Goal: Task Accomplishment & Management: Use online tool/utility

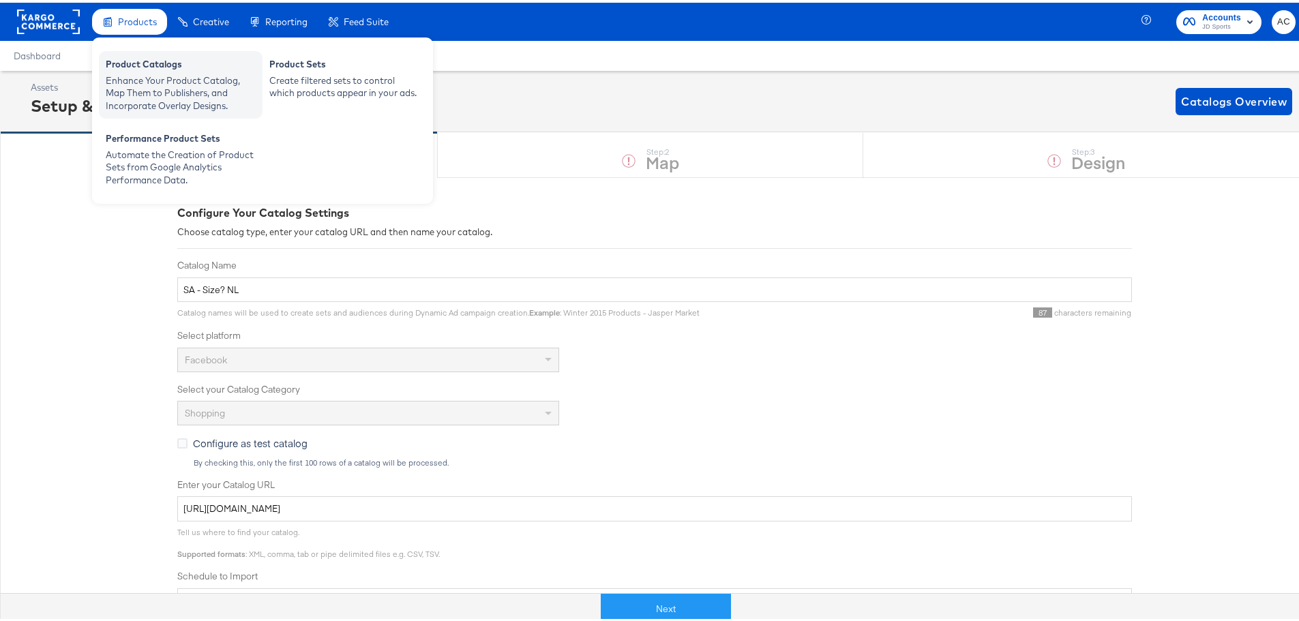
click at [147, 65] on div "Product Catalogs" at bounding box center [181, 63] width 150 height 16
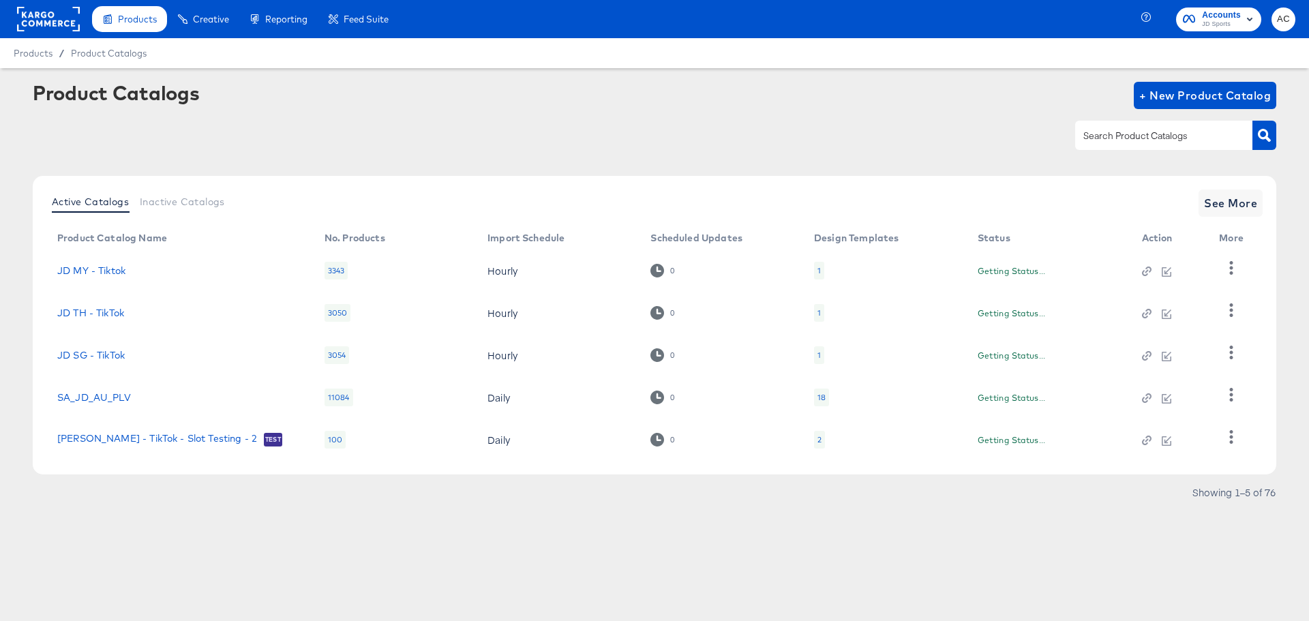
click at [1139, 135] on input "text" at bounding box center [1153, 136] width 145 height 16
type input "size"
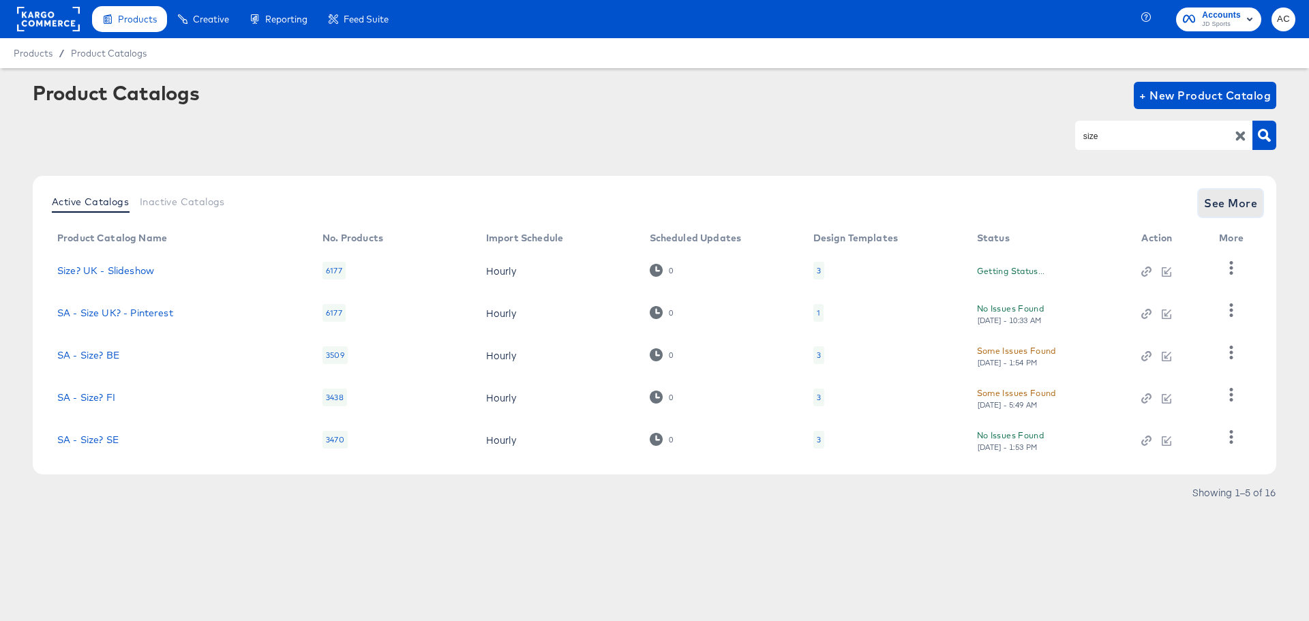
click at [1211, 206] on span "See More" at bounding box center [1230, 203] width 53 height 19
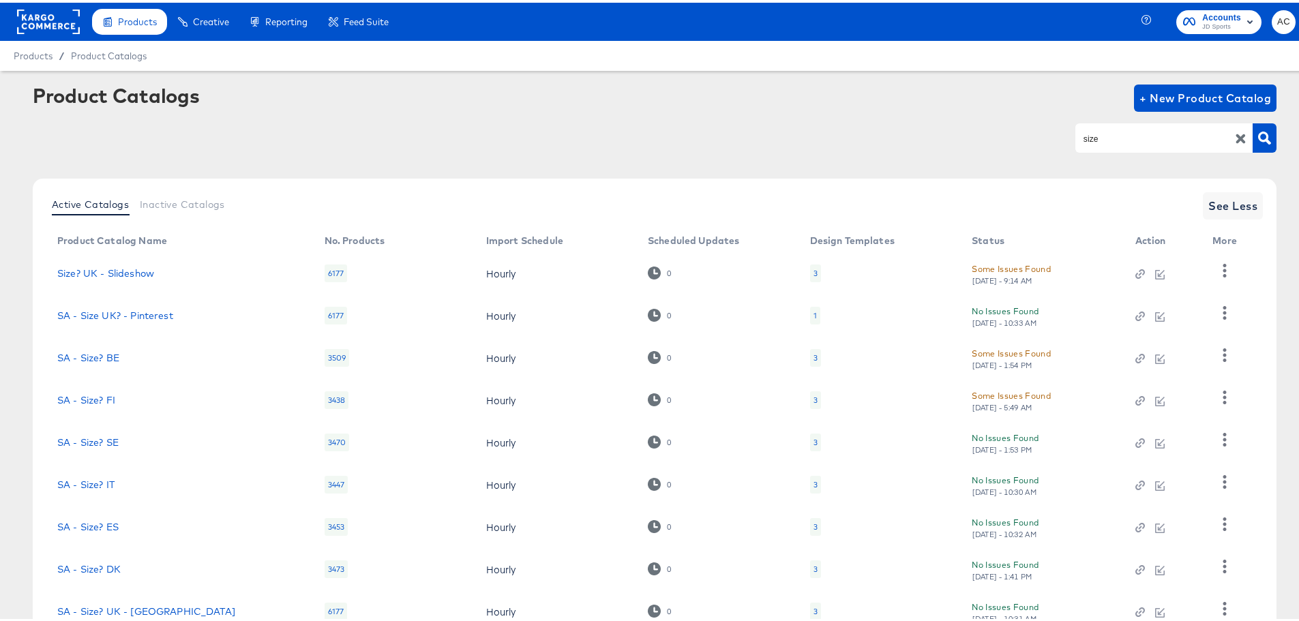
scroll to position [121, 0]
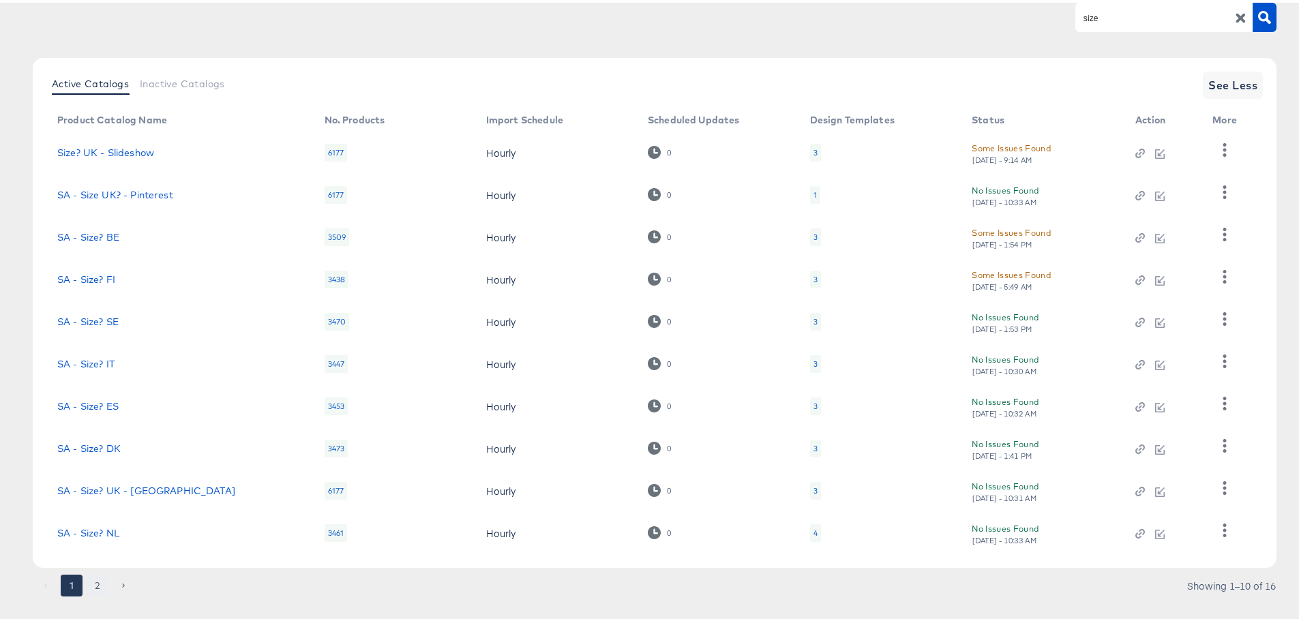
click at [101, 582] on button "2" at bounding box center [98, 583] width 22 height 22
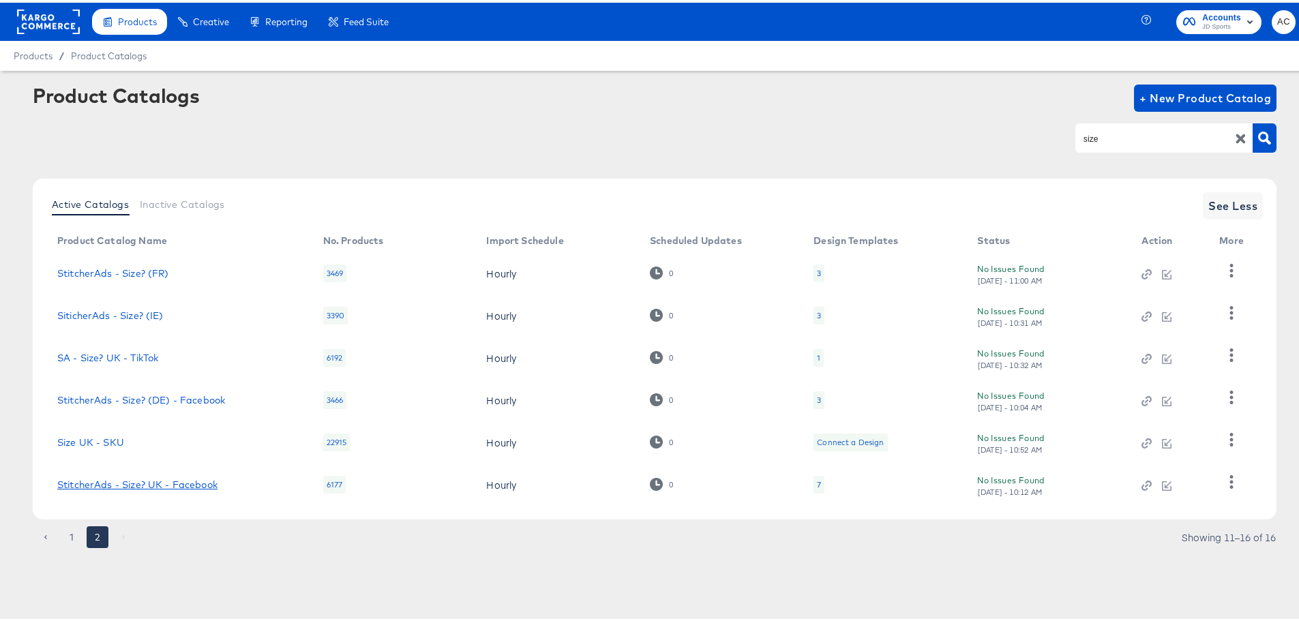
scroll to position [0, 0]
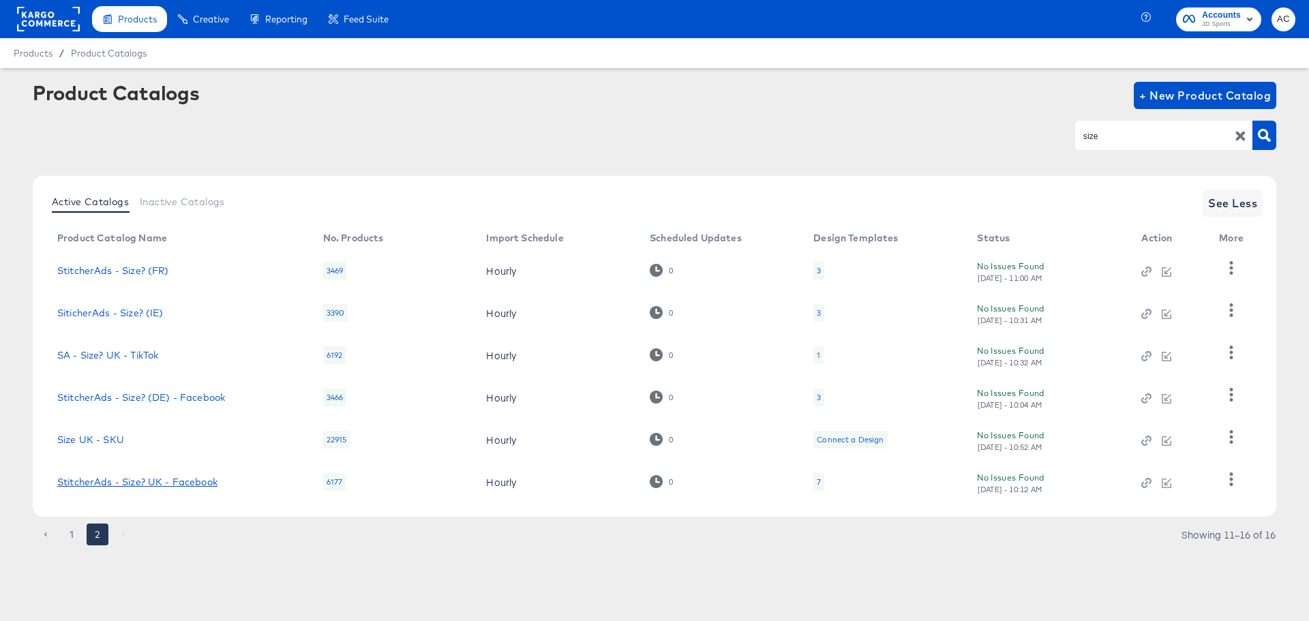
click at [125, 486] on link "StitcherAds - Size? UK - Facebook" at bounding box center [137, 482] width 160 height 11
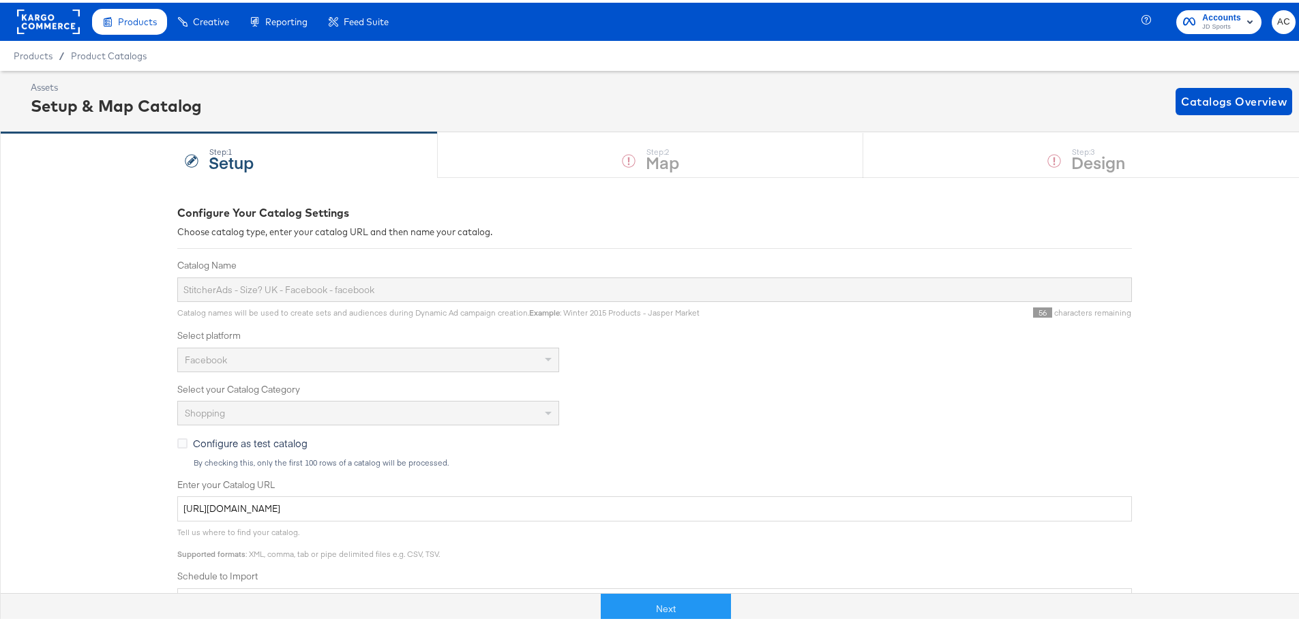
click at [747, 123] on div "Assets Setup & Map Catalog Catalogs Overview" at bounding box center [654, 98] width 1309 height 61
click at [670, 595] on button "Next" at bounding box center [666, 606] width 130 height 31
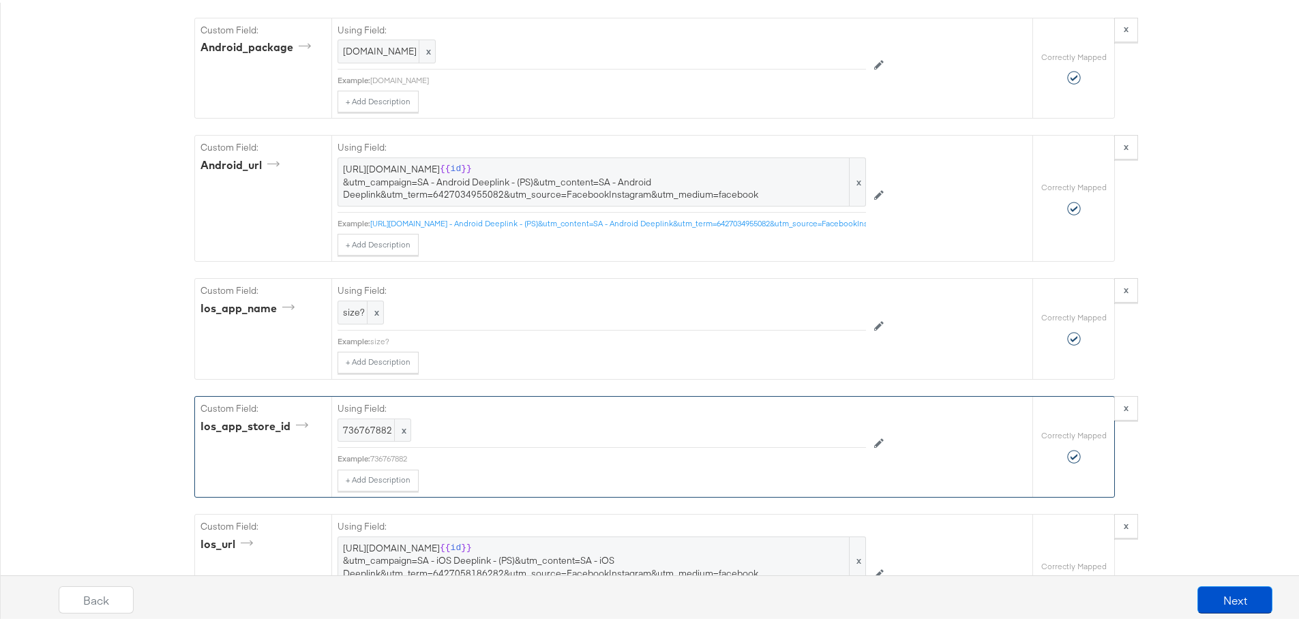
scroll to position [2639, 0]
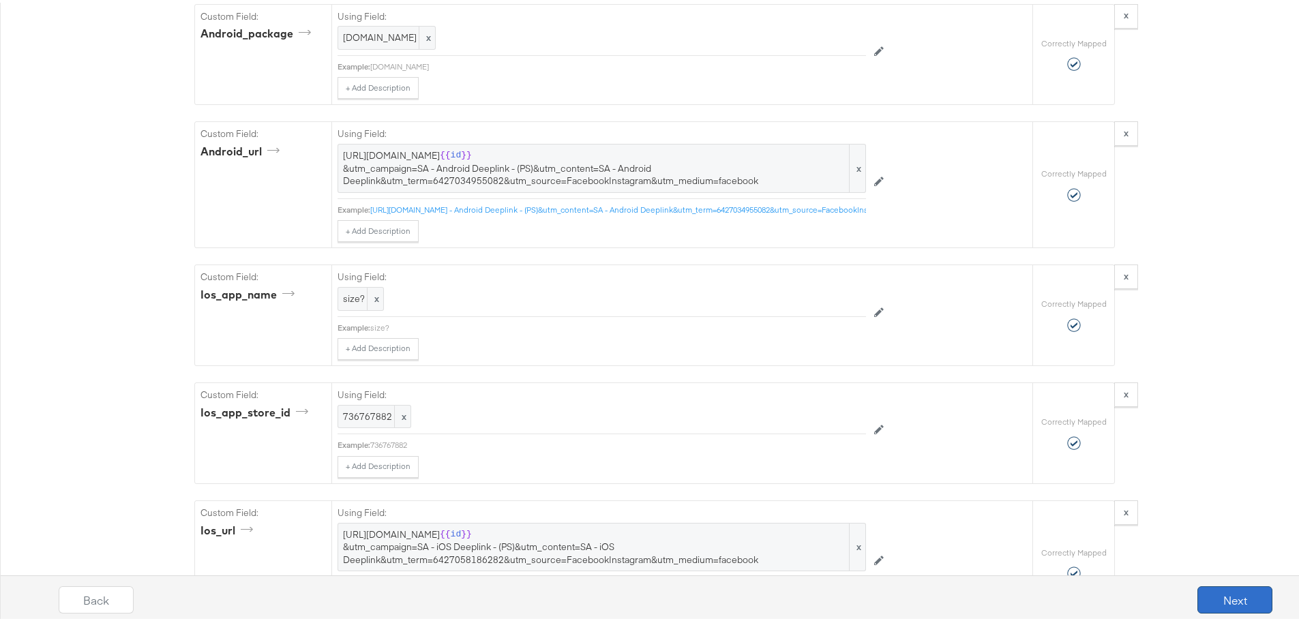
click at [1215, 595] on button "Next" at bounding box center [1235, 597] width 75 height 27
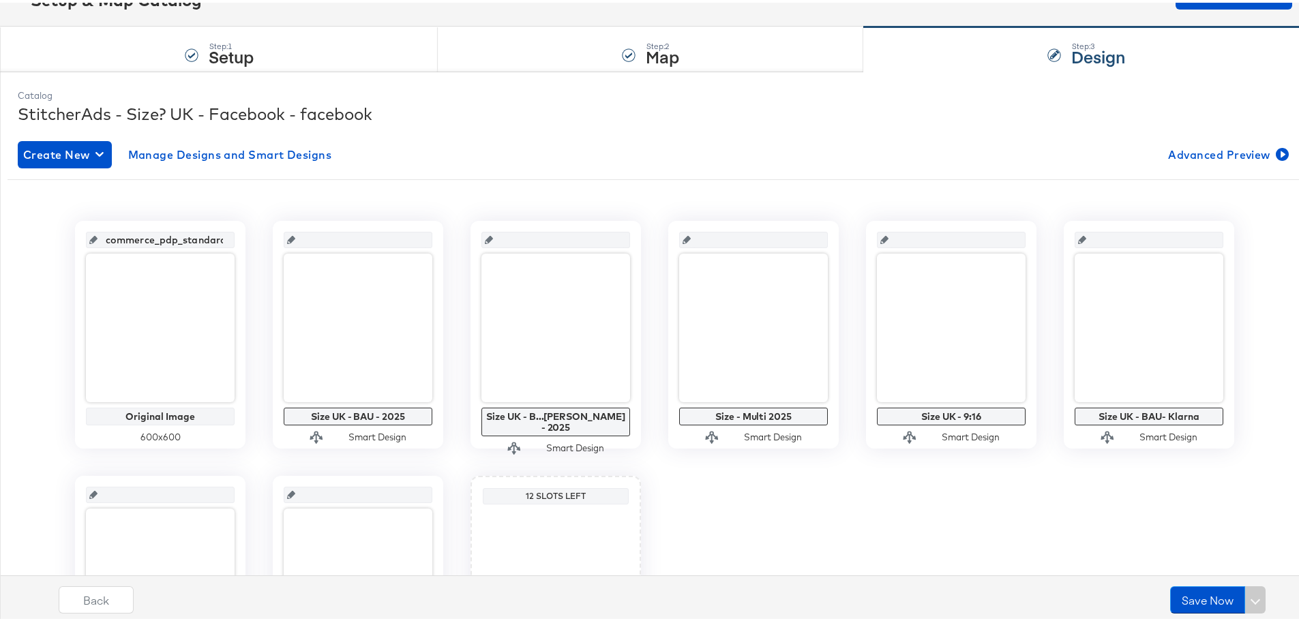
scroll to position [107, 0]
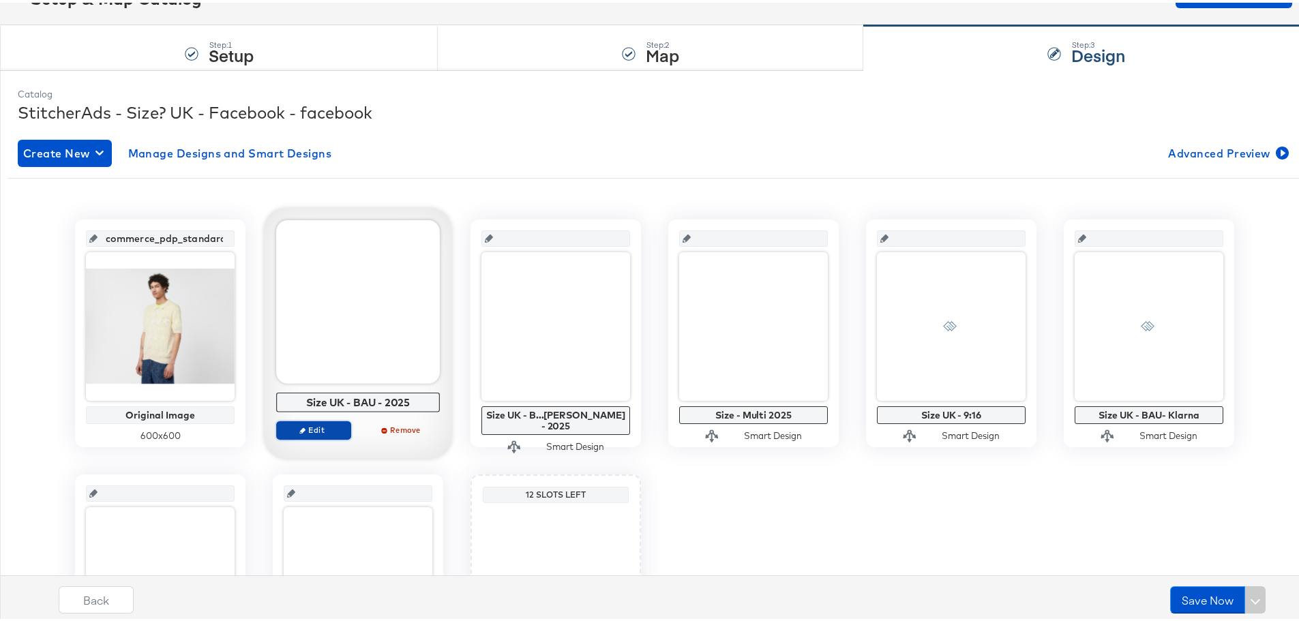
click at [324, 428] on span "Edit" at bounding box center [313, 427] width 63 height 10
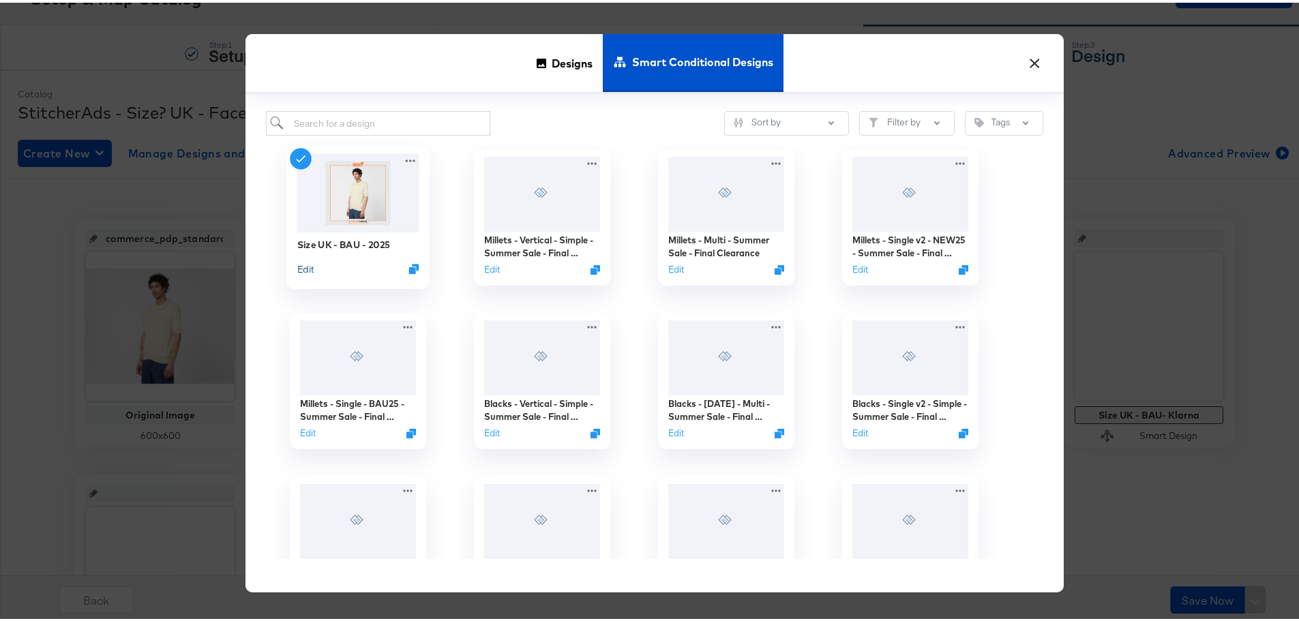
click at [301, 267] on button "Edit" at bounding box center [305, 266] width 16 height 13
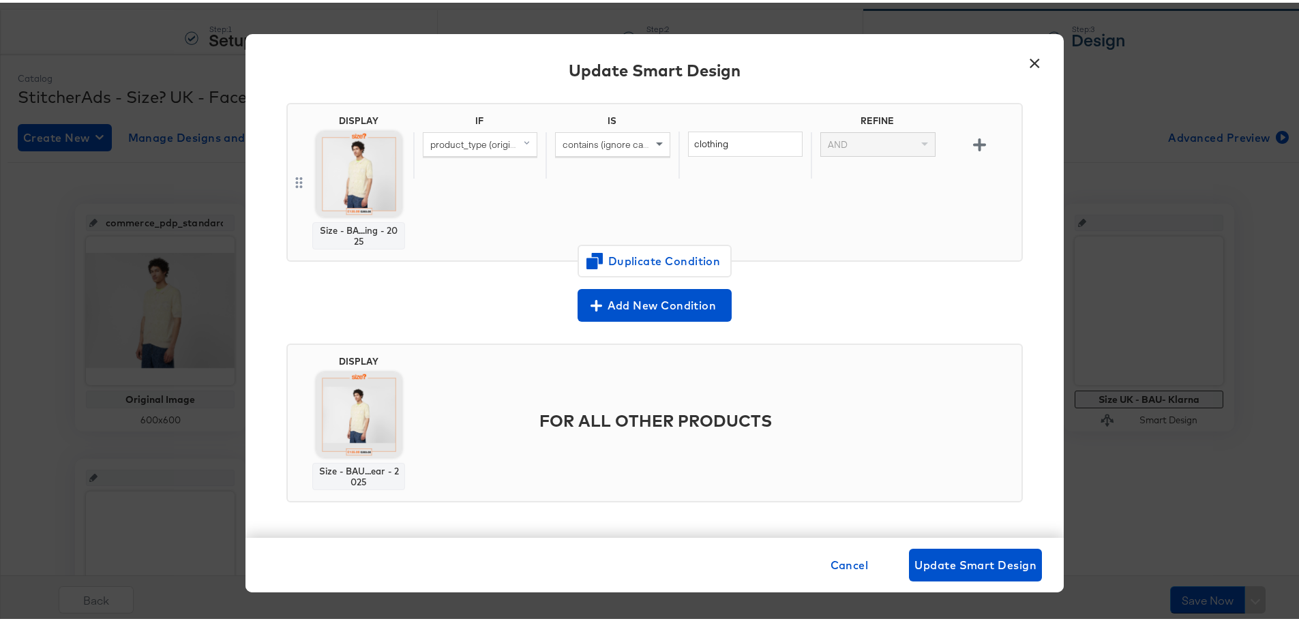
scroll to position [123, 0]
click at [848, 562] on span "Cancel" at bounding box center [850, 562] width 38 height 19
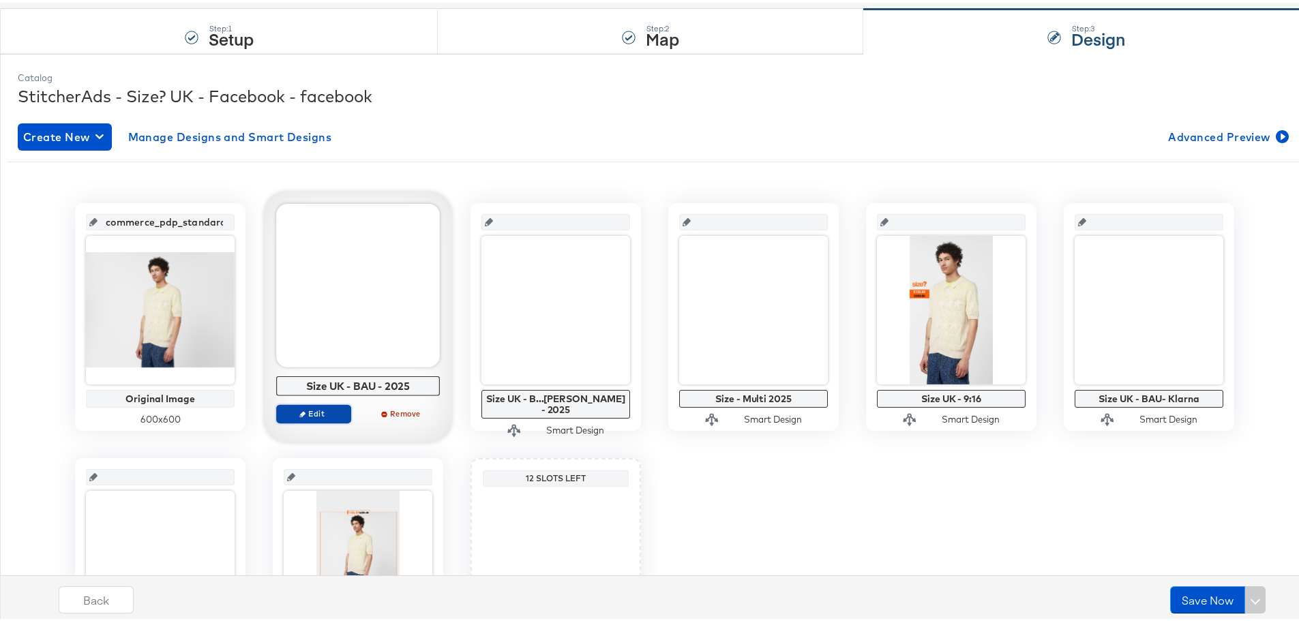
click at [318, 409] on span "Edit" at bounding box center [313, 411] width 63 height 10
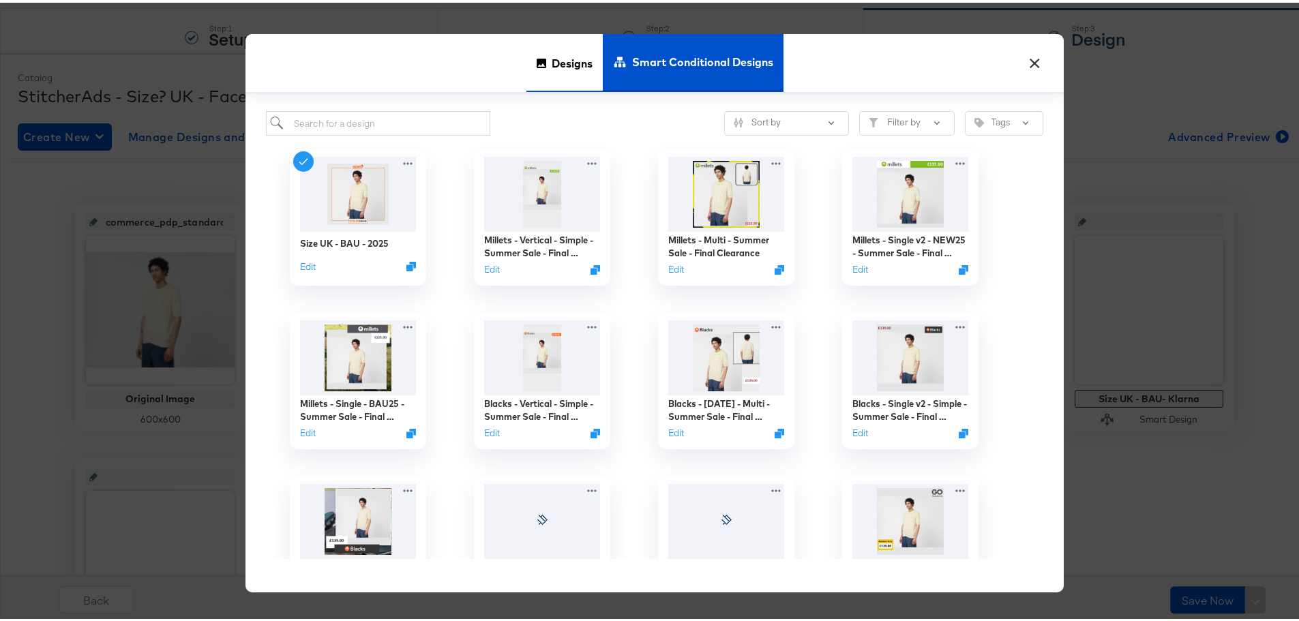
click at [567, 69] on span "Designs" at bounding box center [572, 60] width 41 height 60
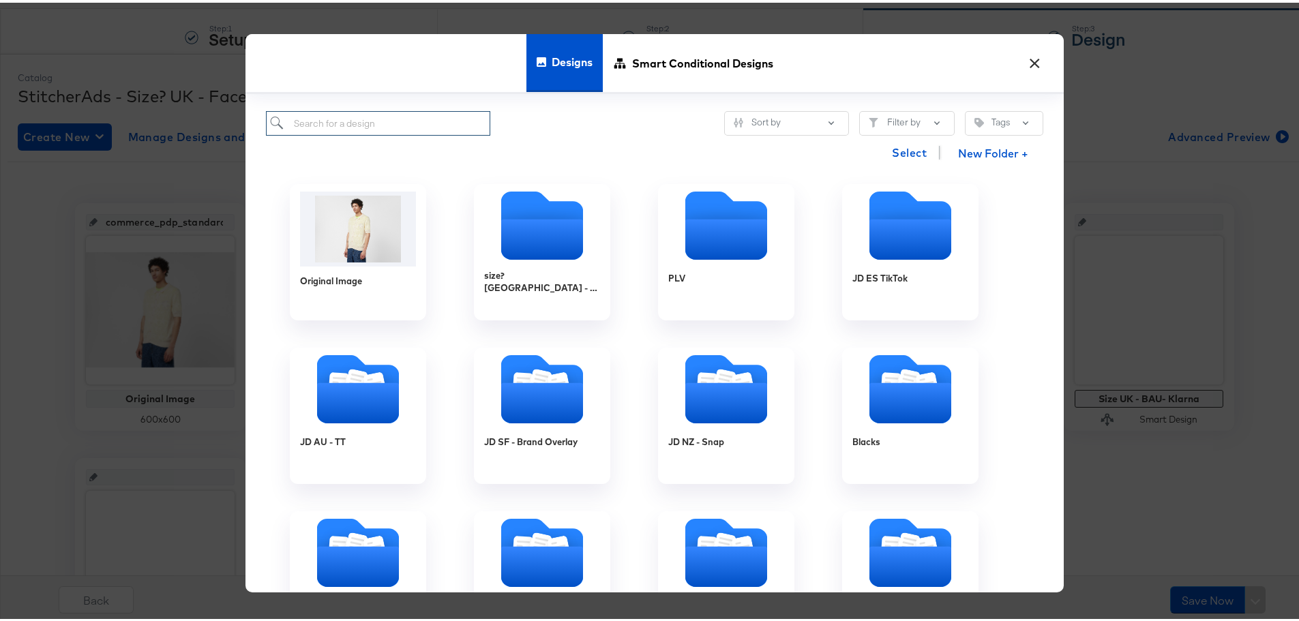
click at [378, 116] on input "search" at bounding box center [378, 120] width 224 height 25
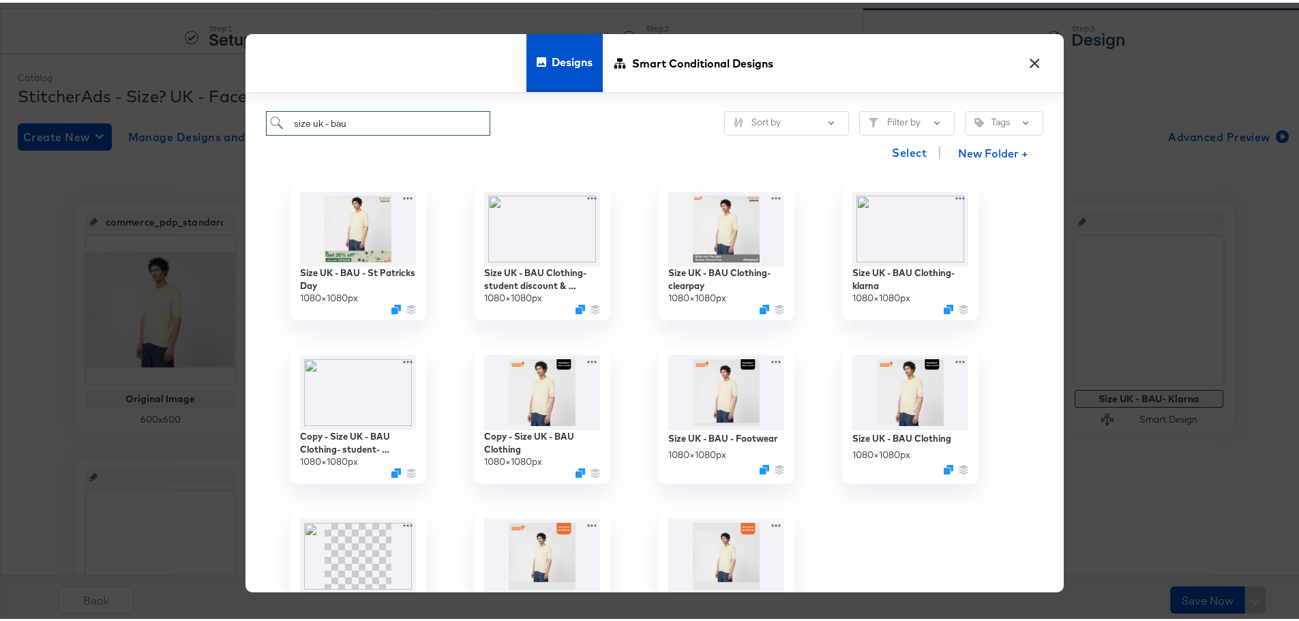
type input "size uk - bau"
click at [1031, 57] on button "×" at bounding box center [1034, 57] width 25 height 25
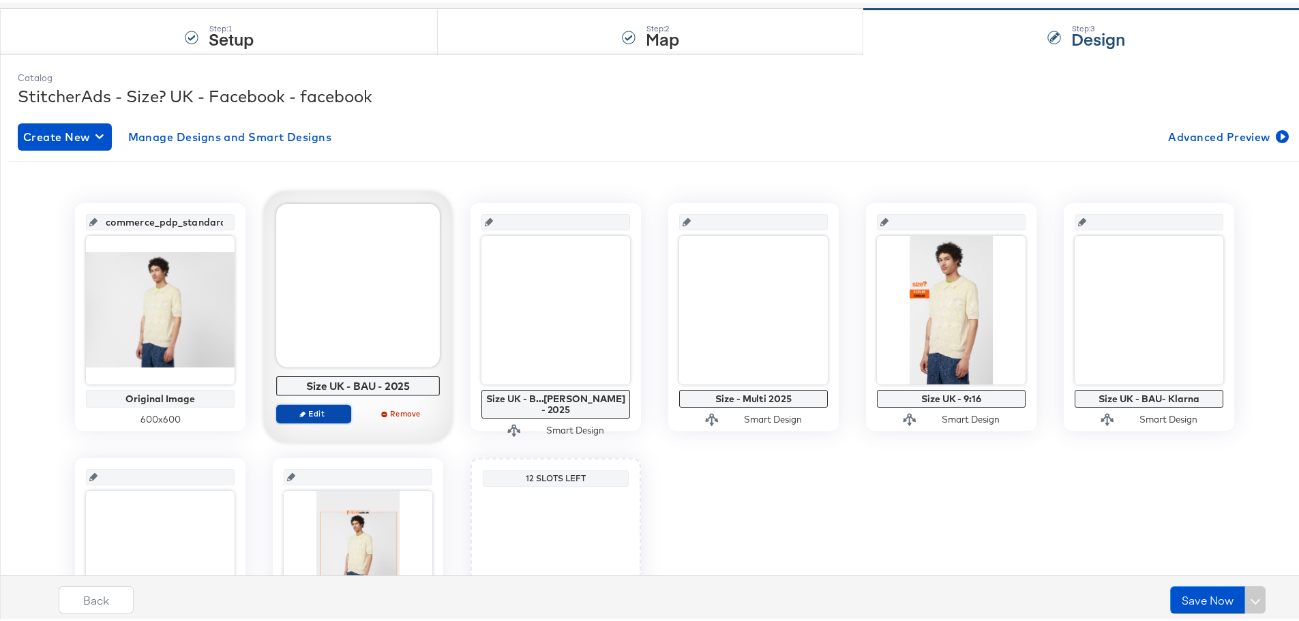
click at [310, 416] on span "Edit" at bounding box center [313, 411] width 63 height 10
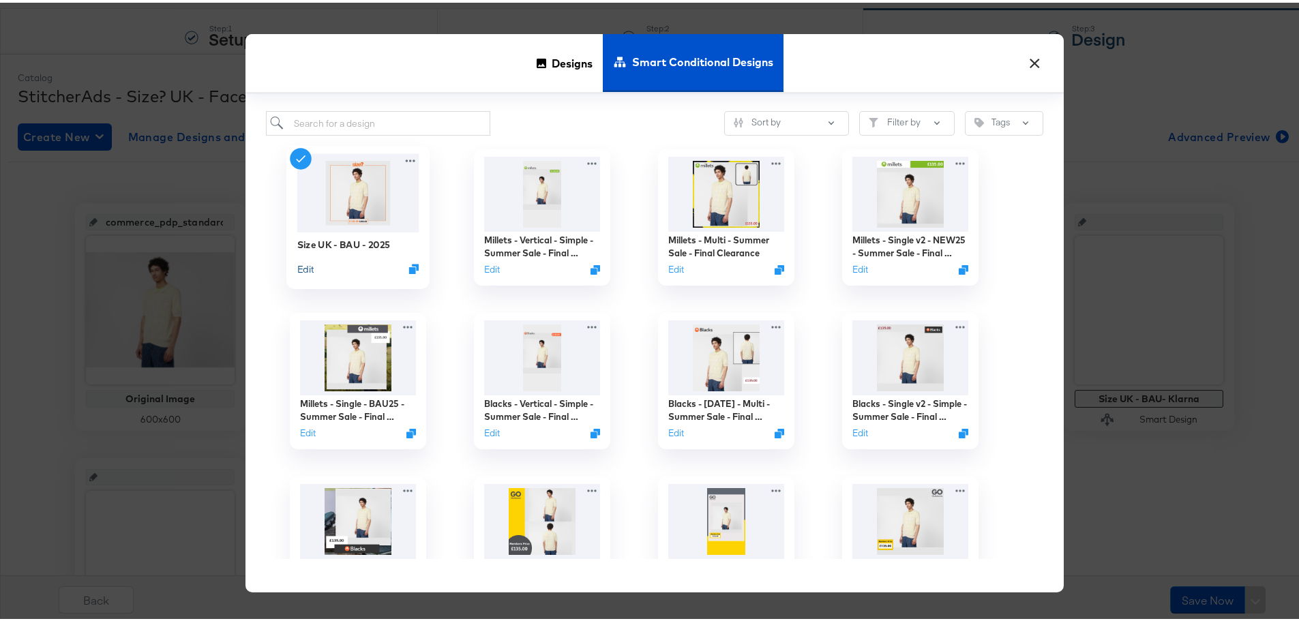
click at [301, 265] on button "Edit" at bounding box center [305, 266] width 16 height 13
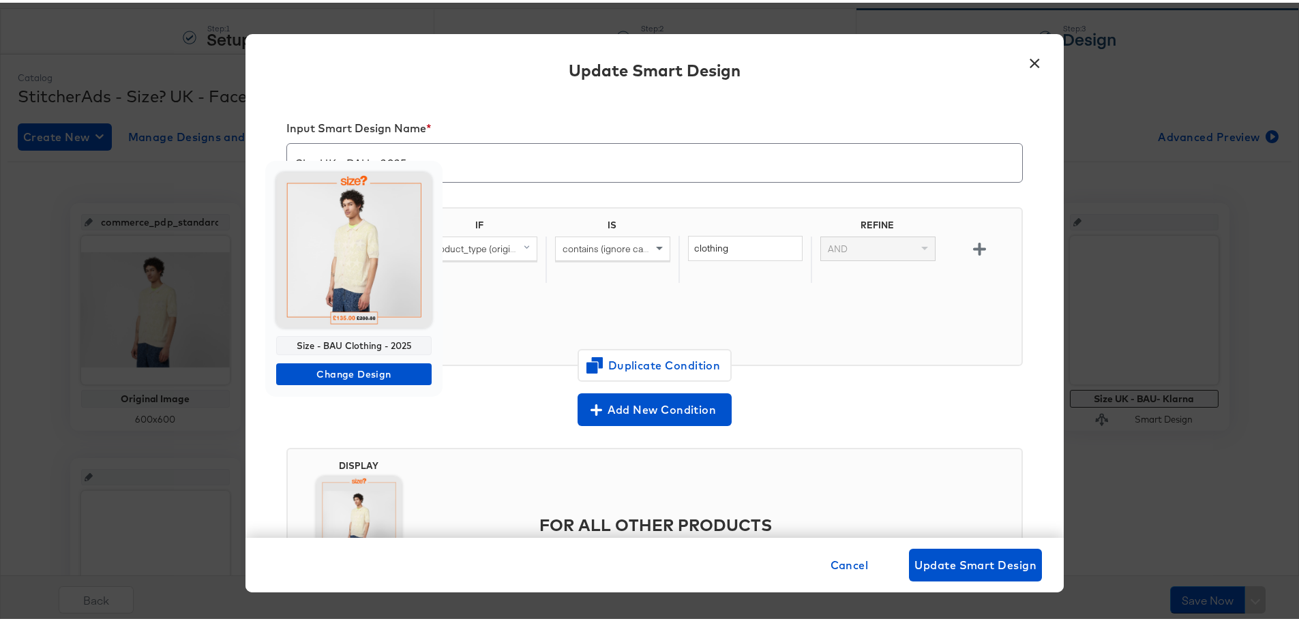
click at [398, 339] on div "Size - BAU Clothing - 2025" at bounding box center [353, 342] width 155 height 19
copy div "Size - BAU Clothing - 2025"
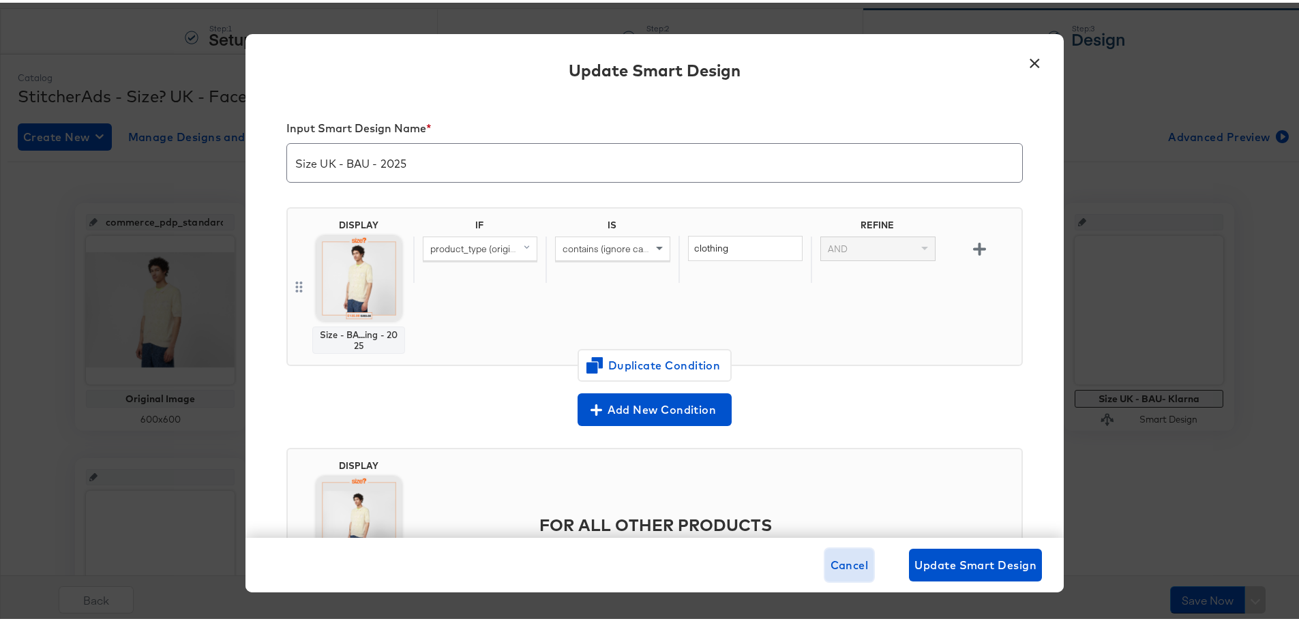
click at [848, 559] on span "Cancel" at bounding box center [850, 562] width 38 height 19
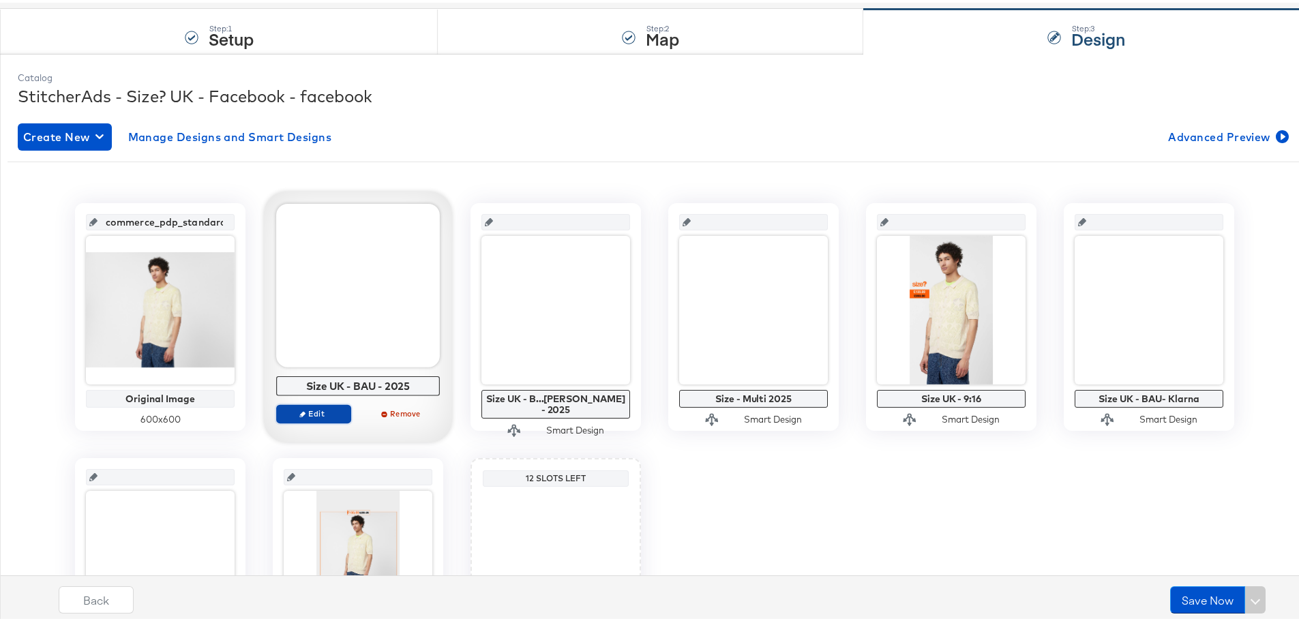
click at [327, 415] on span "Edit" at bounding box center [313, 411] width 63 height 10
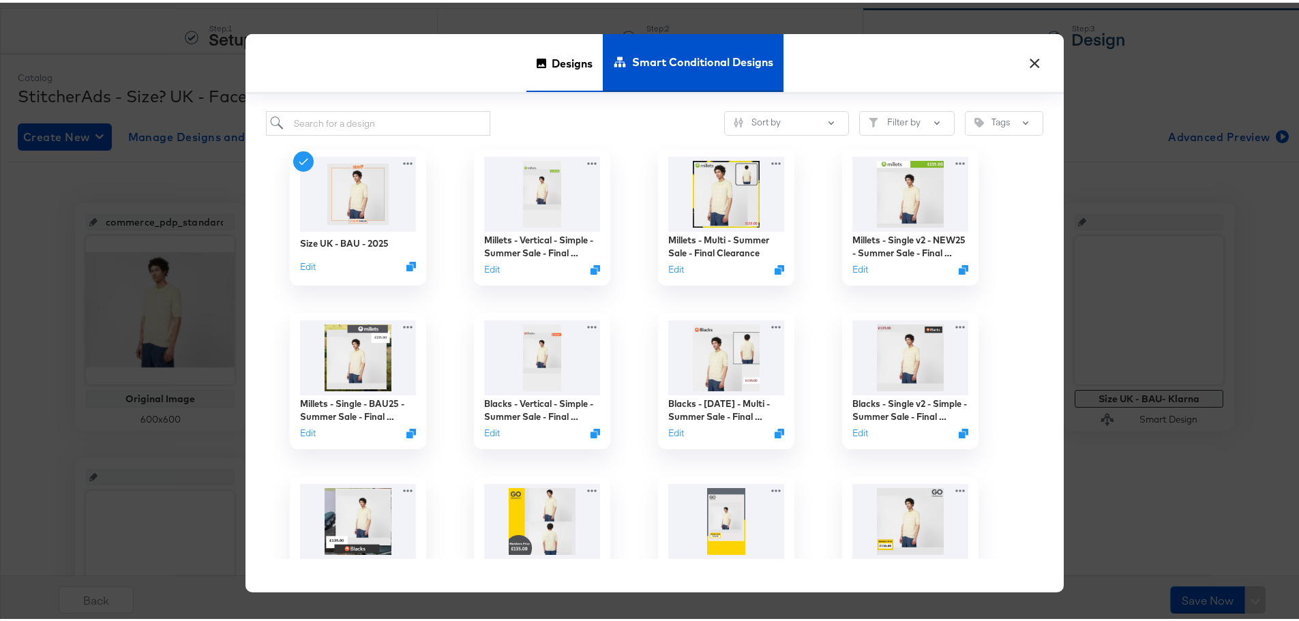
click at [552, 53] on span "Designs" at bounding box center [572, 60] width 41 height 60
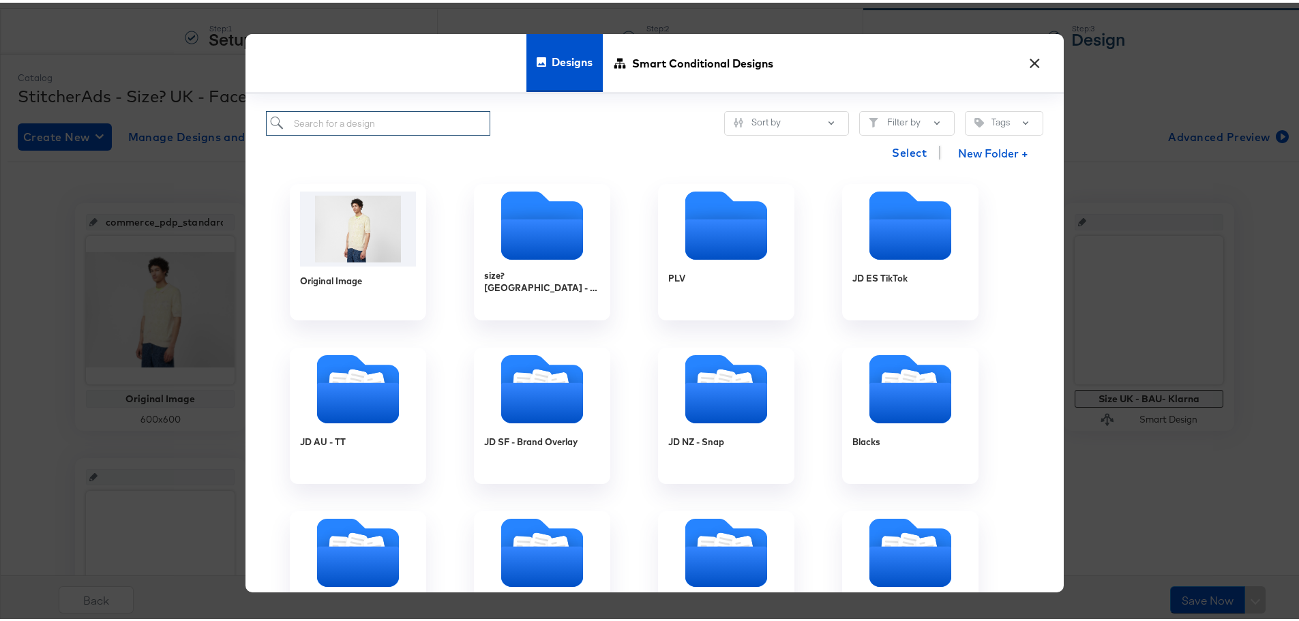
click at [393, 125] on input "search" at bounding box center [378, 120] width 224 height 25
paste input "Size - BAU Clothing - 2025"
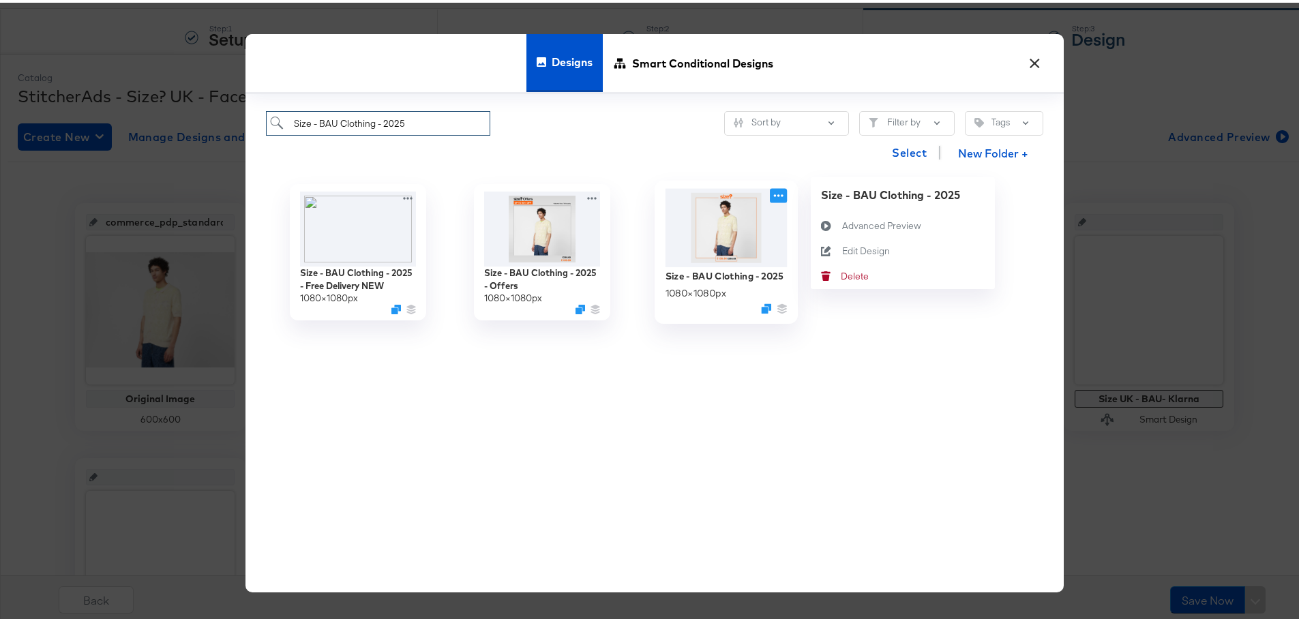
click at [771, 196] on icon at bounding box center [778, 192] width 17 height 14
type input "Size - BAU Clothing - 2025"
click at [842, 248] on div "Edit Design Edit Design" at bounding box center [842, 248] width 0 height 0
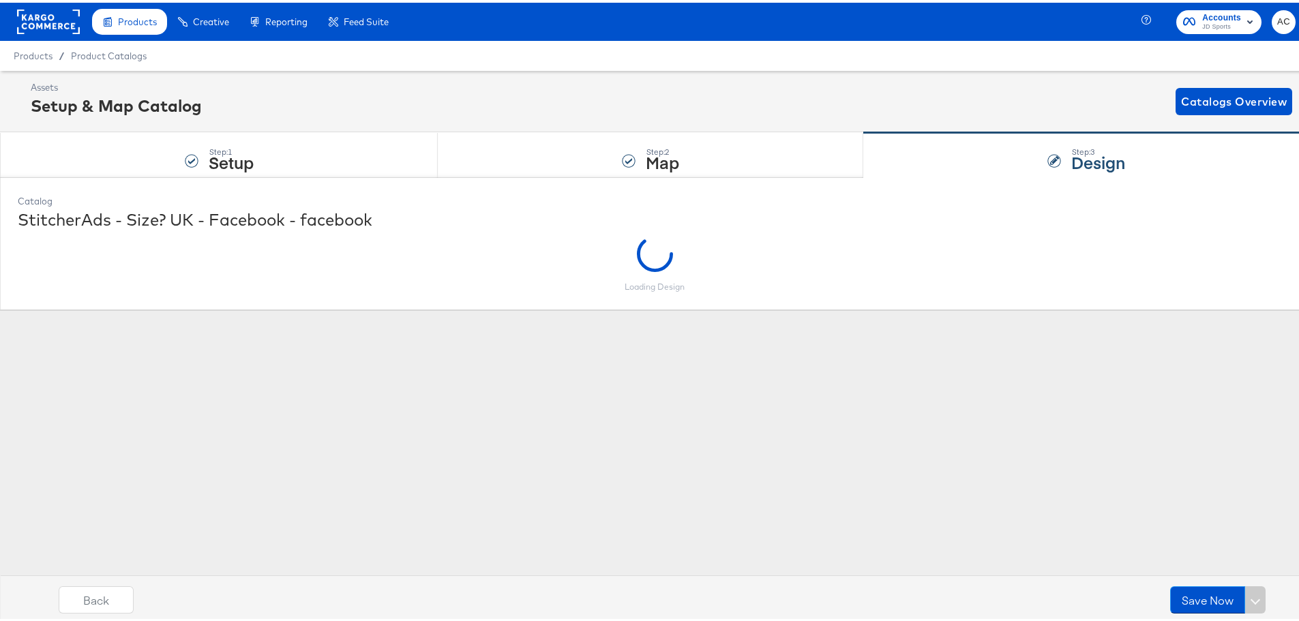
scroll to position [0, 0]
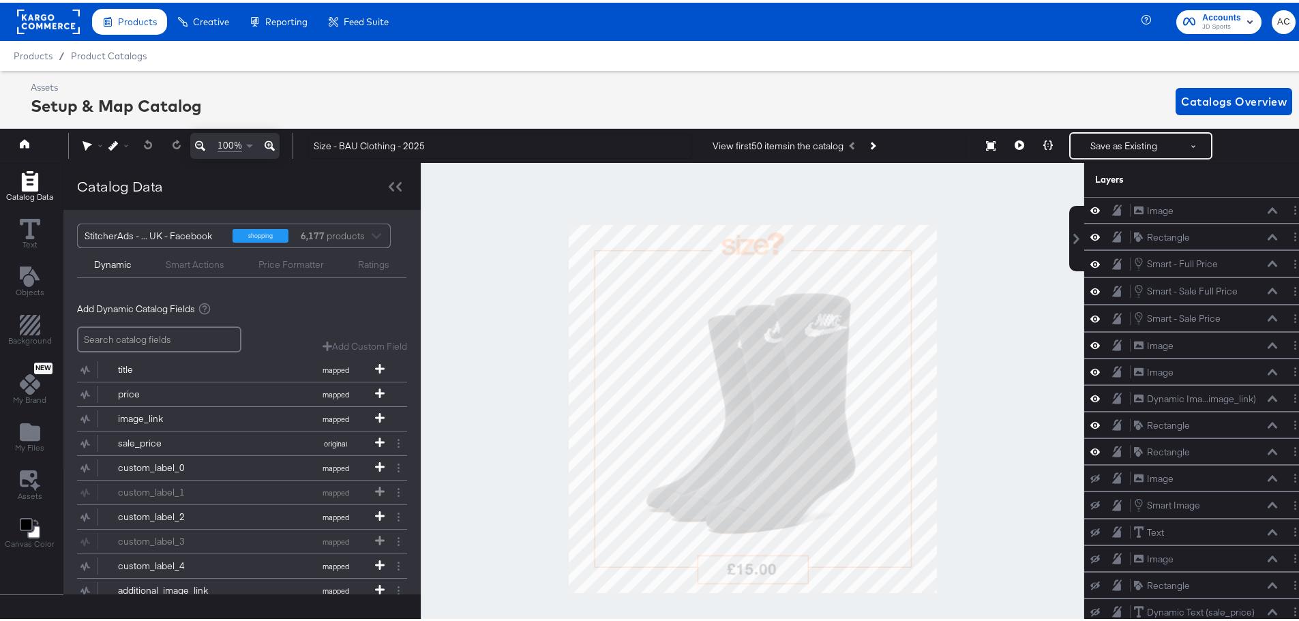
click at [992, 381] on div at bounding box center [753, 406] width 664 height 492
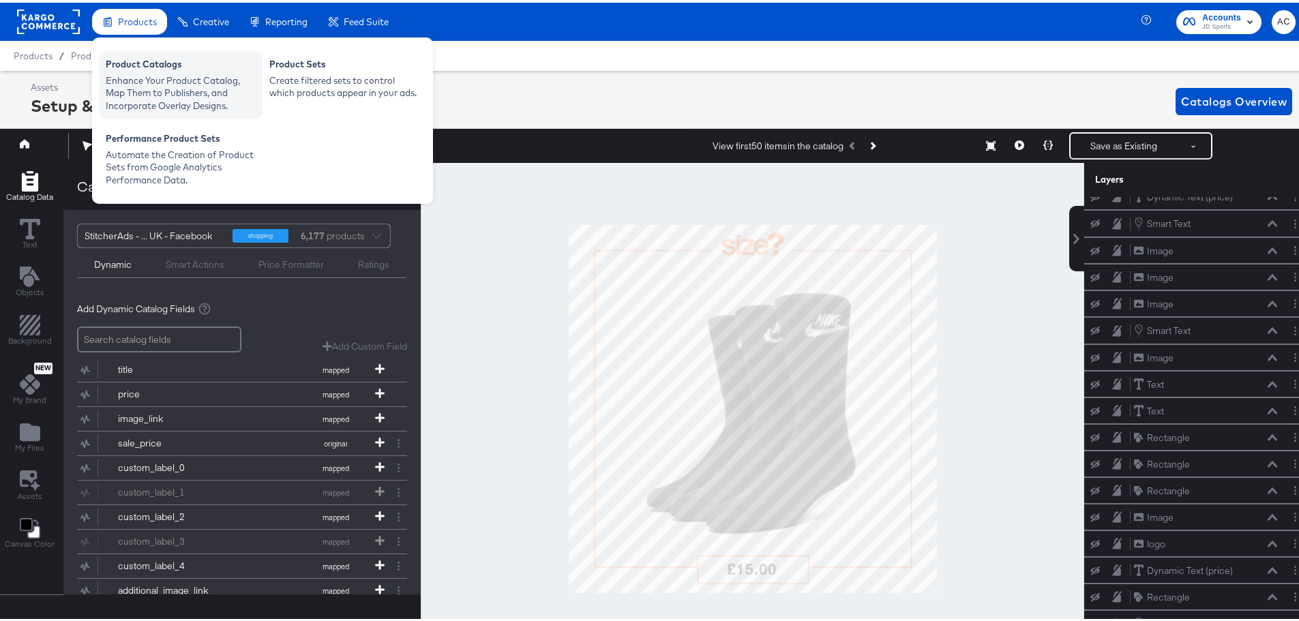
click at [163, 59] on div "Product Catalogs" at bounding box center [181, 63] width 150 height 16
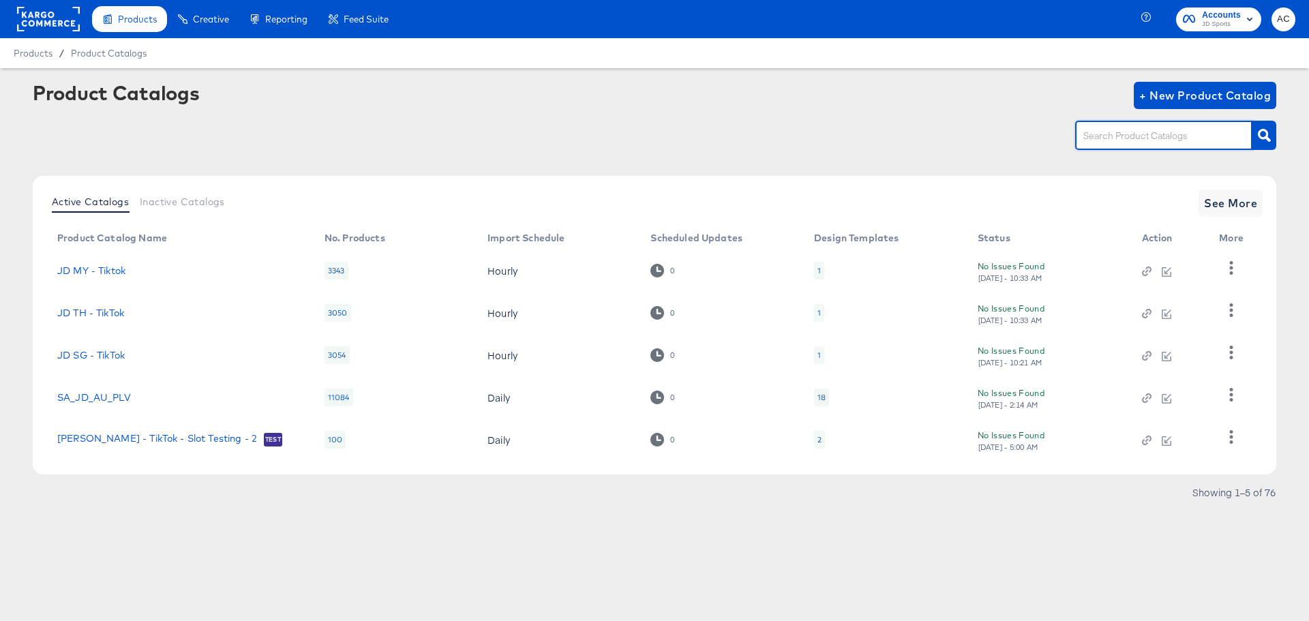
click at [1145, 130] on input "text" at bounding box center [1153, 136] width 145 height 16
type input "i"
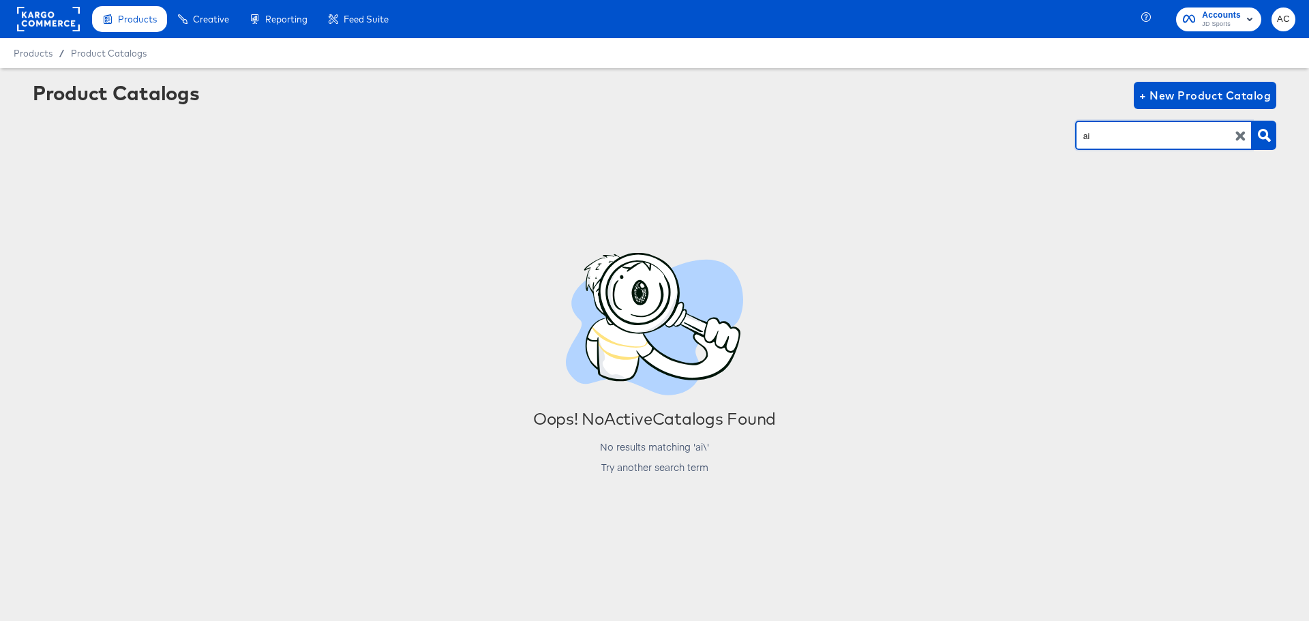
type input "a"
type input "size"
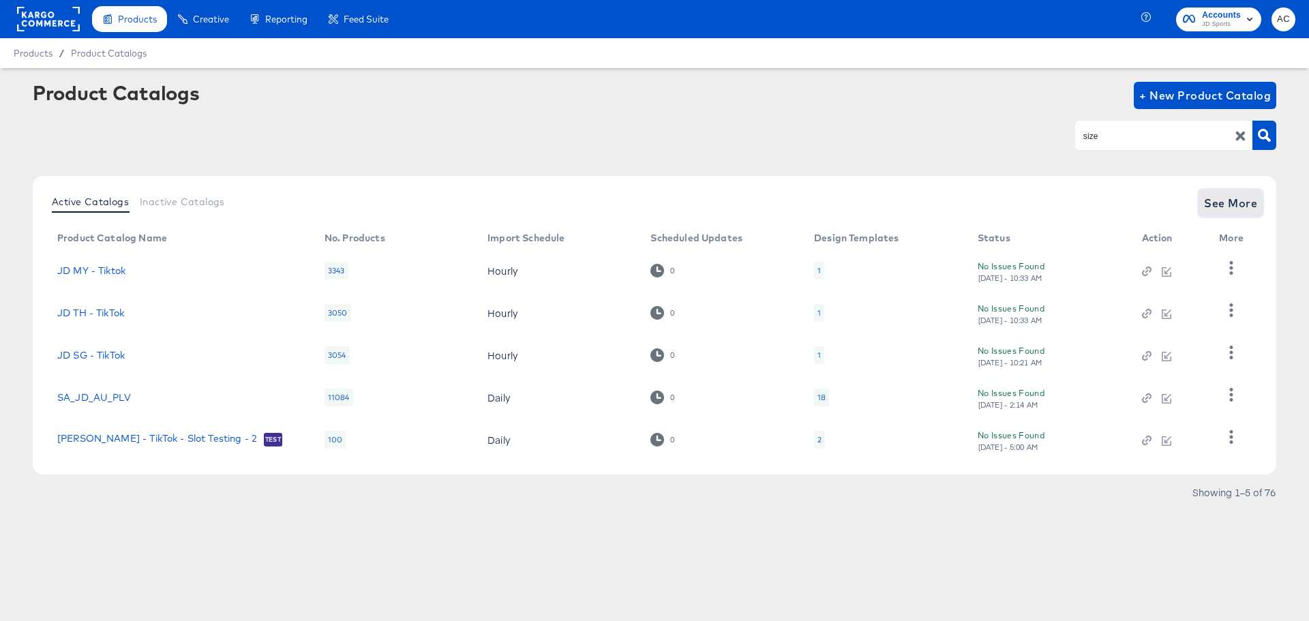
click at [1231, 200] on span "See More" at bounding box center [1230, 203] width 53 height 19
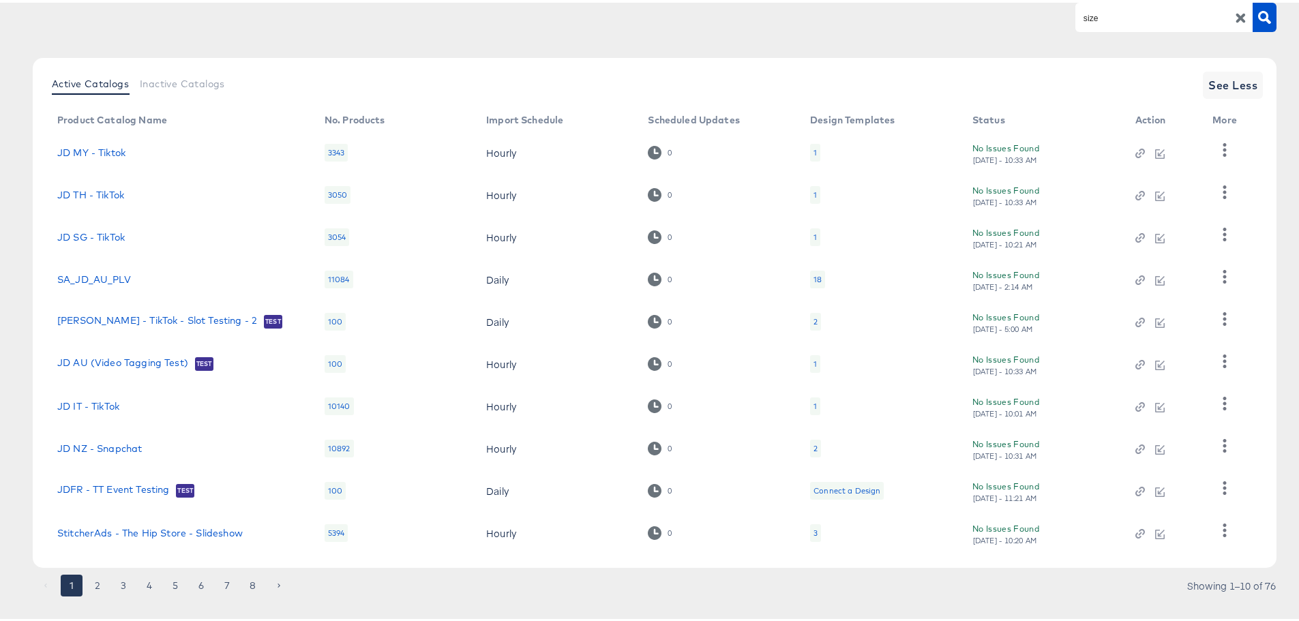
scroll to position [26, 0]
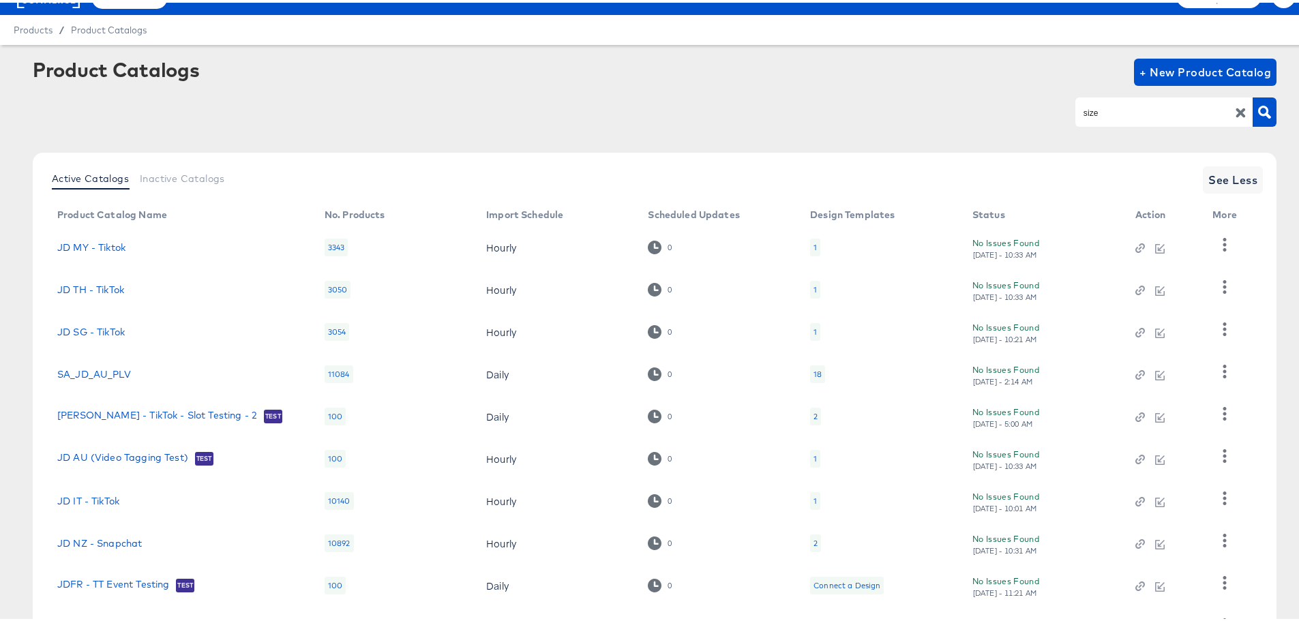
click at [1112, 113] on input "size" at bounding box center [1153, 110] width 145 height 16
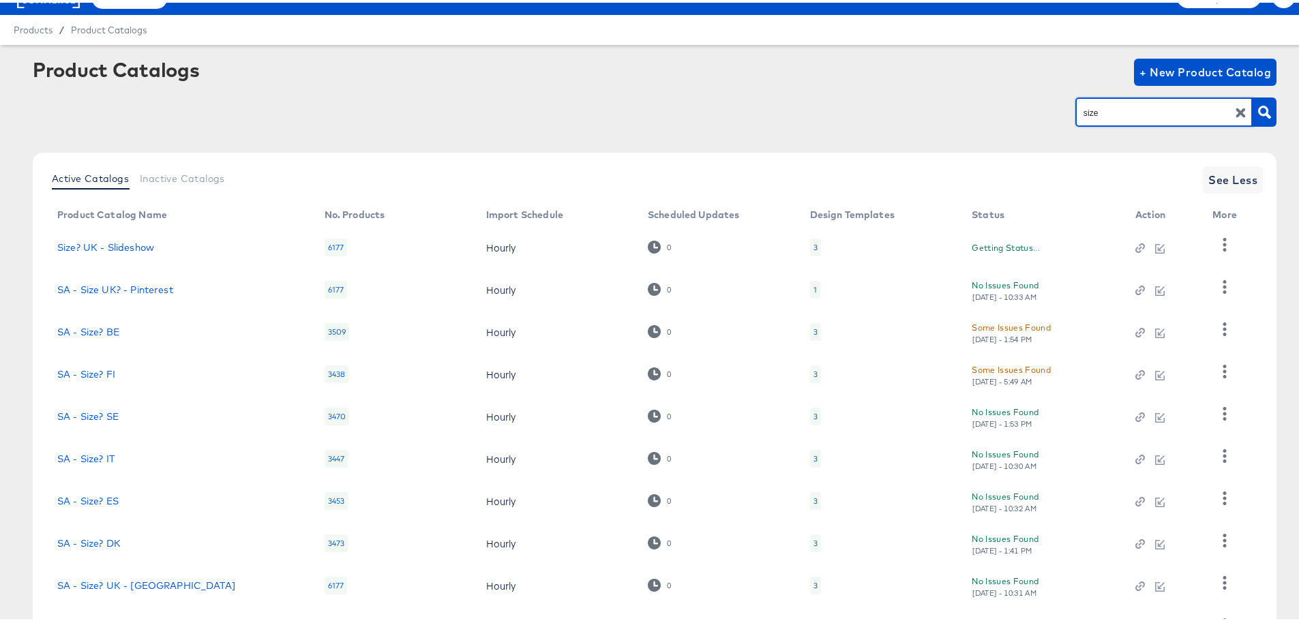
scroll to position [141, 0]
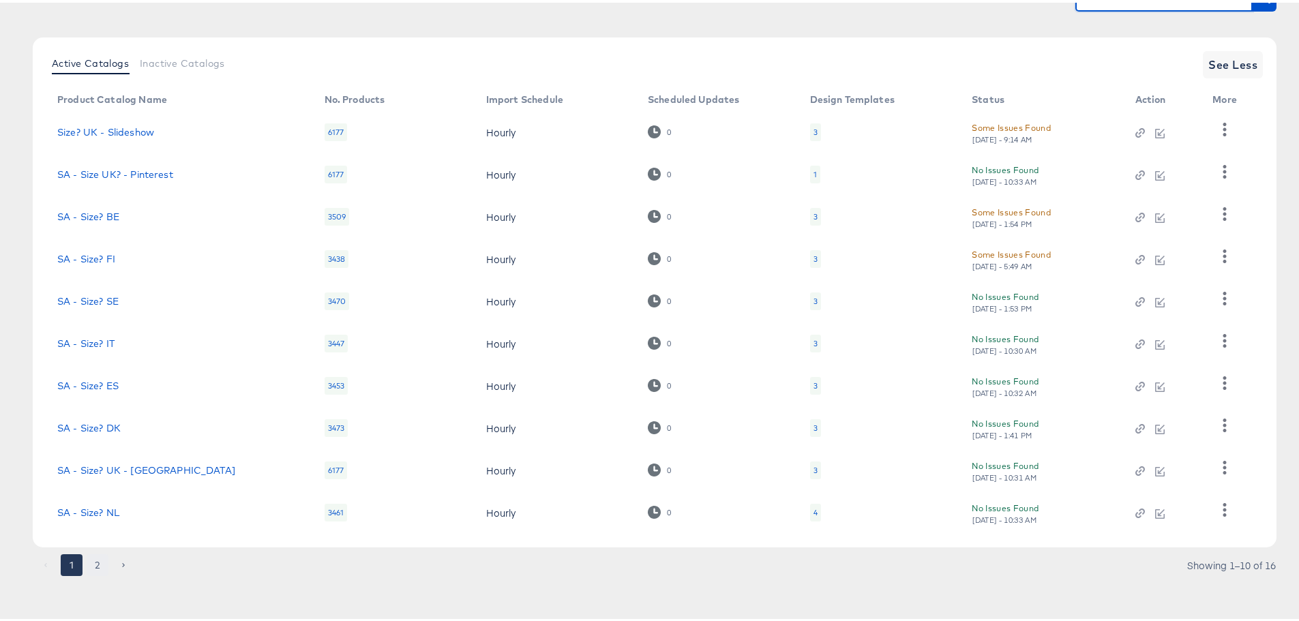
click at [93, 563] on button "2" at bounding box center [98, 563] width 22 height 22
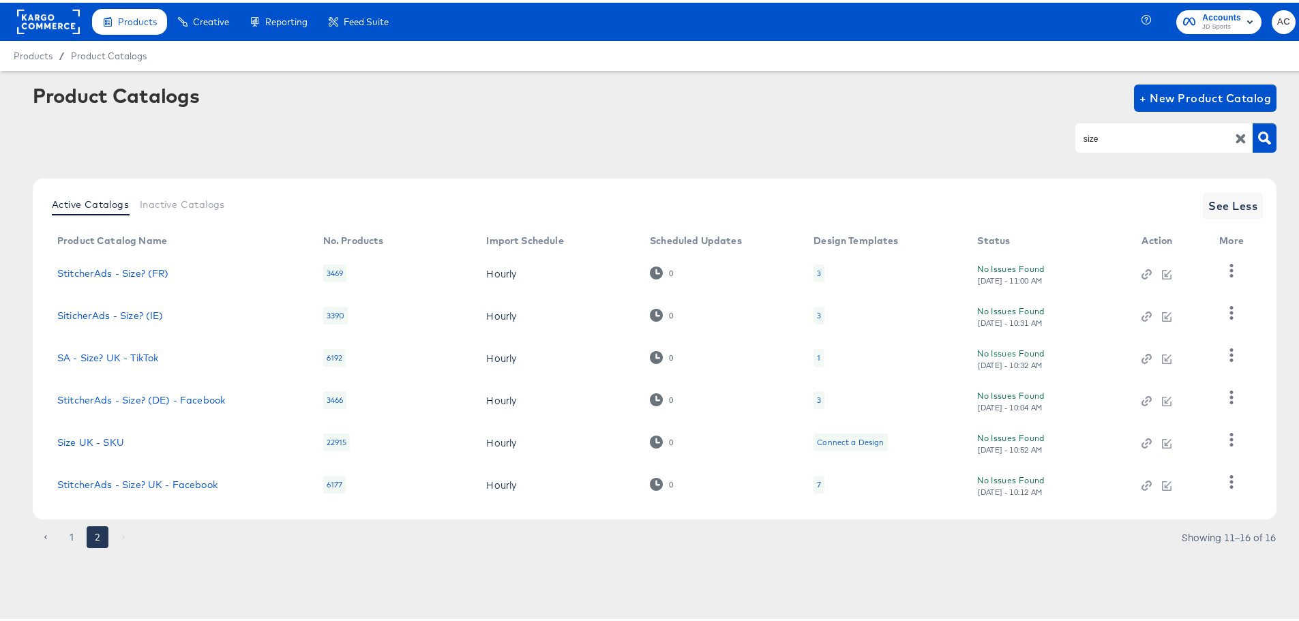
scroll to position [0, 0]
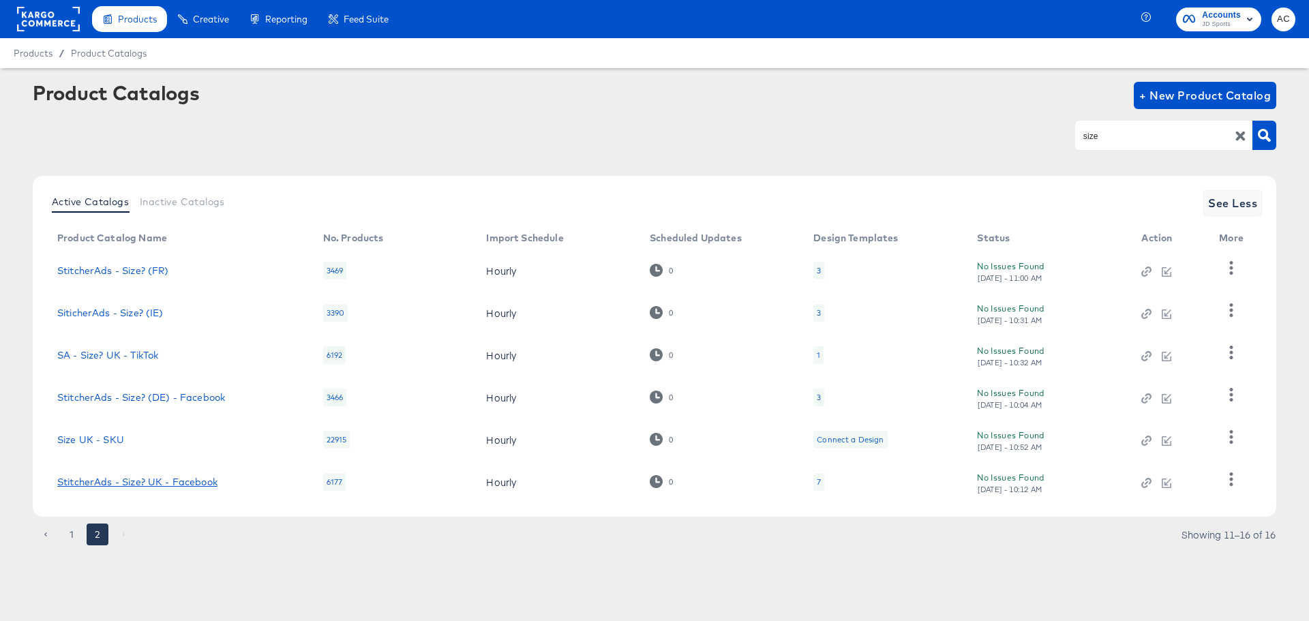
click at [139, 487] on link "StitcherAds - Size? UK - Facebook" at bounding box center [137, 482] width 160 height 11
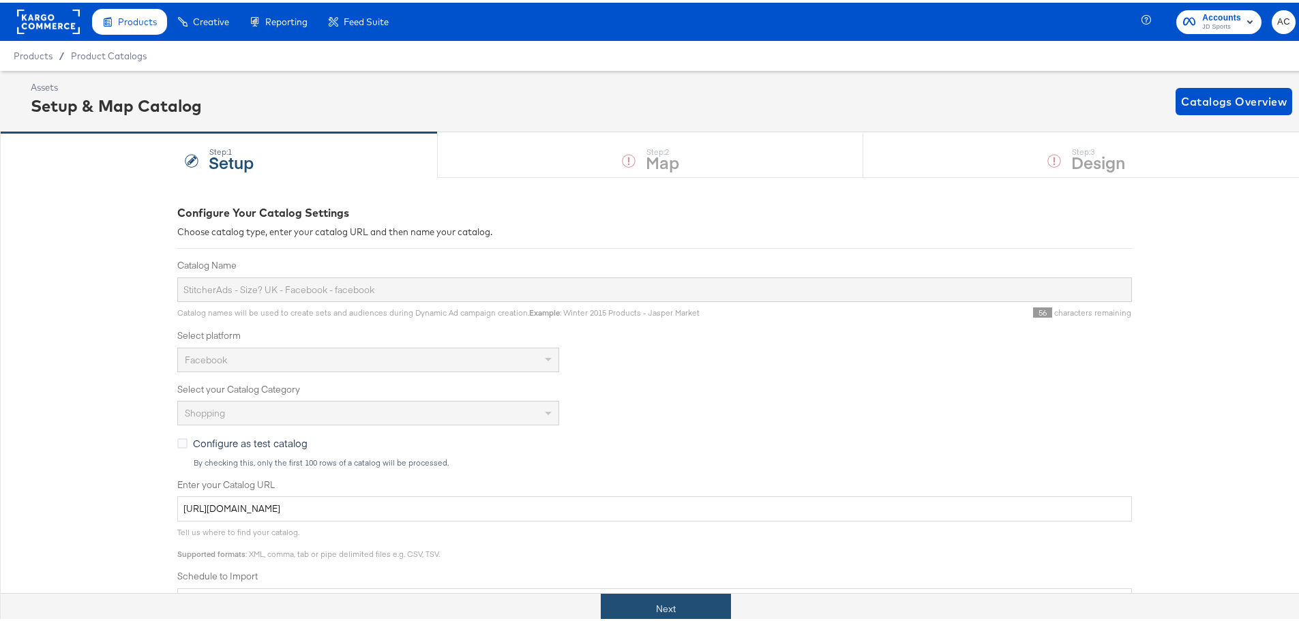
click at [685, 599] on button "Next" at bounding box center [666, 606] width 130 height 31
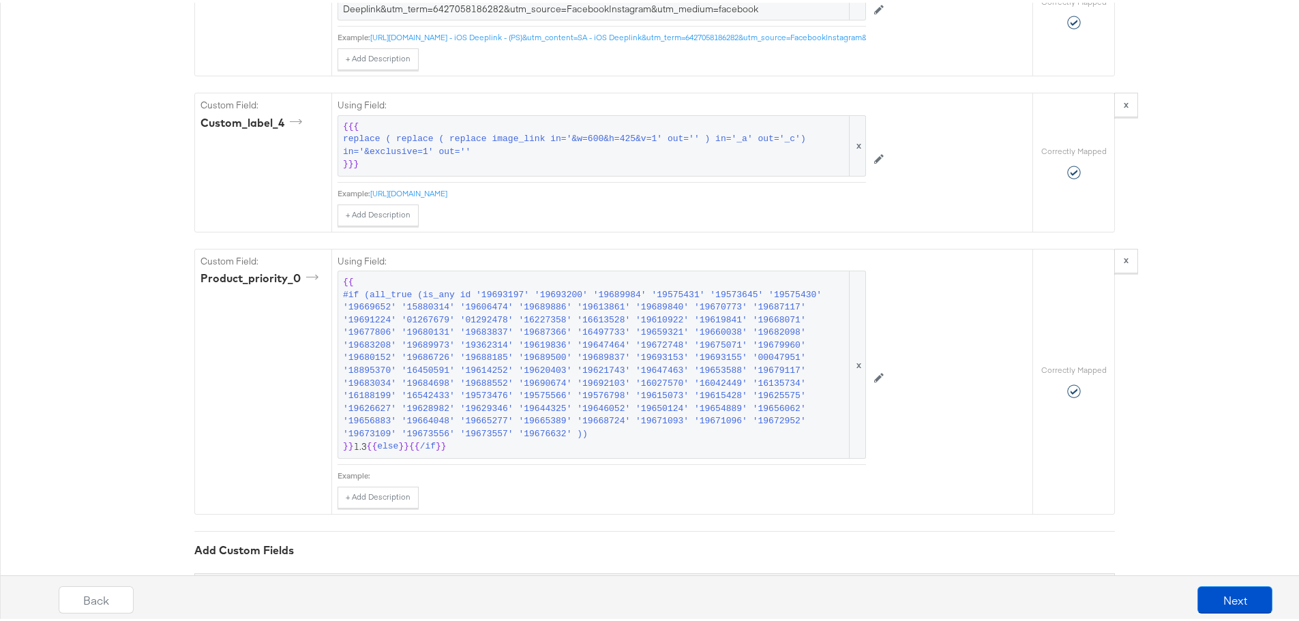
scroll to position [3279, 0]
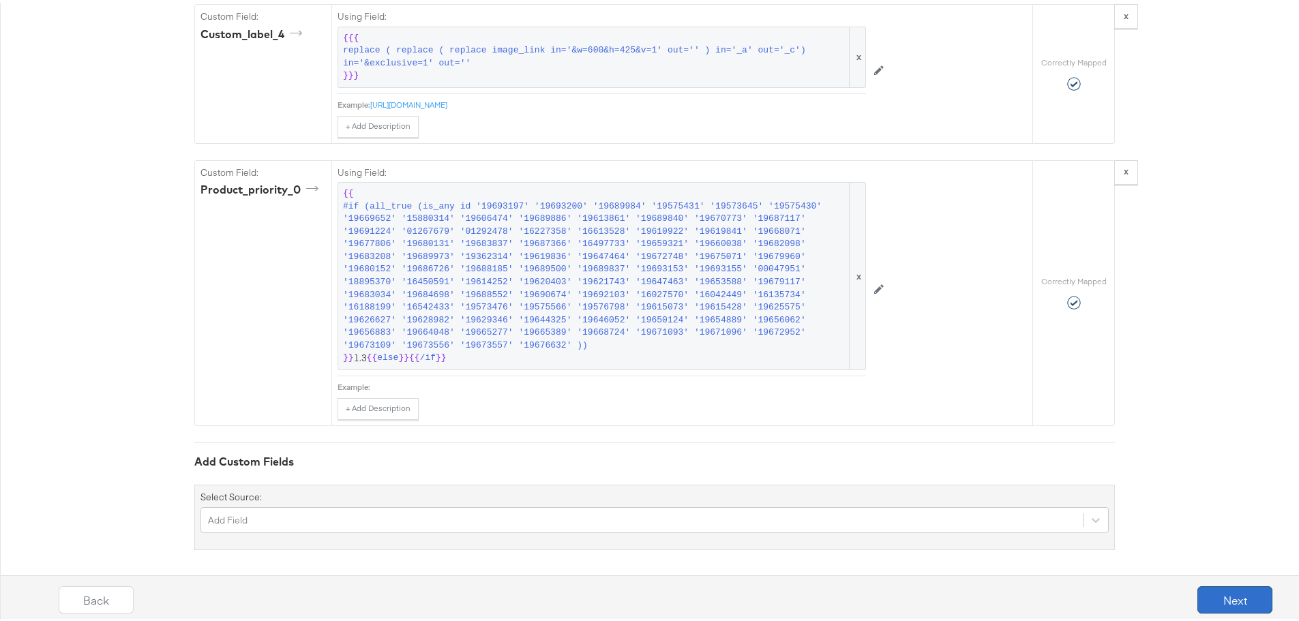
click at [1228, 588] on button "Next" at bounding box center [1235, 597] width 75 height 27
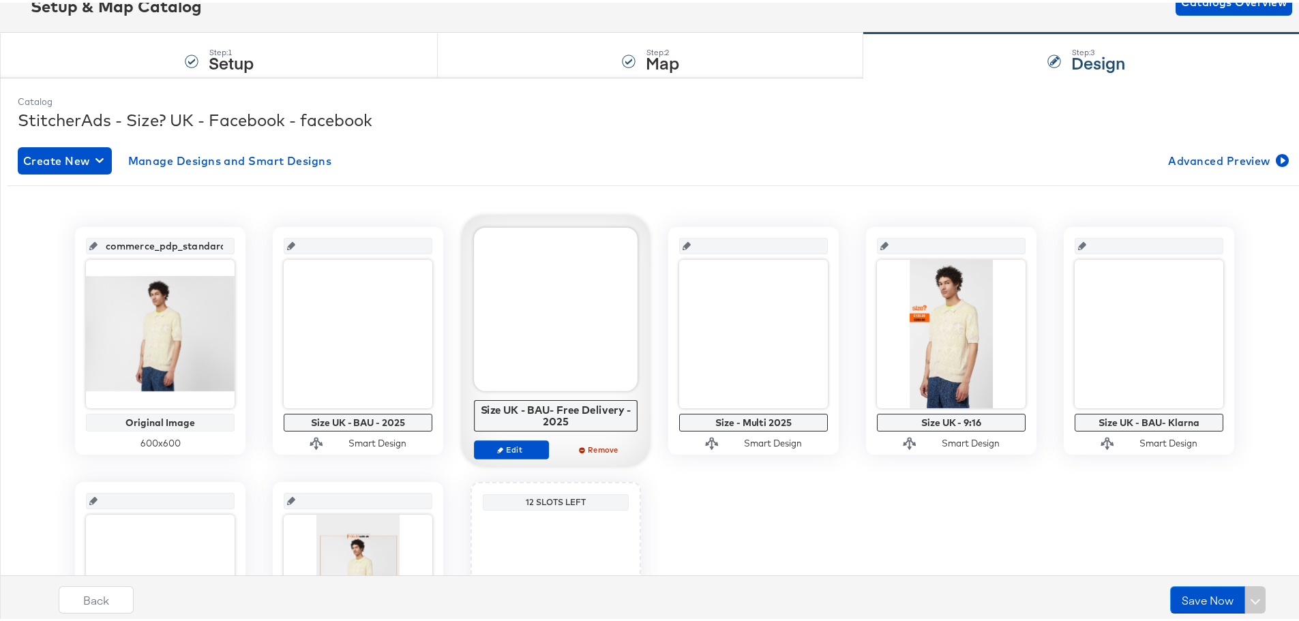
scroll to position [100, 0]
click at [526, 441] on span "Edit" at bounding box center [511, 446] width 63 height 10
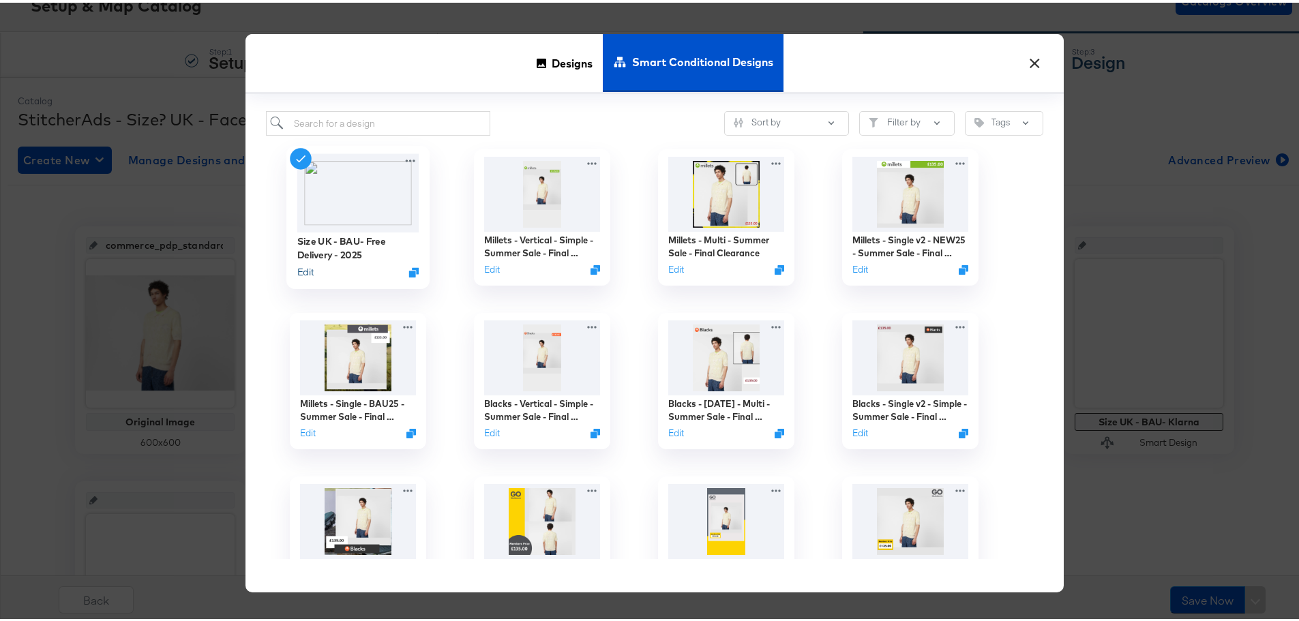
click at [304, 269] on button "Edit" at bounding box center [305, 269] width 16 height 13
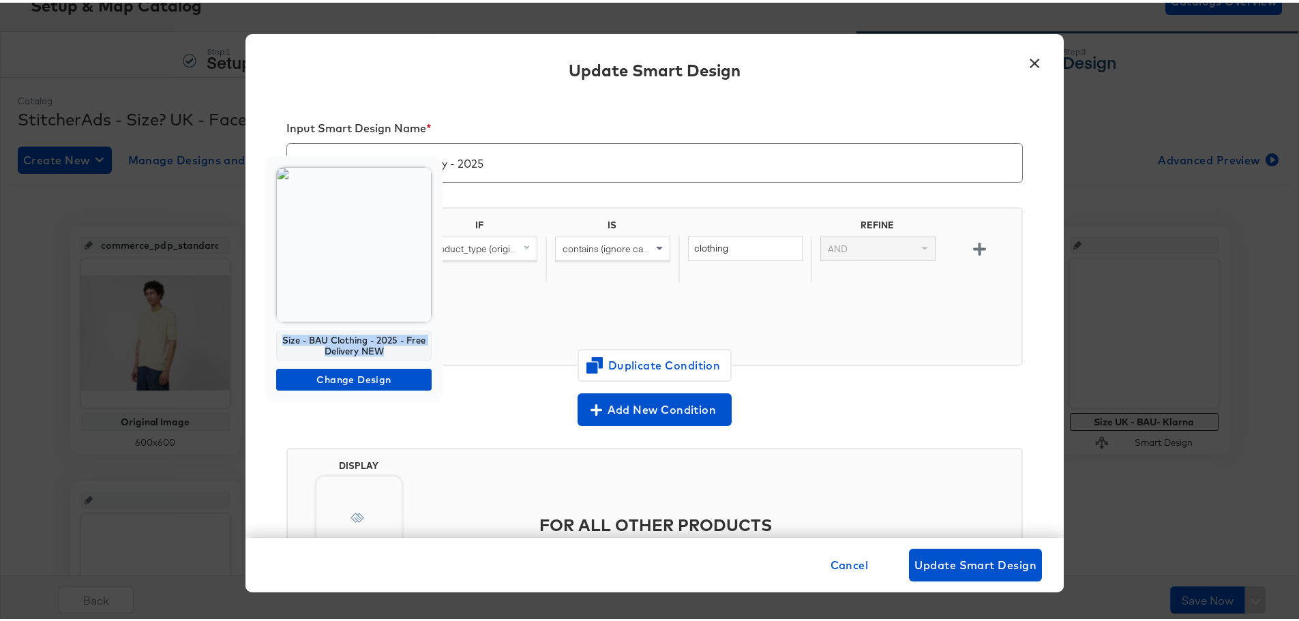
drag, startPoint x: 386, startPoint y: 348, endPoint x: 284, endPoint y: 333, distance: 103.4
click at [284, 333] on div "Size - BAU Clothing - 2025 - Free Delivery NEW" at bounding box center [353, 343] width 155 height 30
copy div "Size - BAU Clothing - 2025 - Free Delivery NEW"
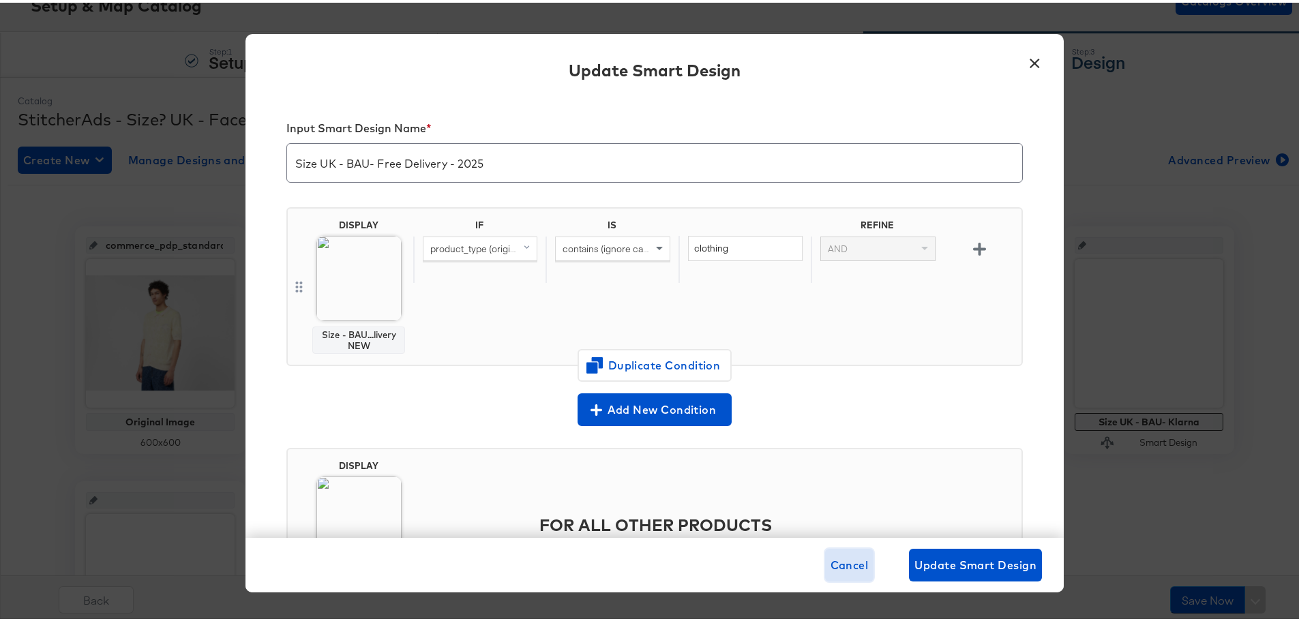
click at [844, 552] on button "Cancel" at bounding box center [849, 562] width 49 height 33
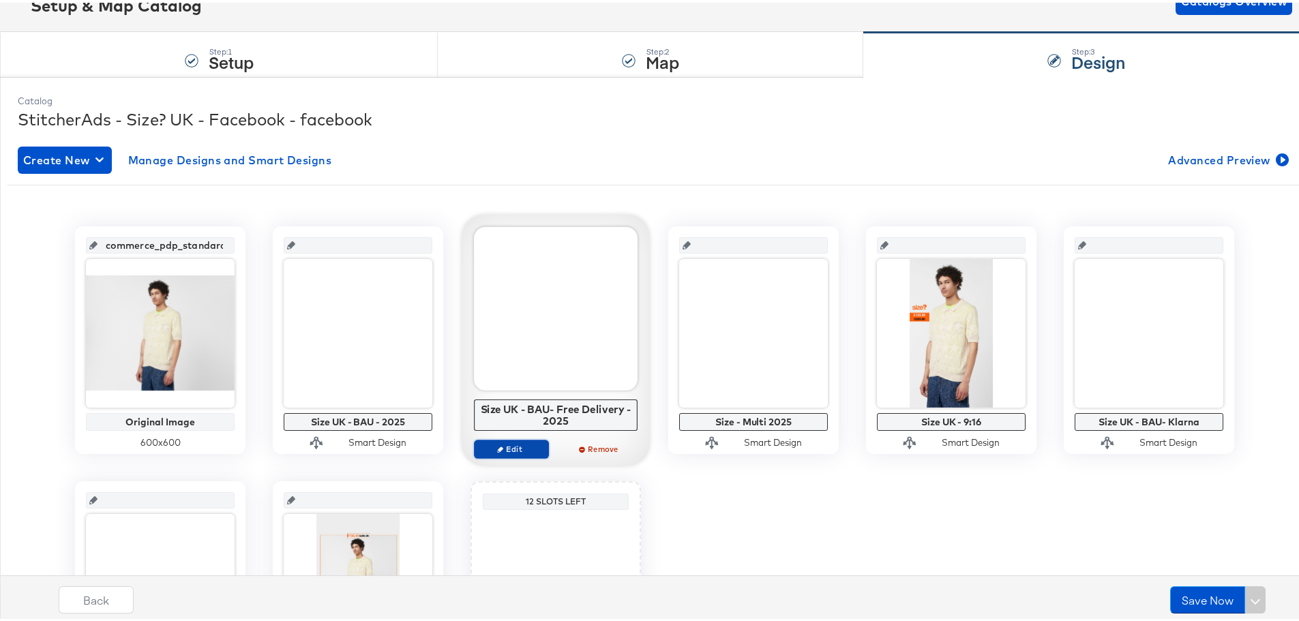
click at [522, 443] on span "Edit" at bounding box center [511, 446] width 63 height 10
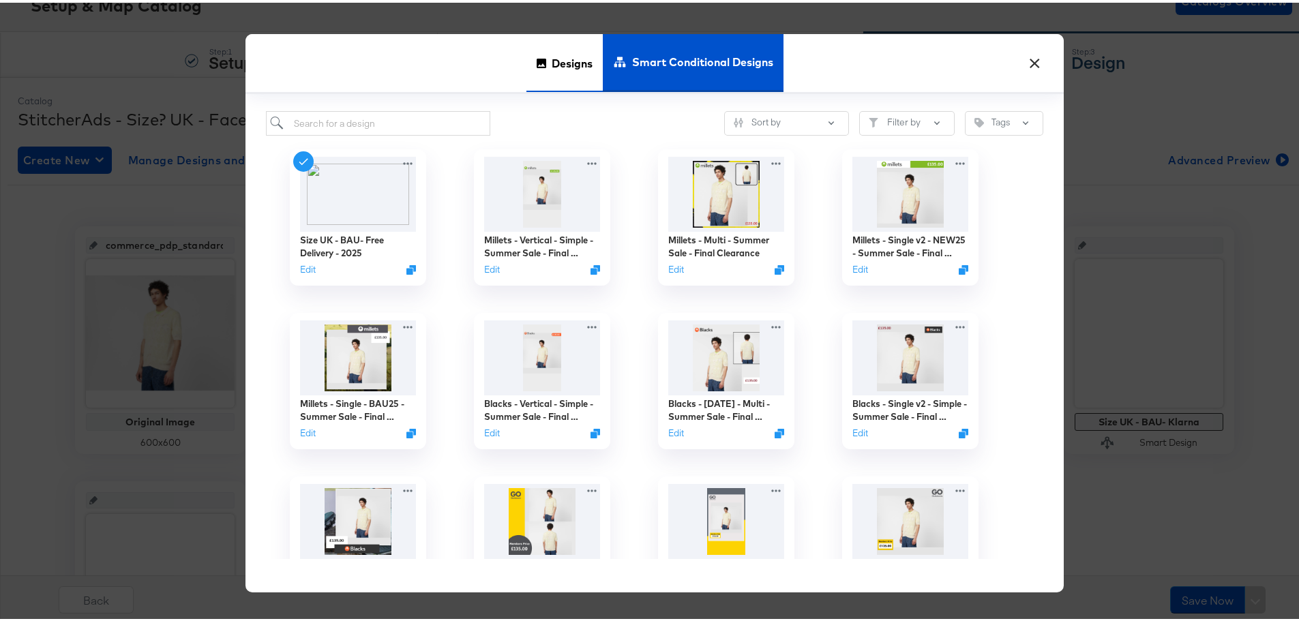
click at [565, 62] on span "Designs" at bounding box center [572, 60] width 41 height 60
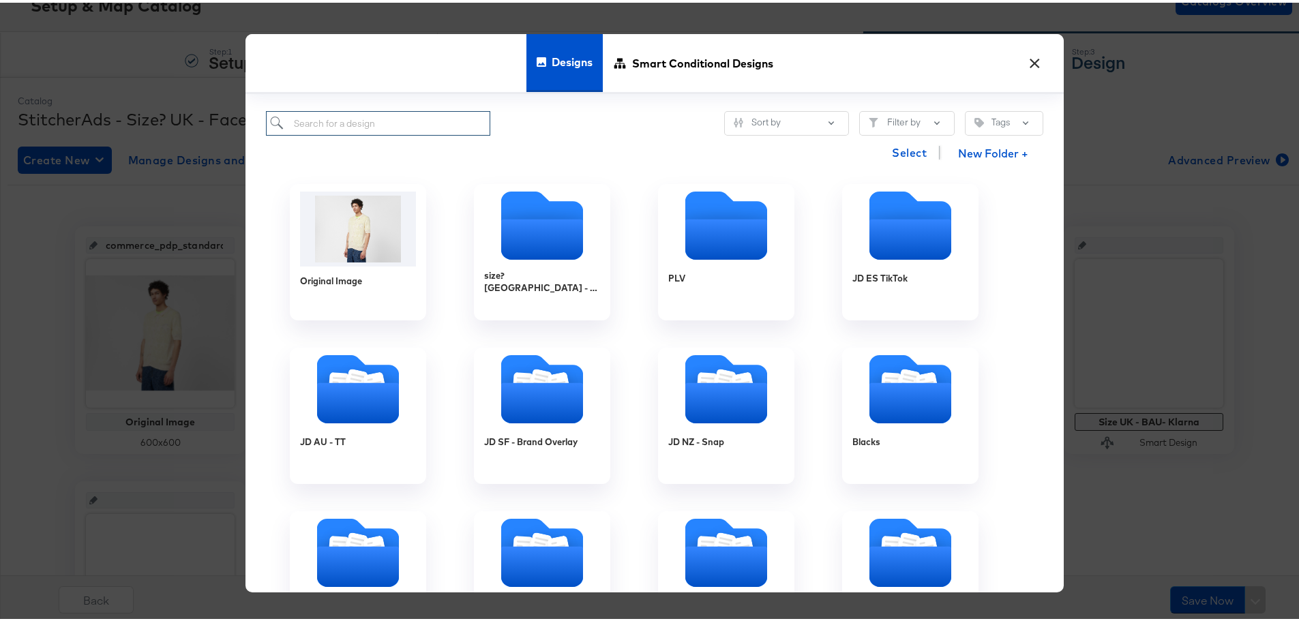
click at [372, 119] on input "search" at bounding box center [378, 120] width 224 height 25
paste input "Size - BAU Clothing - 2025 - Free Delivery NEW"
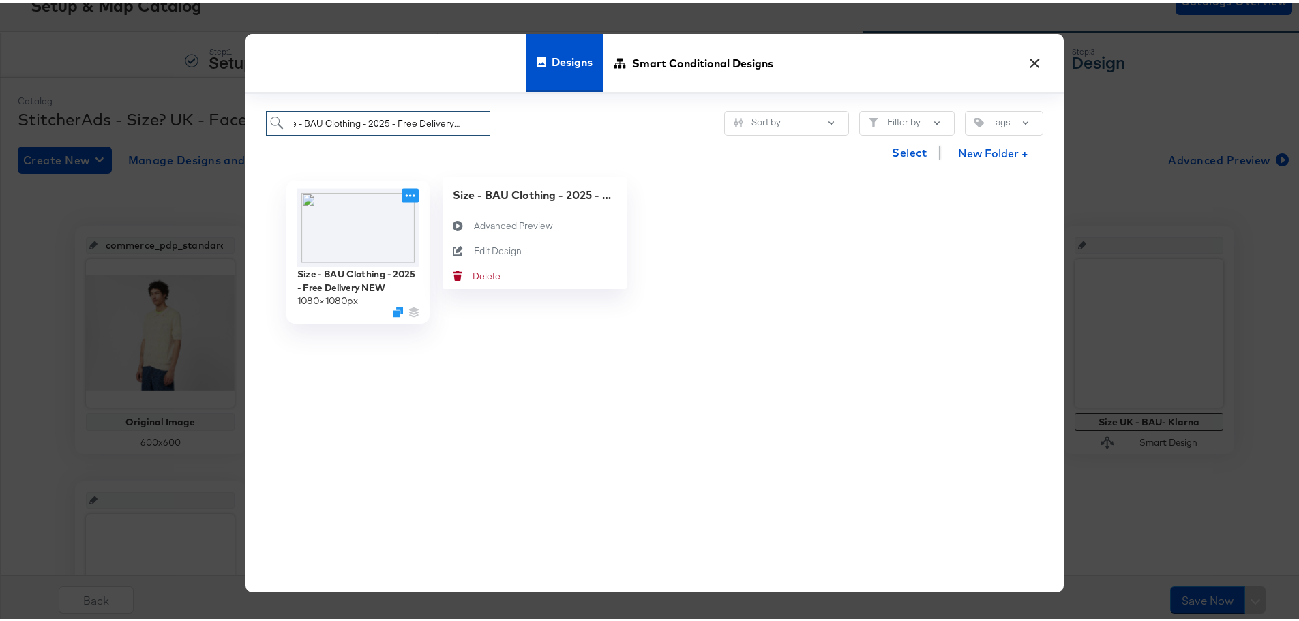
click at [408, 194] on icon at bounding box center [410, 192] width 17 height 14
type input "Size - BAU Clothing - 2025 - Free Delivery NEW"
click at [474, 248] on div "Edit Design Edit Design" at bounding box center [474, 248] width 0 height 0
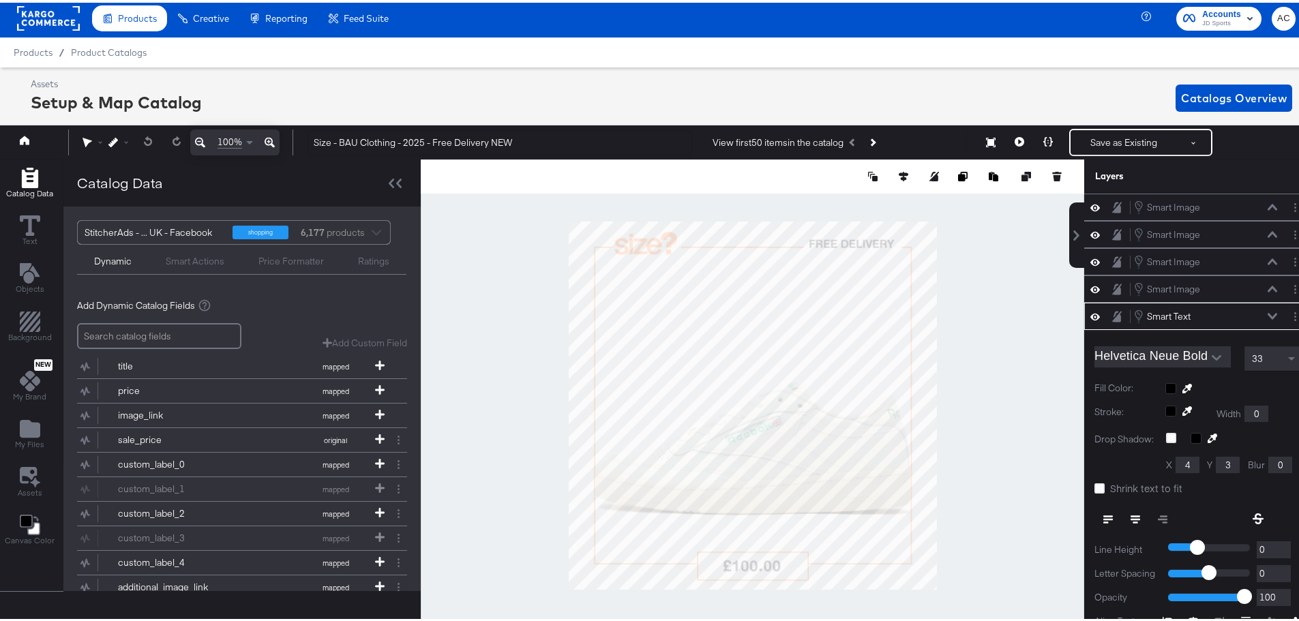
scroll to position [99, 0]
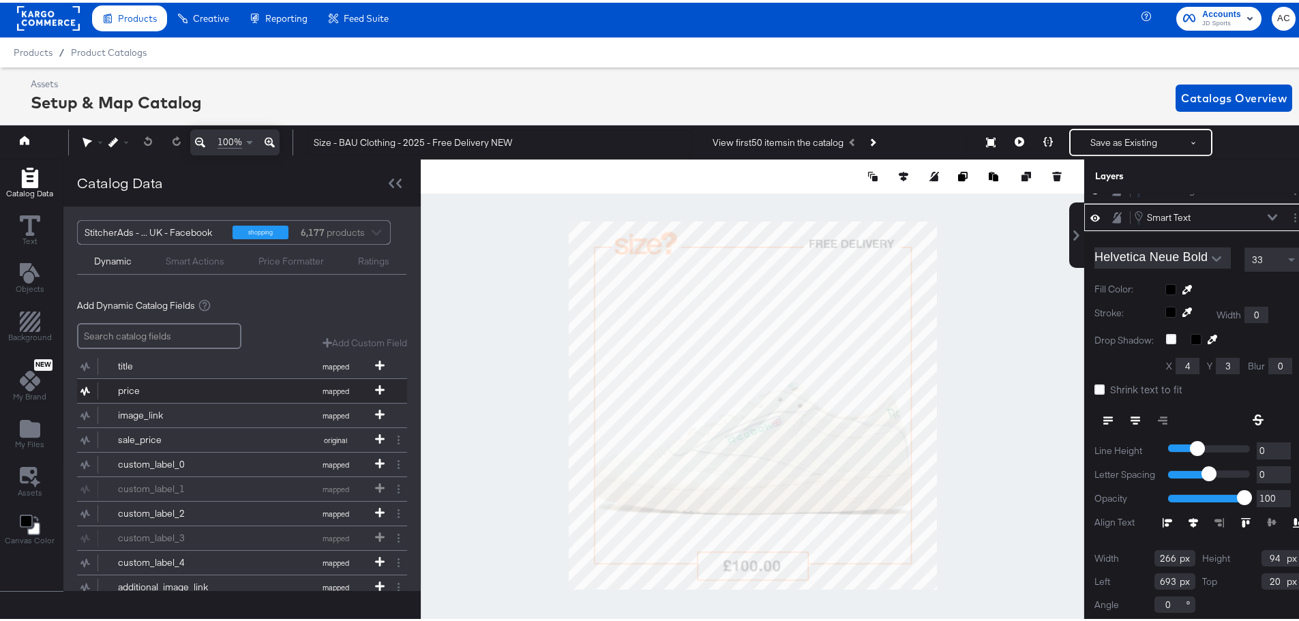
click at [162, 383] on div "price" at bounding box center [167, 388] width 99 height 13
click at [1294, 215] on circle "Layer Options" at bounding box center [1295, 215] width 2 height 2
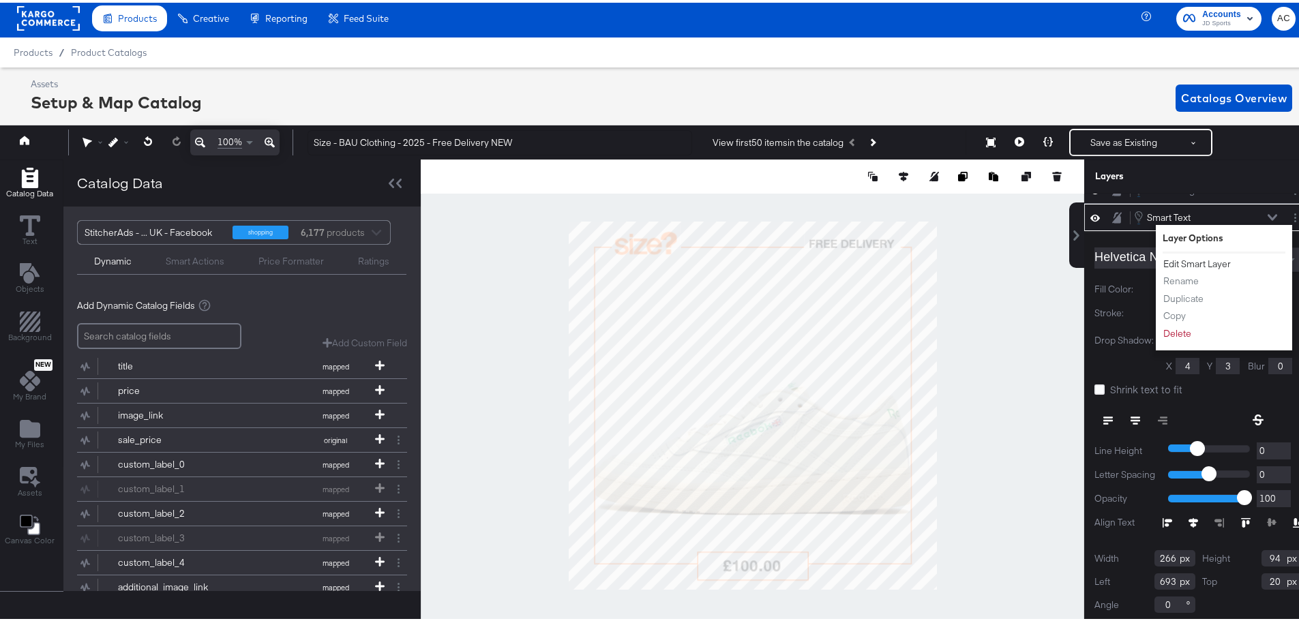
click at [1201, 259] on button "Edit Smart Layer" at bounding box center [1197, 261] width 69 height 14
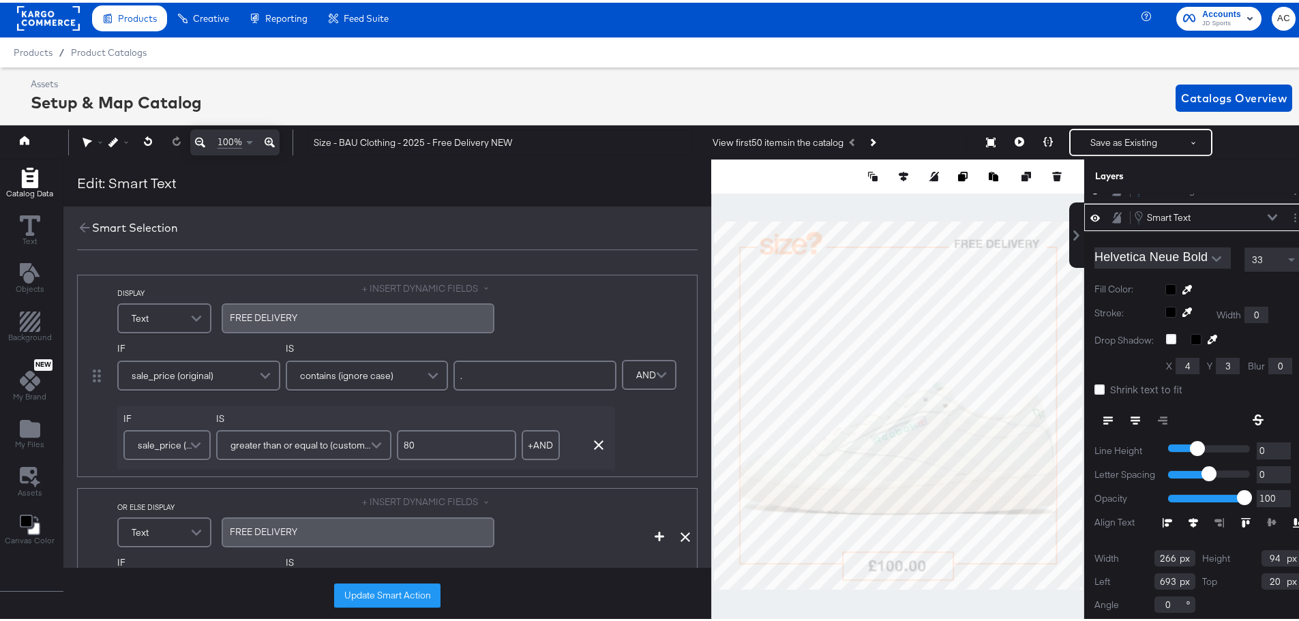
scroll to position [18, 0]
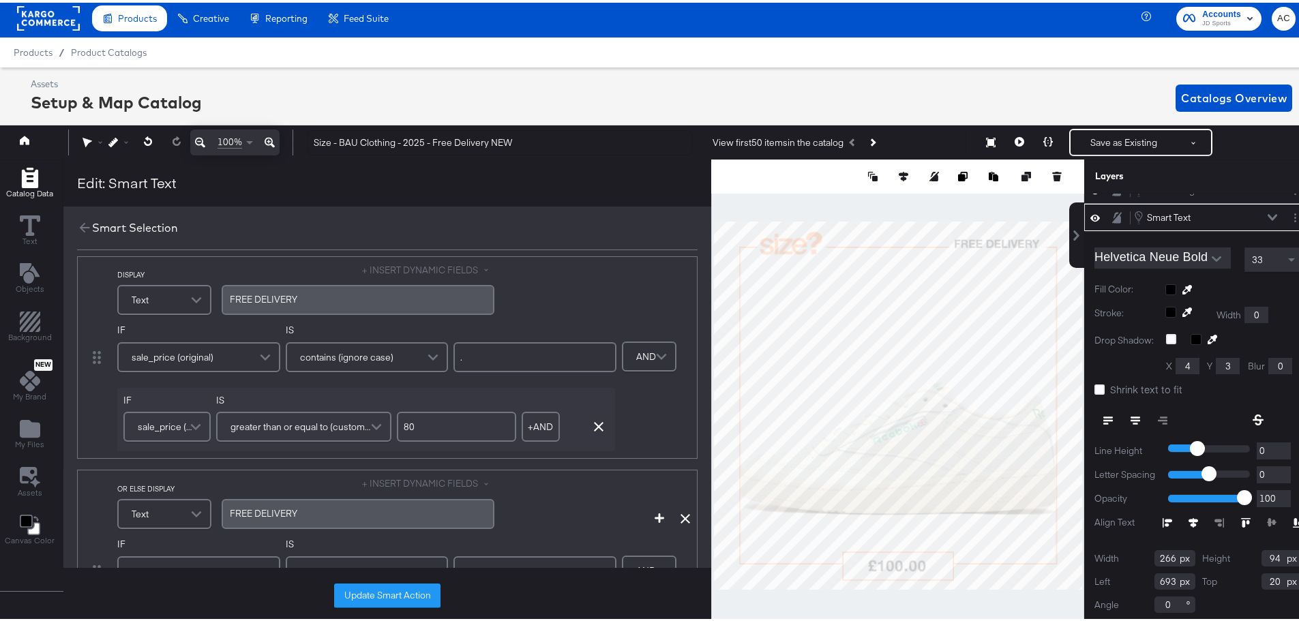
drag, startPoint x: 695, startPoint y: 64, endPoint x: 984, endPoint y: 82, distance: 289.7
click at [695, 64] on div "Products / Product Catalogs" at bounding box center [654, 50] width 1309 height 30
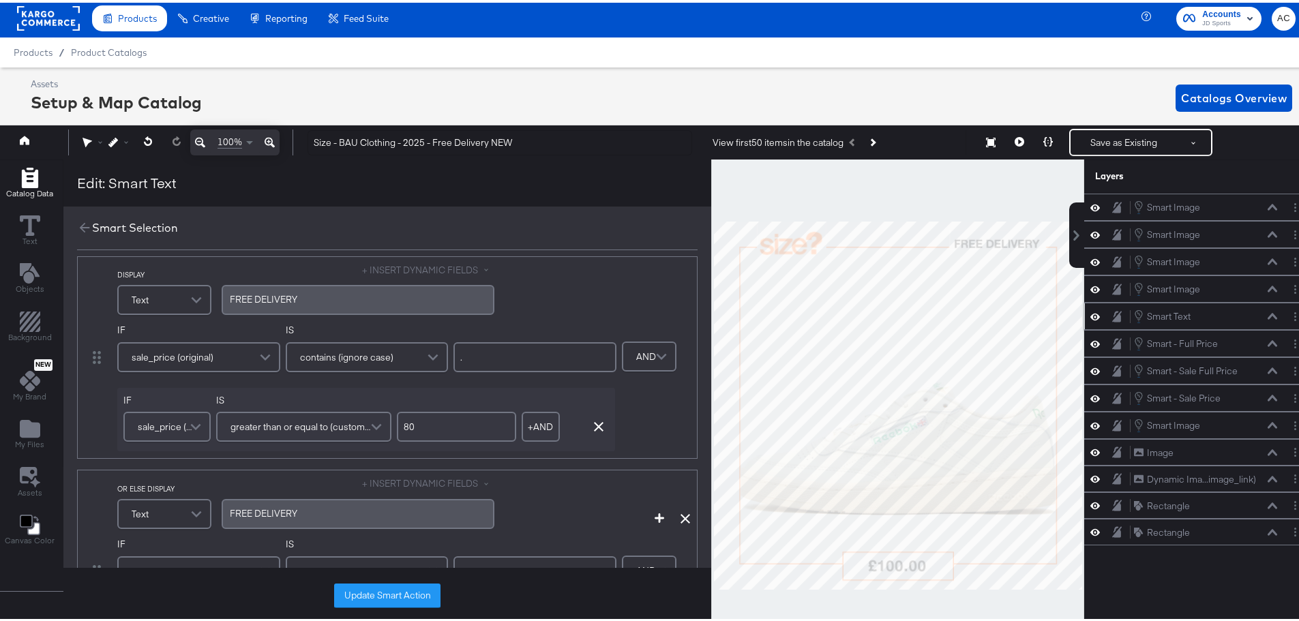
scroll to position [0, 0]
click at [1210, 99] on span "Catalogs Overview" at bounding box center [1234, 95] width 106 height 19
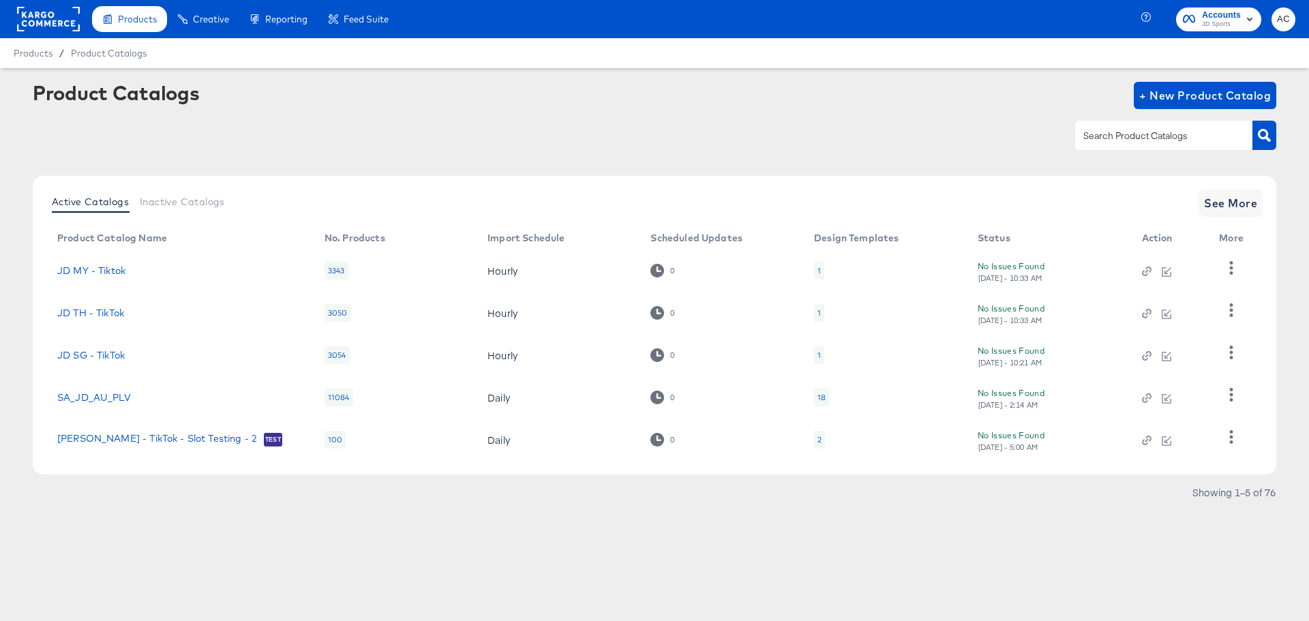
click at [1142, 138] on input "text" at bounding box center [1153, 136] width 145 height 16
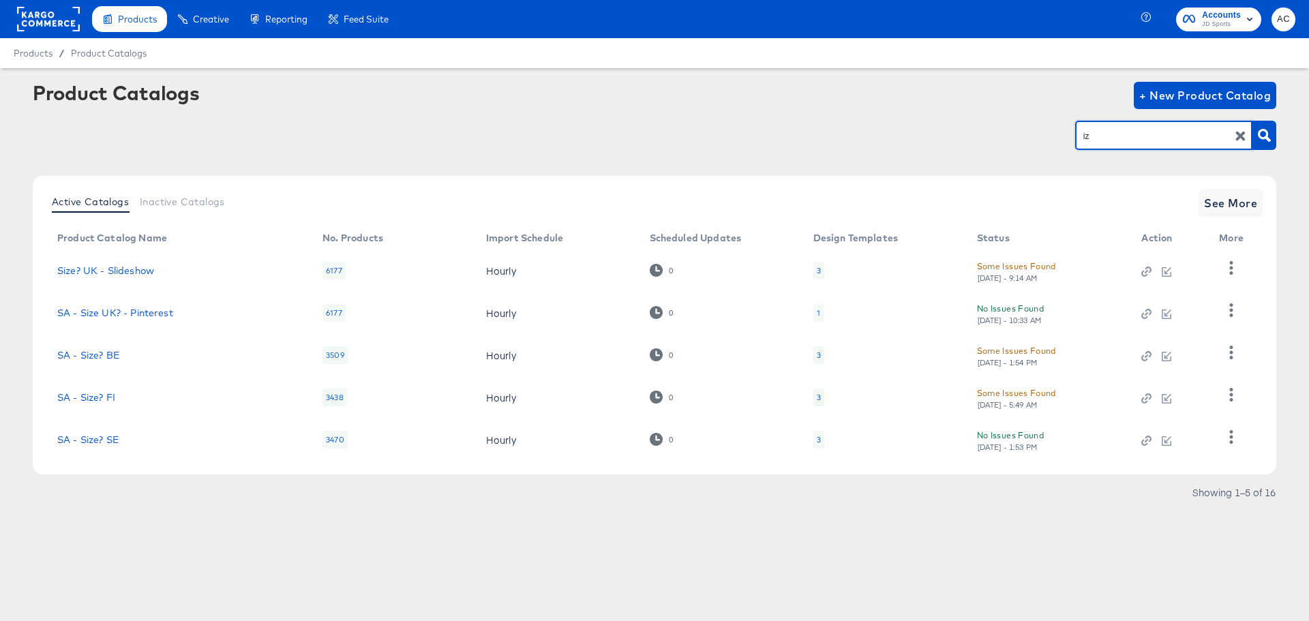
type input "i"
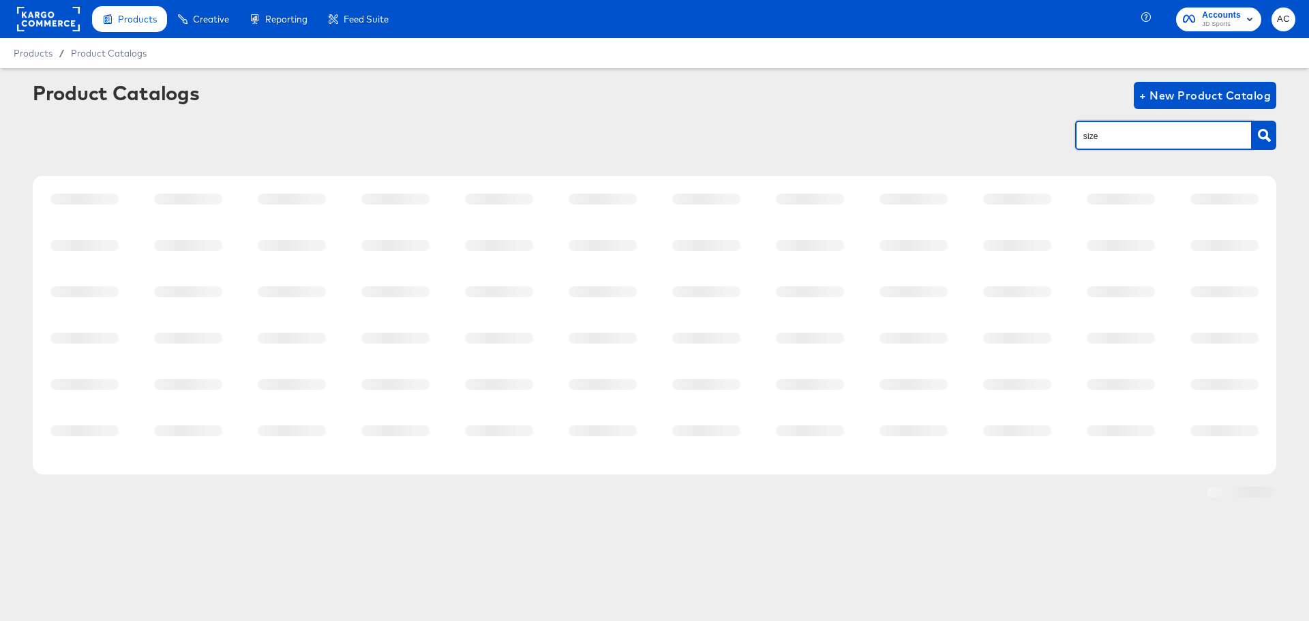
type input "size"
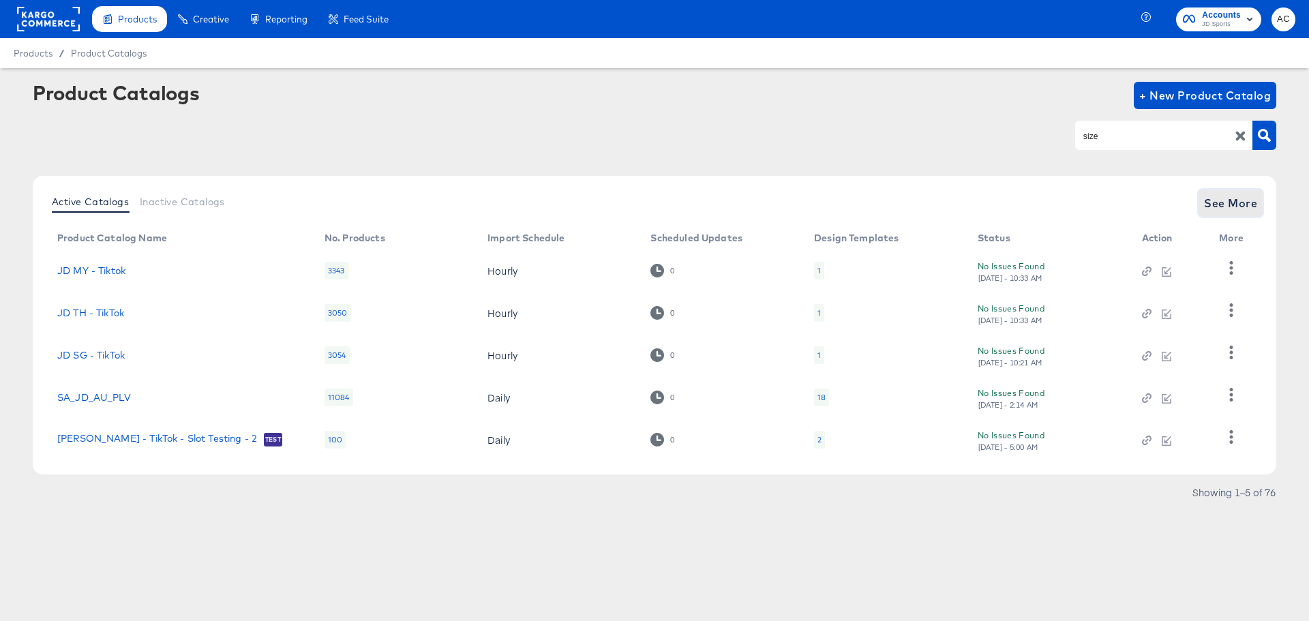
click at [1232, 205] on span "See More" at bounding box center [1230, 203] width 53 height 19
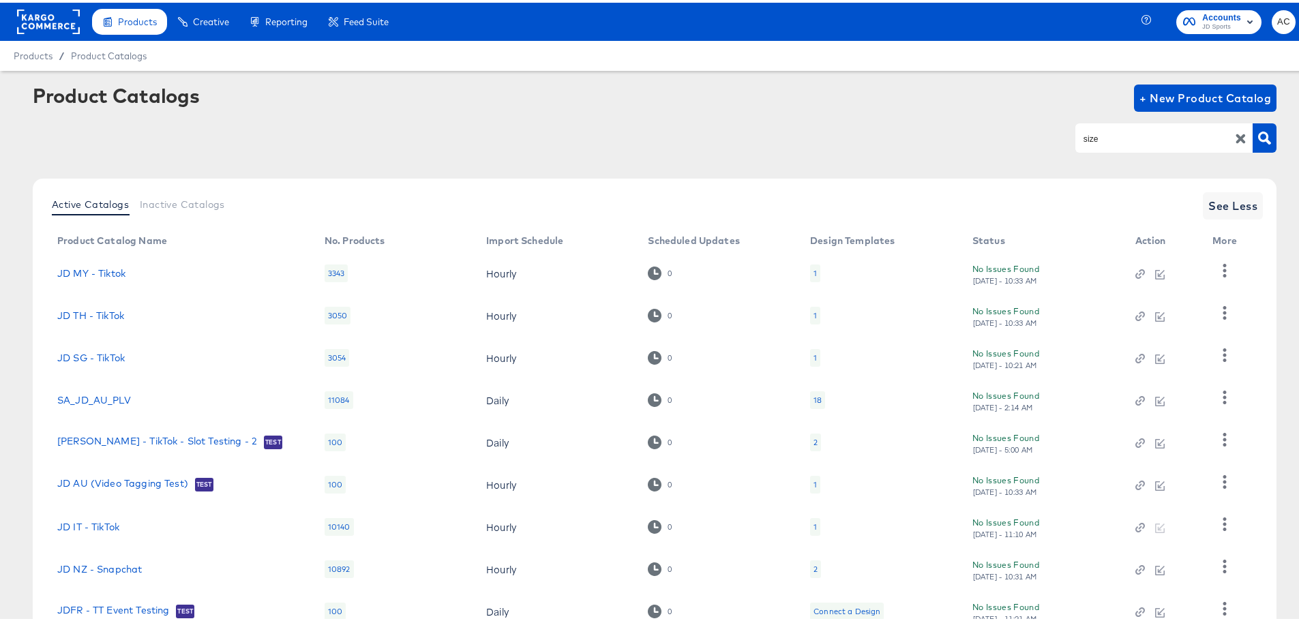
click at [1116, 138] on input "size" at bounding box center [1153, 136] width 145 height 16
click at [1264, 149] on button "button" at bounding box center [1265, 135] width 24 height 29
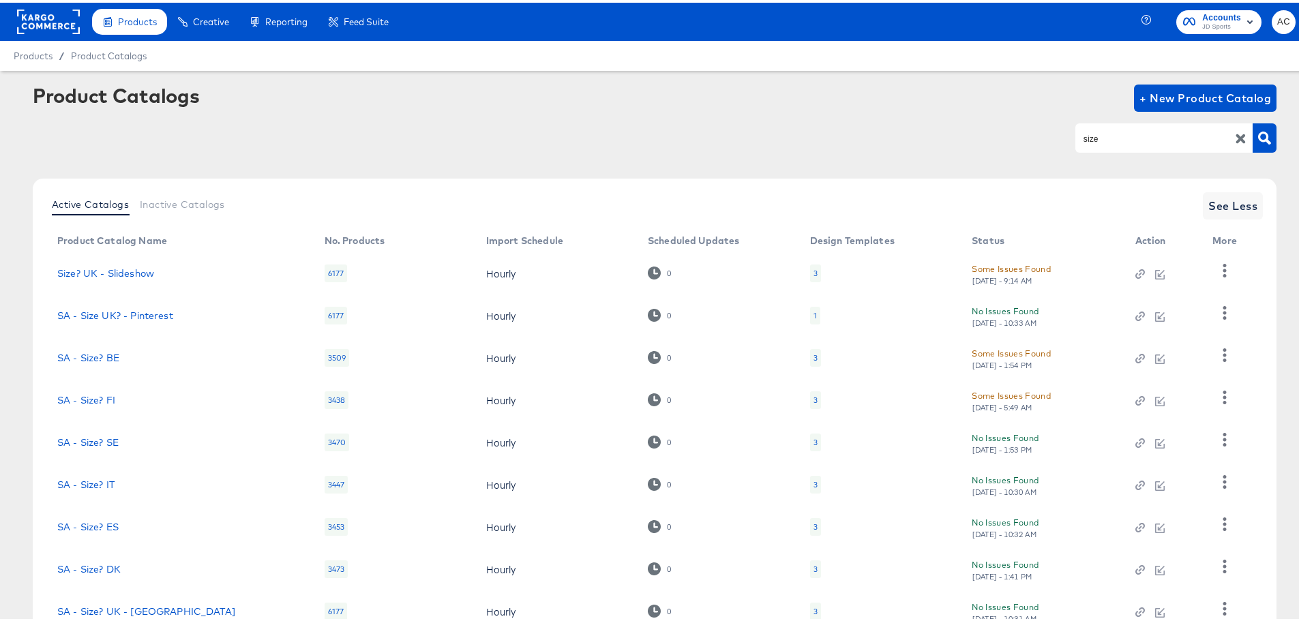
click at [858, 122] on div "size" at bounding box center [655, 135] width 1244 height 31
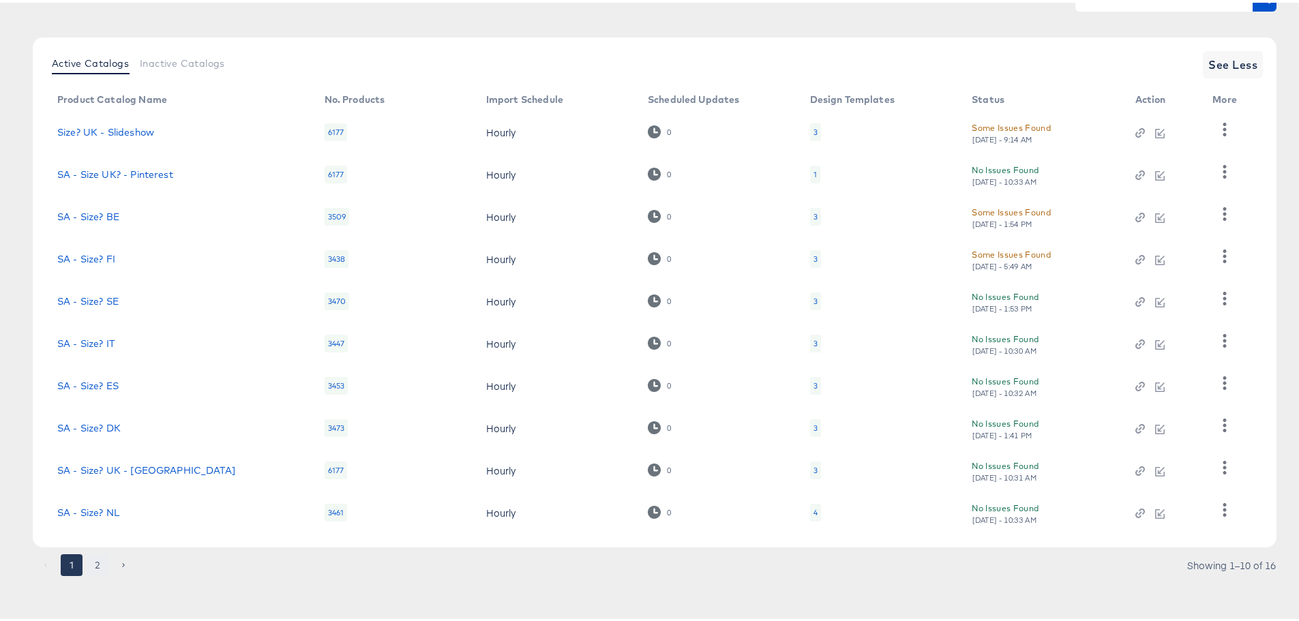
click at [101, 563] on button "2" at bounding box center [98, 563] width 22 height 22
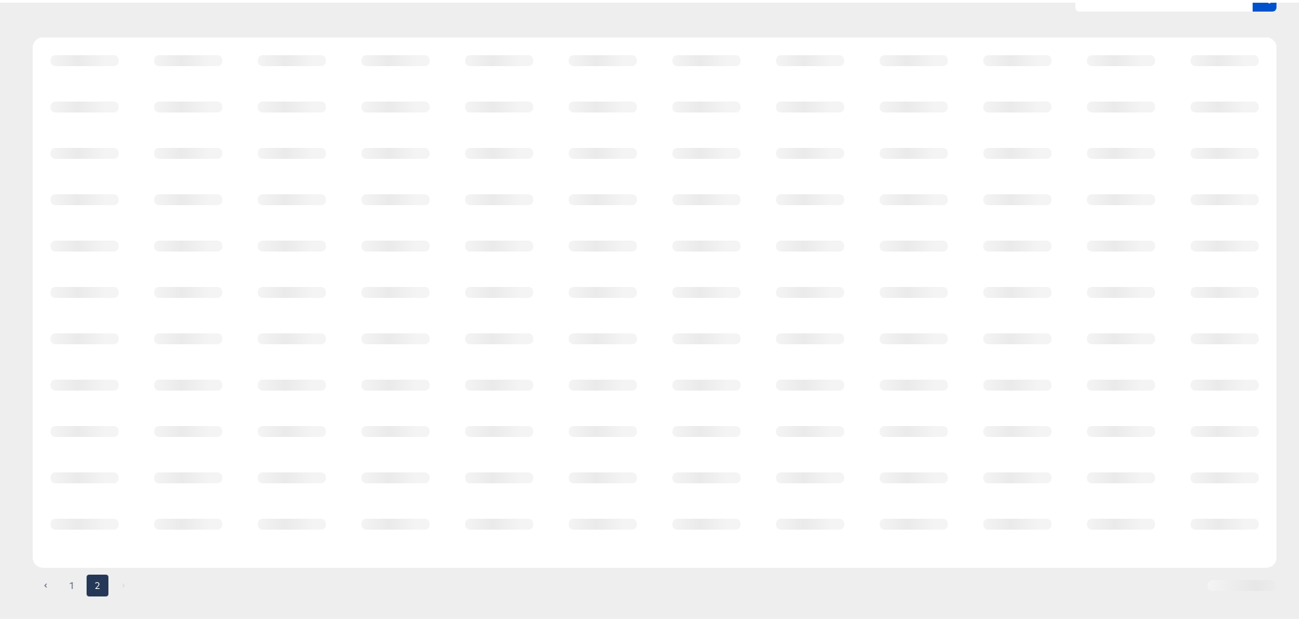
scroll to position [0, 0]
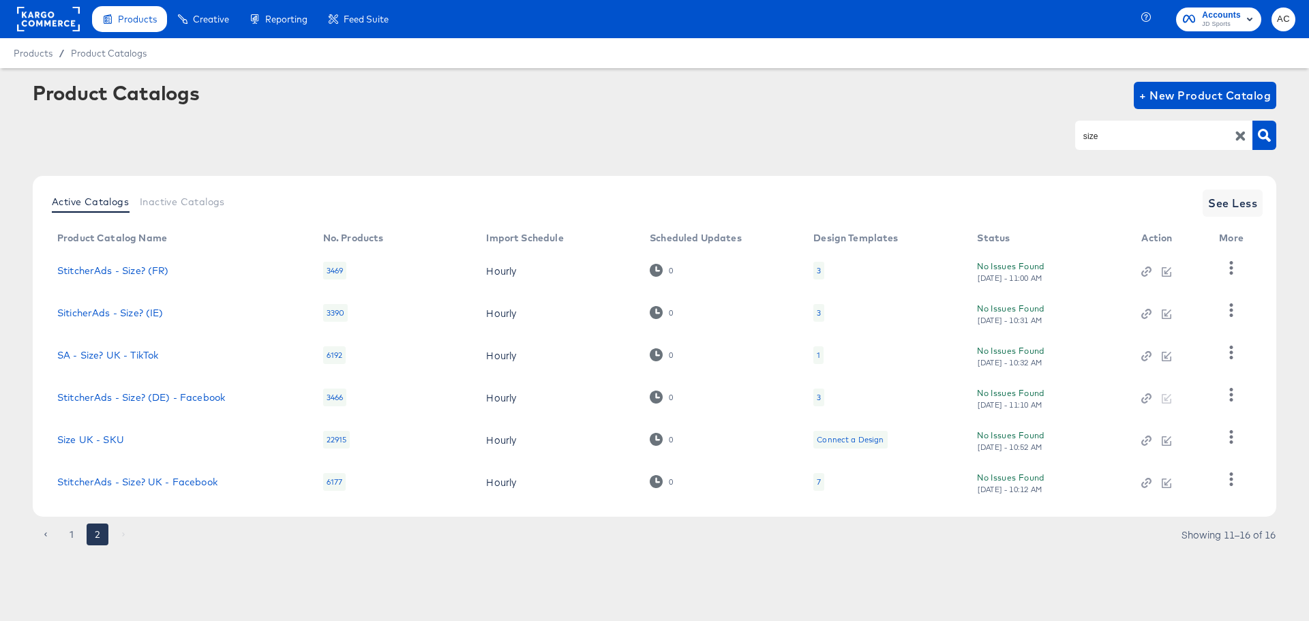
drag, startPoint x: 175, startPoint y: 492, endPoint x: 164, endPoint y: 488, distance: 11.7
click at [164, 488] on td "StitcherAds - Size? UK - Facebook" at bounding box center [179, 482] width 266 height 42
click at [153, 484] on link "StitcherAds - Size? UK - Facebook" at bounding box center [137, 482] width 160 height 11
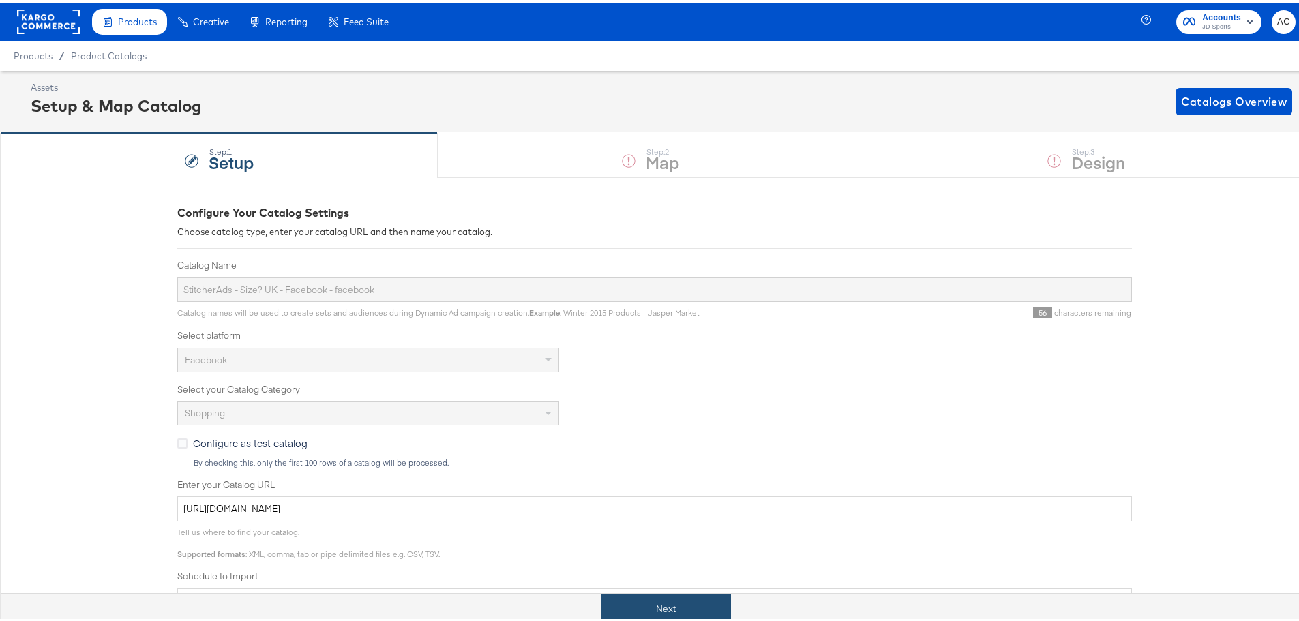
click at [628, 595] on button "Next" at bounding box center [666, 606] width 130 height 31
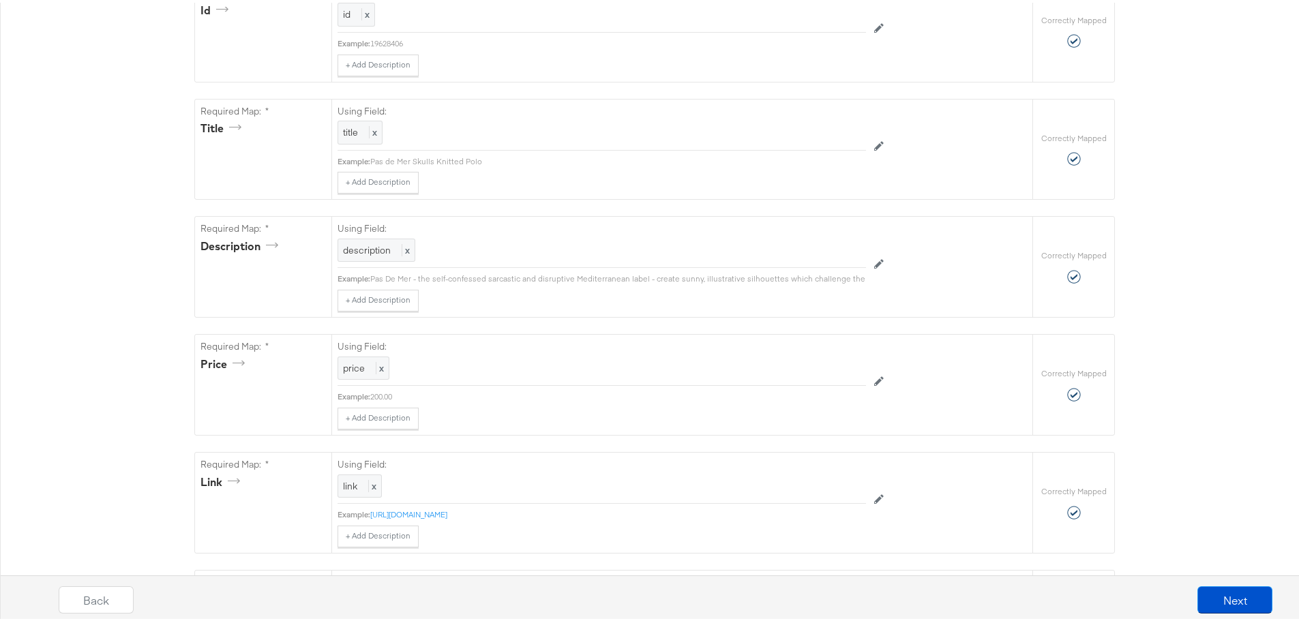
scroll to position [340, 0]
click at [1198, 601] on button "Next" at bounding box center [1235, 597] width 75 height 27
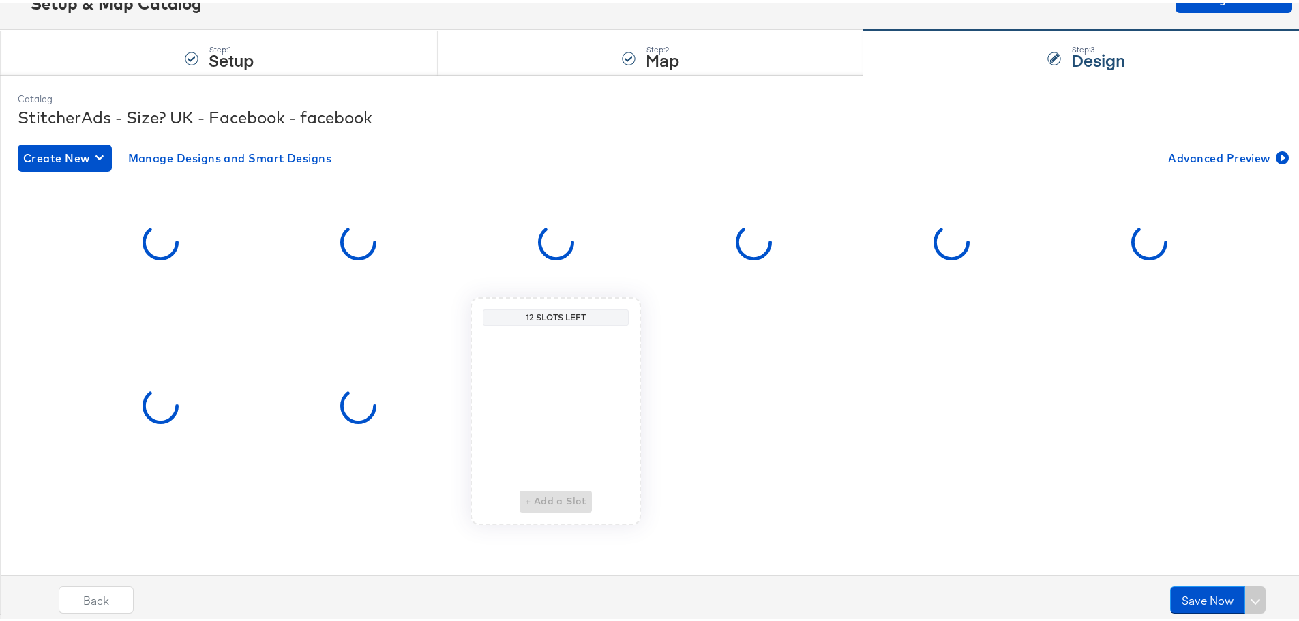
scroll to position [0, 0]
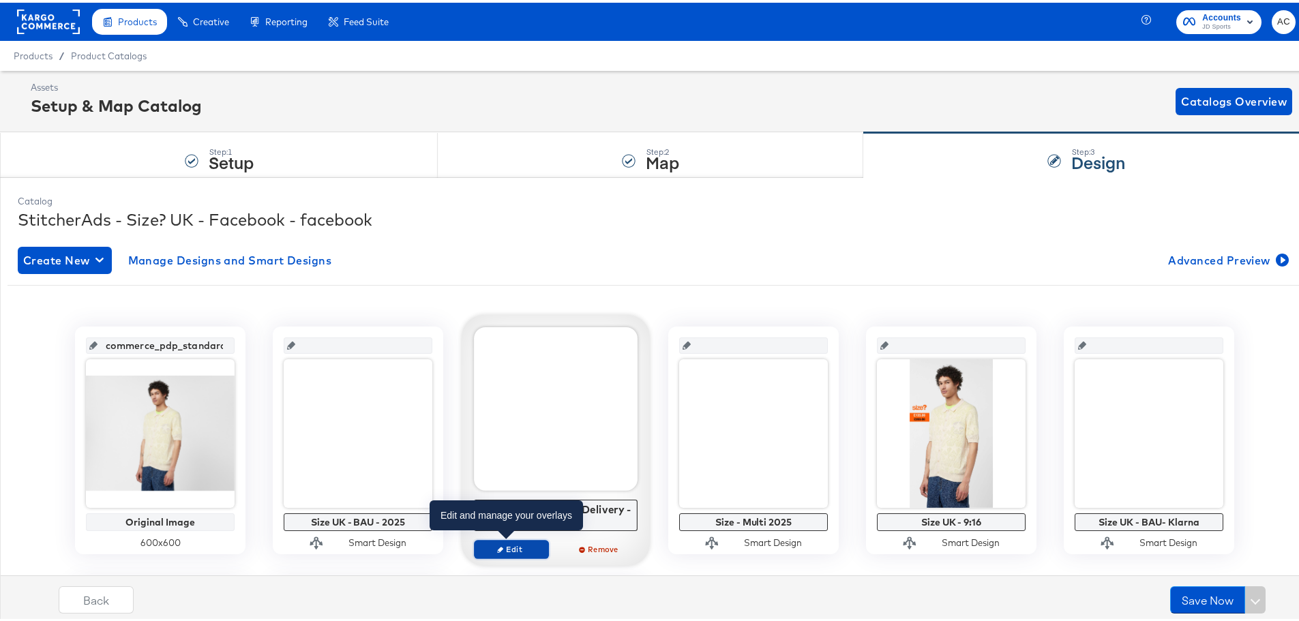
click at [505, 541] on span "Edit" at bounding box center [511, 546] width 63 height 10
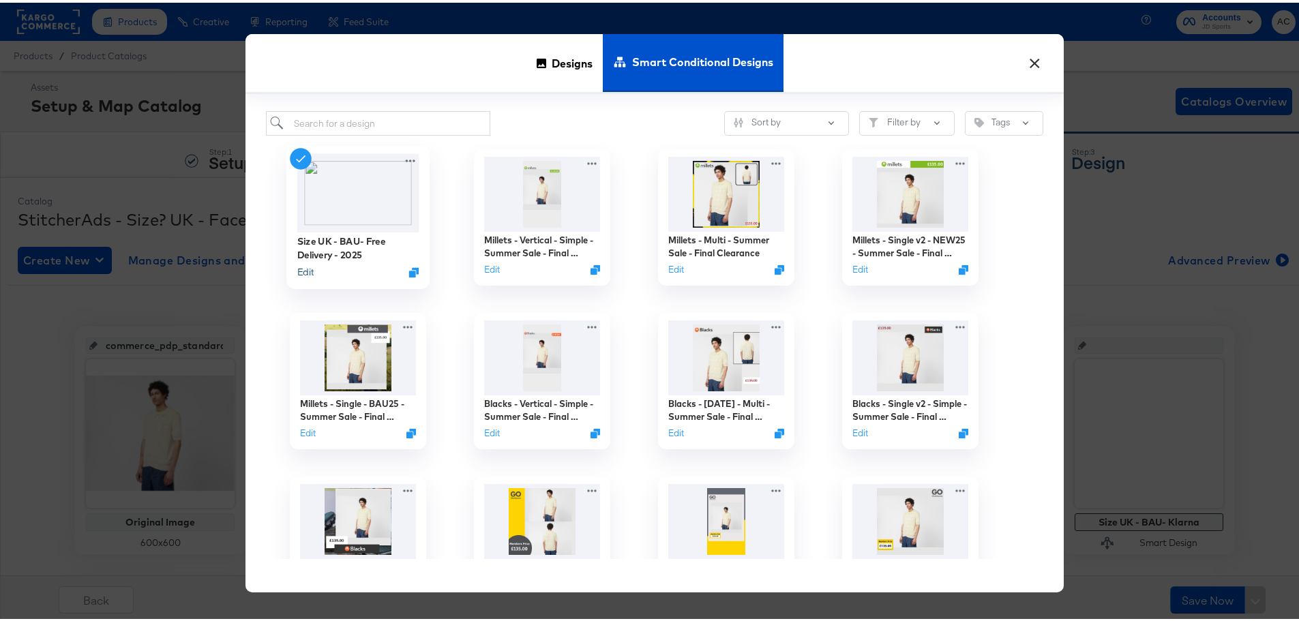
click at [303, 269] on button "Edit" at bounding box center [305, 269] width 16 height 13
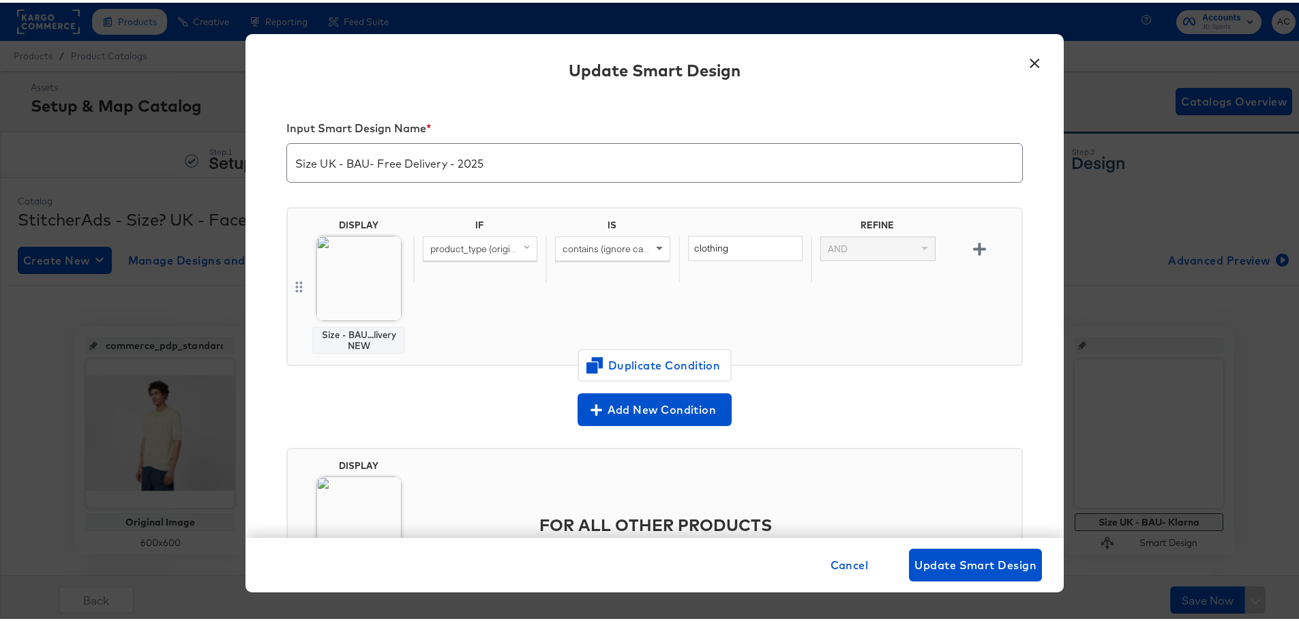
scroll to position [104, 0]
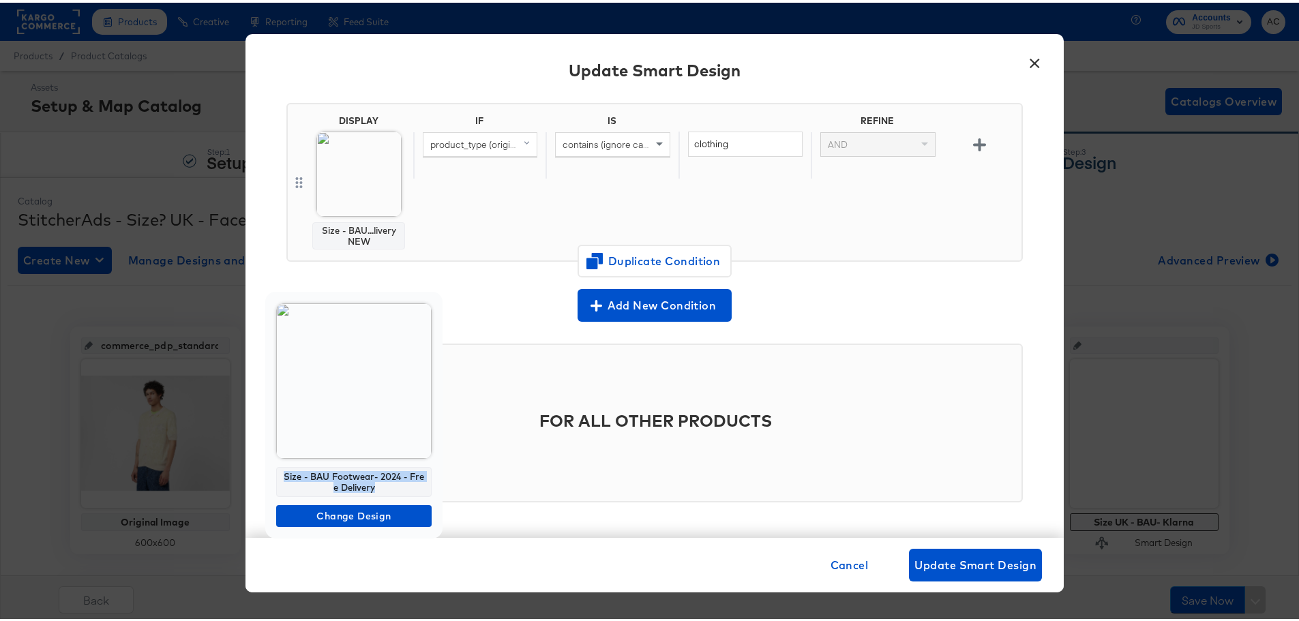
drag, startPoint x: 386, startPoint y: 486, endPoint x: 277, endPoint y: 469, distance: 110.3
click at [277, 469] on div "Size - BAU Footwear- 2024 - Free Delivery" at bounding box center [353, 479] width 155 height 30
copy div "Size - BAU Footwear- 2024 - Free Delivery"
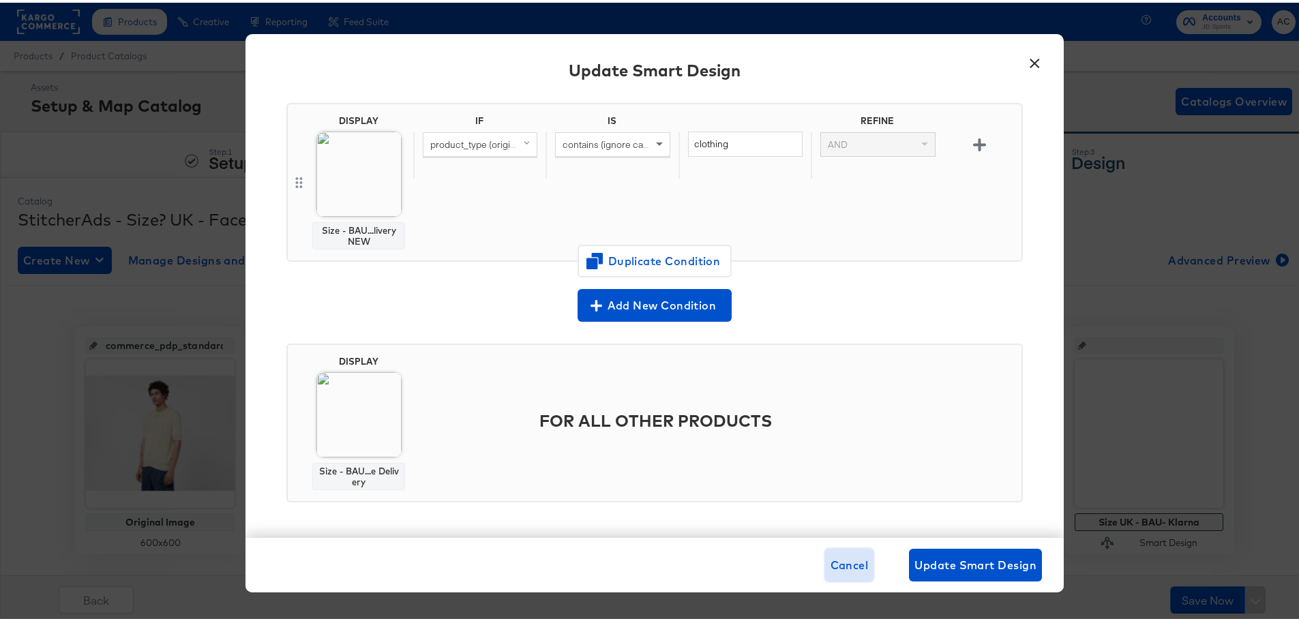
click at [843, 567] on span "Cancel" at bounding box center [850, 562] width 38 height 19
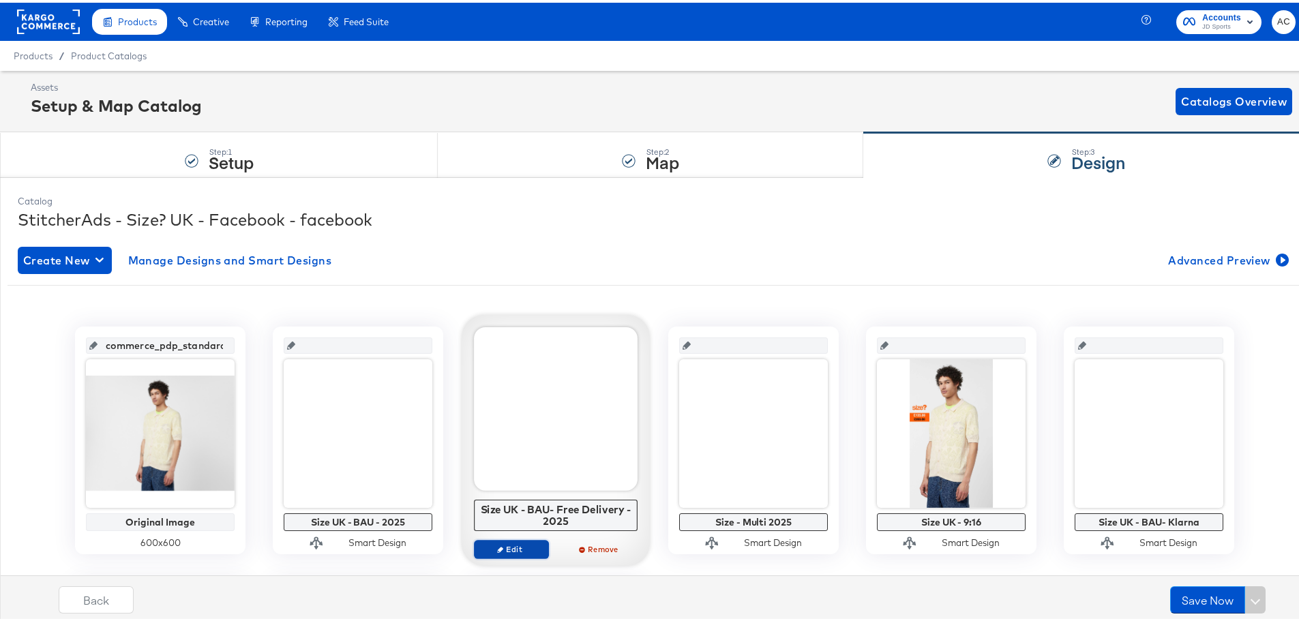
click at [507, 542] on span "Edit" at bounding box center [511, 546] width 63 height 10
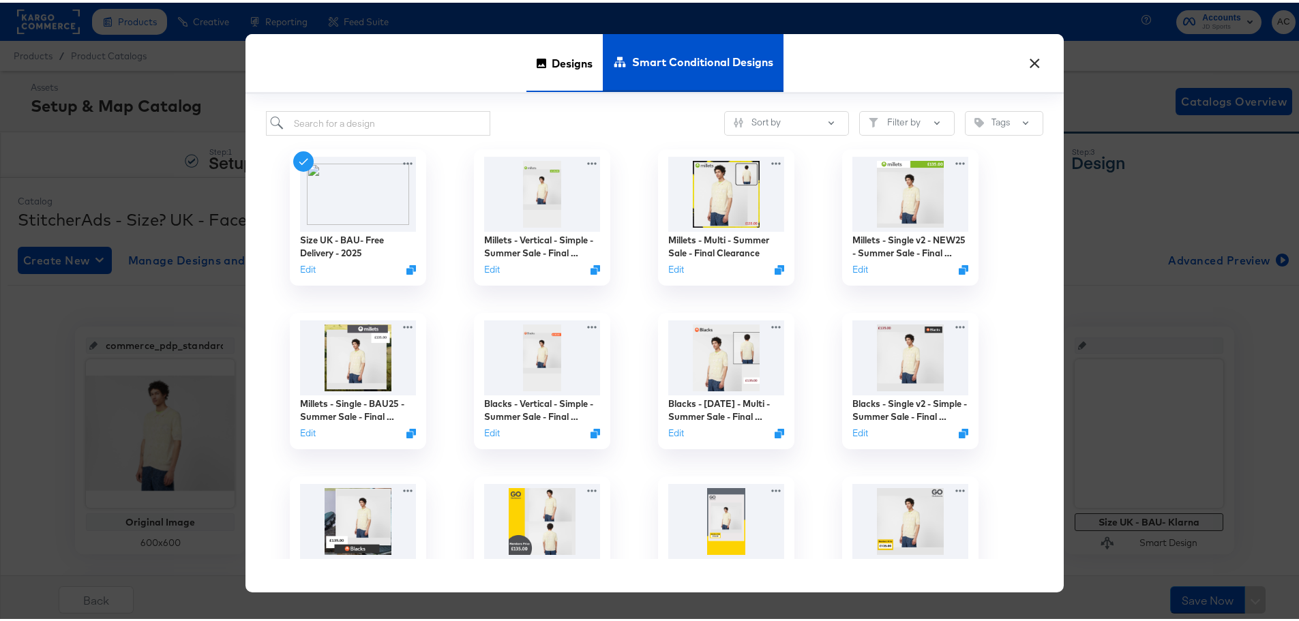
click at [585, 51] on span "Designs" at bounding box center [572, 60] width 41 height 60
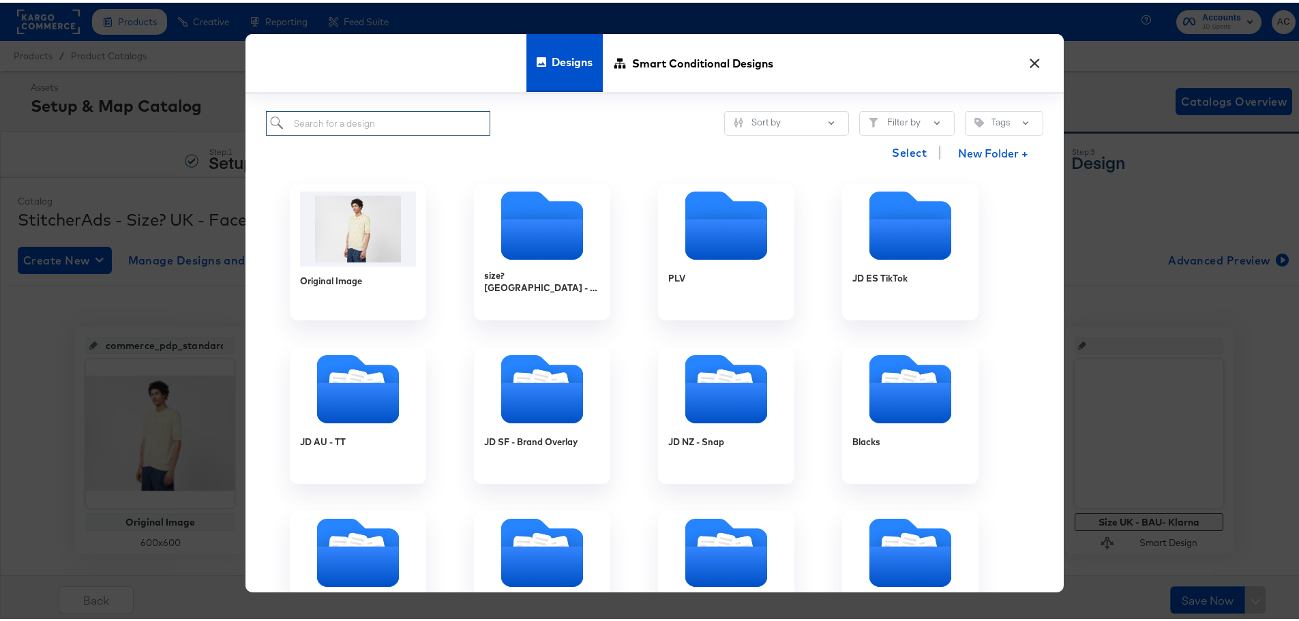
click at [361, 123] on input "search" at bounding box center [378, 120] width 224 height 25
paste input "Size - BAU Footwear- 2024 - Free Delivery"
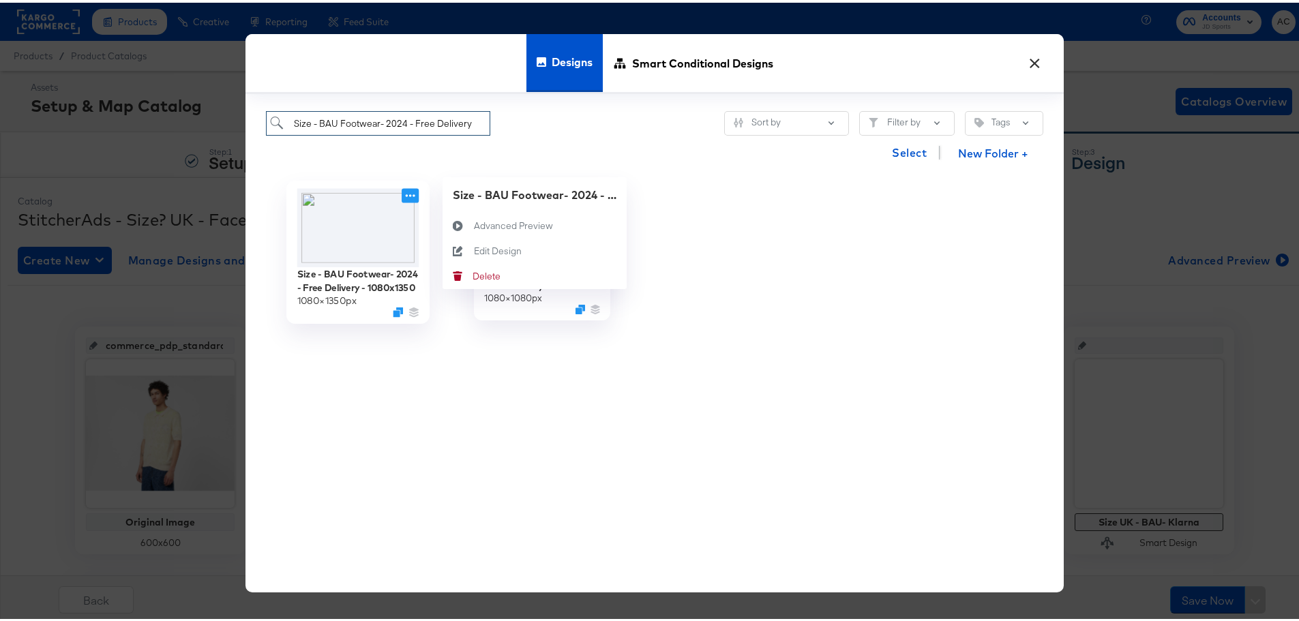
click at [406, 193] on icon at bounding box center [411, 193] width 10 height 3
type input "Size - BAU Footwear- 2024 - Free Delivery"
click at [474, 248] on div "Edit Design Edit Design" at bounding box center [474, 248] width 0 height 0
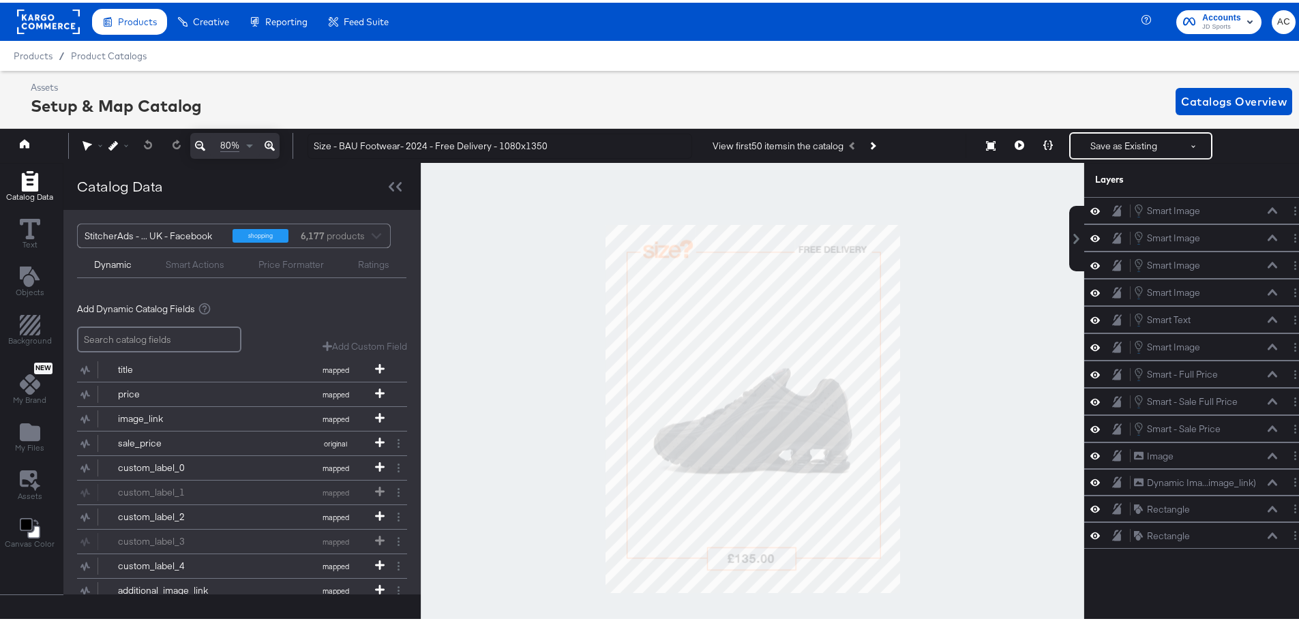
click at [965, 340] on div at bounding box center [753, 406] width 664 height 492
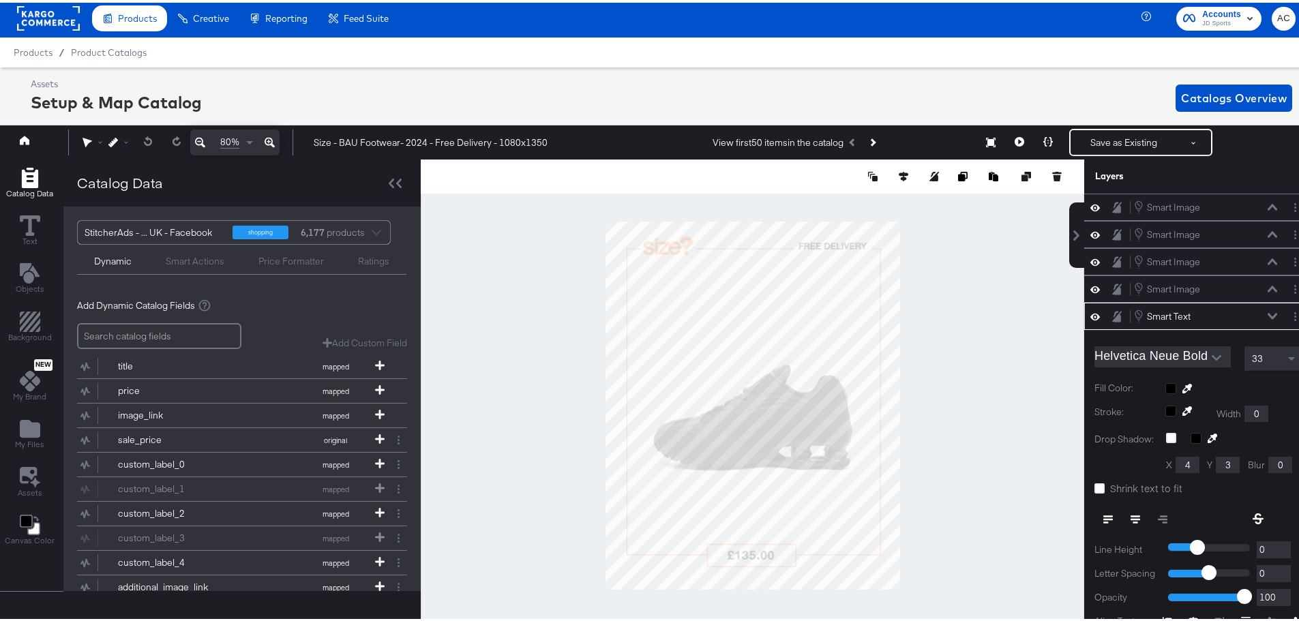
scroll to position [99, 0]
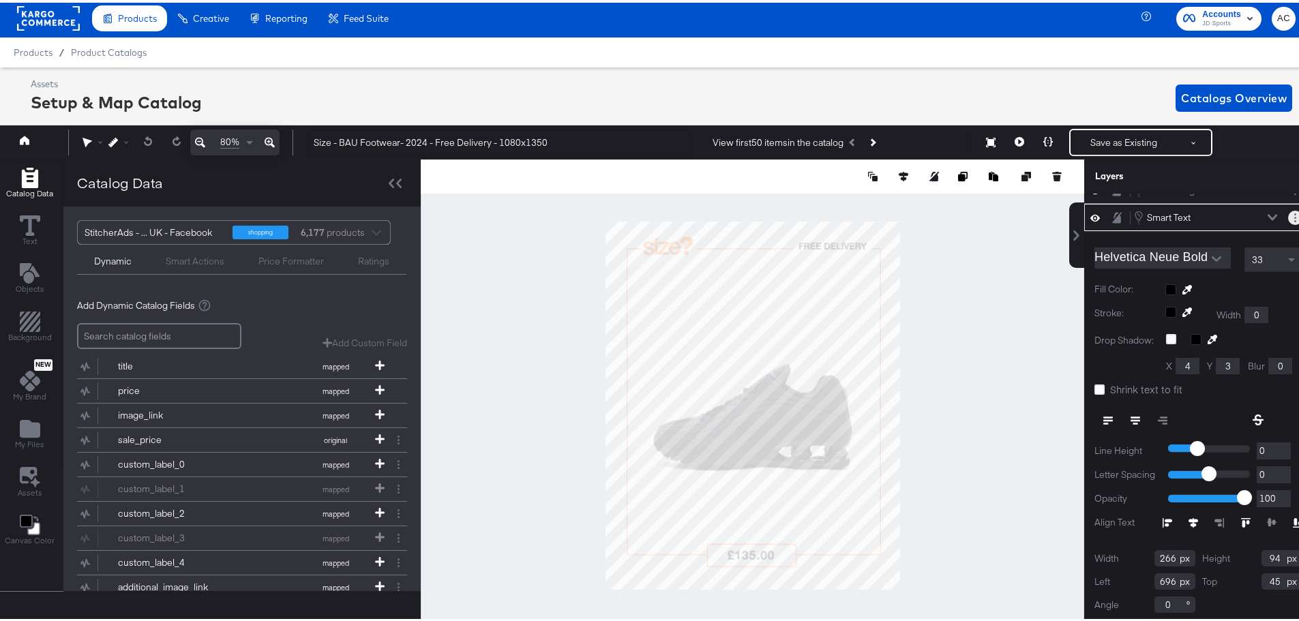
click at [1288, 216] on button "Layer Options" at bounding box center [1295, 215] width 14 height 14
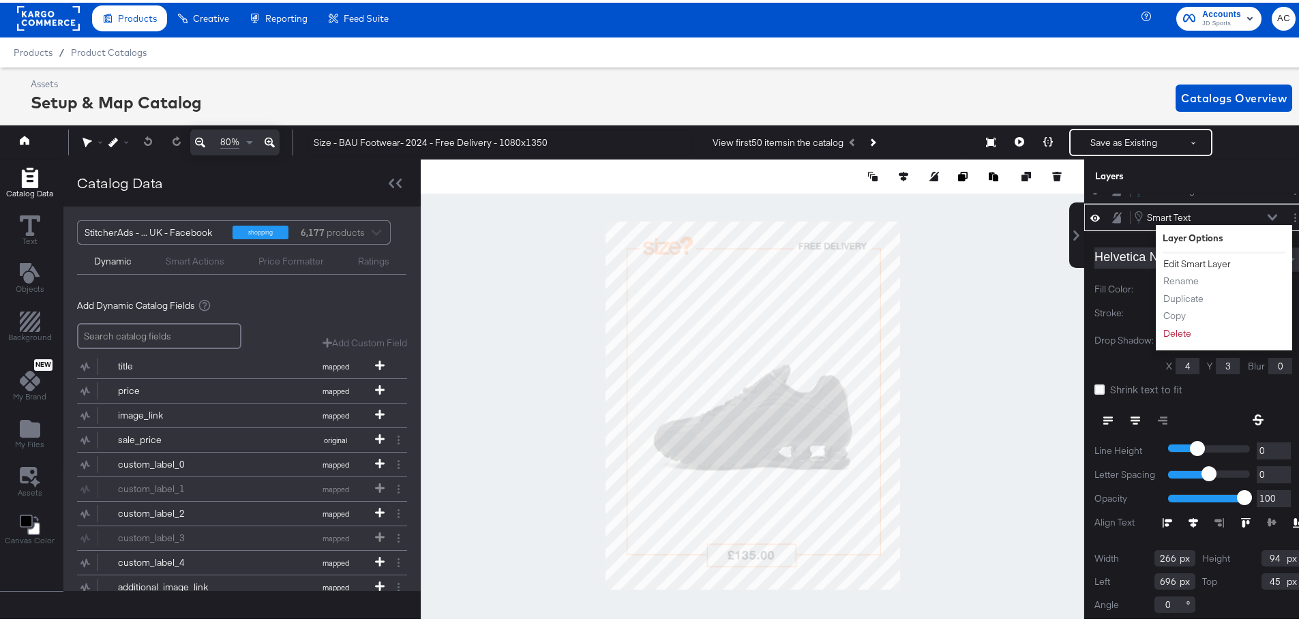
click at [1195, 258] on button "Edit Smart Layer" at bounding box center [1197, 261] width 69 height 14
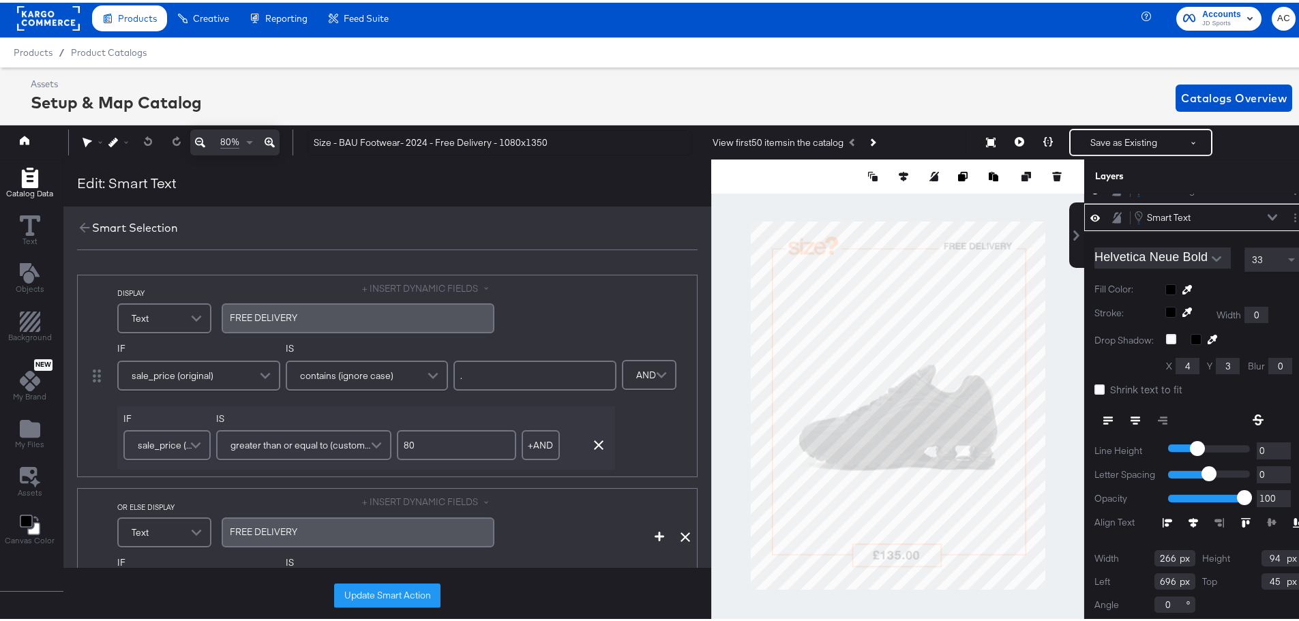
type input "8"
click at [458, 446] on input "8" at bounding box center [456, 443] width 119 height 30
type input "60"
click at [749, 48] on div "Products / Product Catalogs" at bounding box center [654, 50] width 1309 height 30
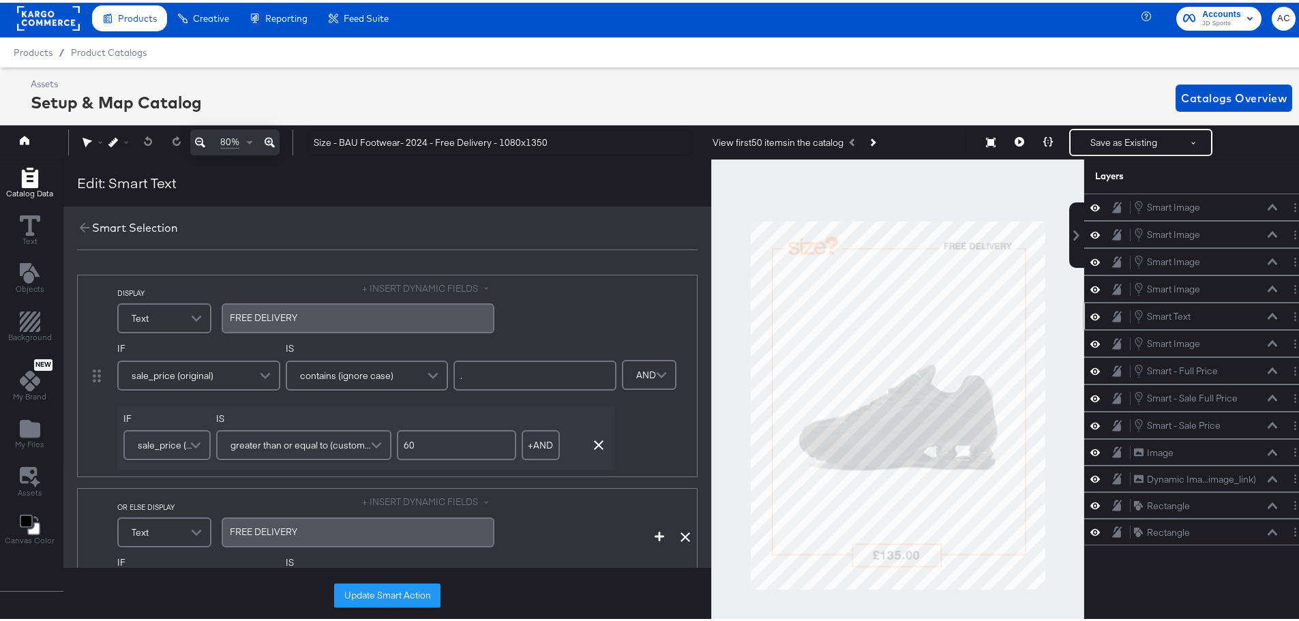
scroll to position [0, 0]
click at [440, 444] on input "60" at bounding box center [456, 443] width 119 height 30
type input "80"
click at [1113, 135] on button "Save as Existing" at bounding box center [1124, 140] width 106 height 25
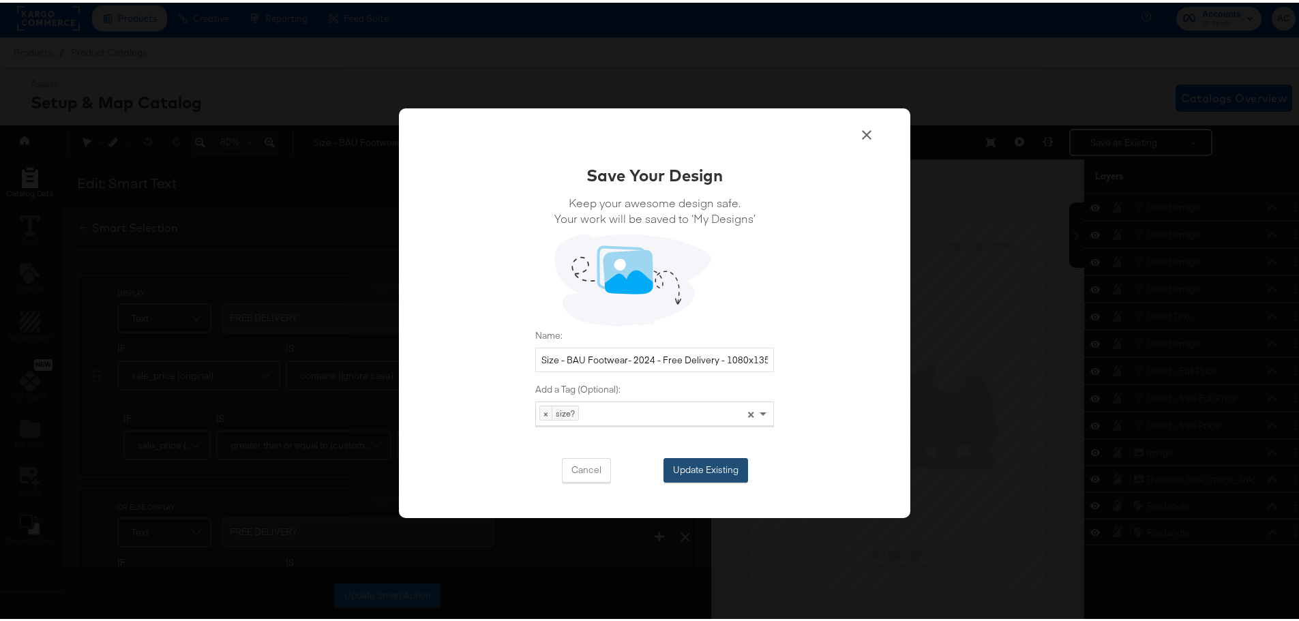
click at [688, 463] on button "Update Existing" at bounding box center [706, 468] width 85 height 25
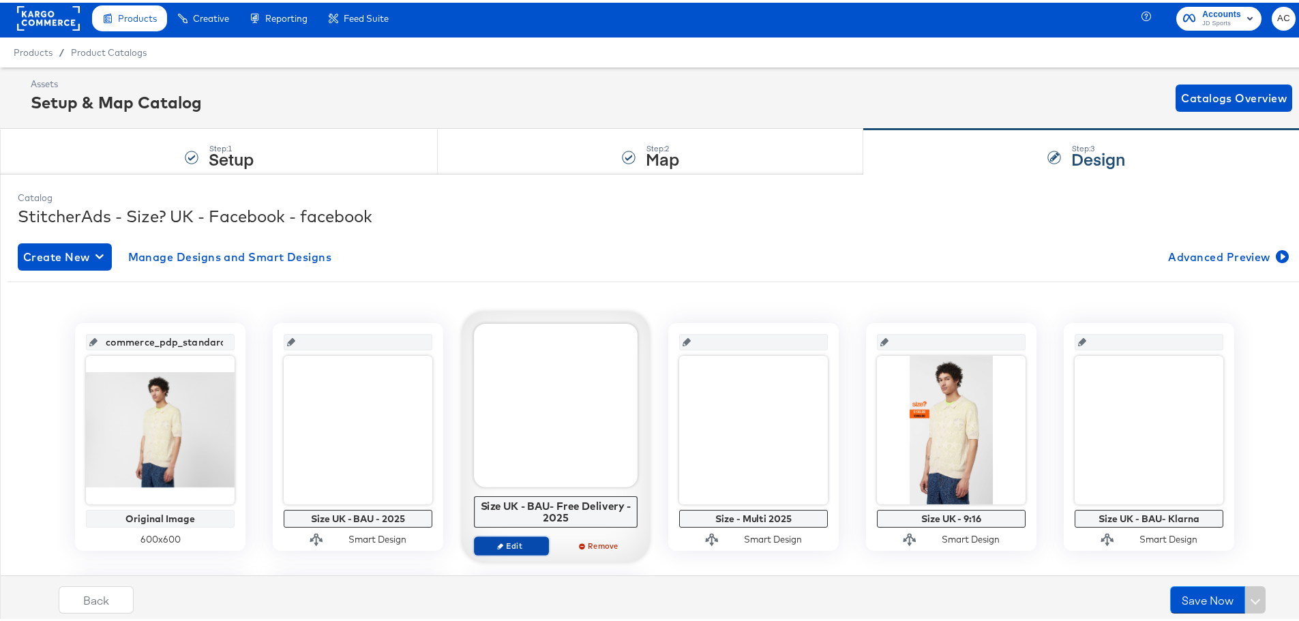
click at [497, 541] on icon "button" at bounding box center [500, 543] width 6 height 6
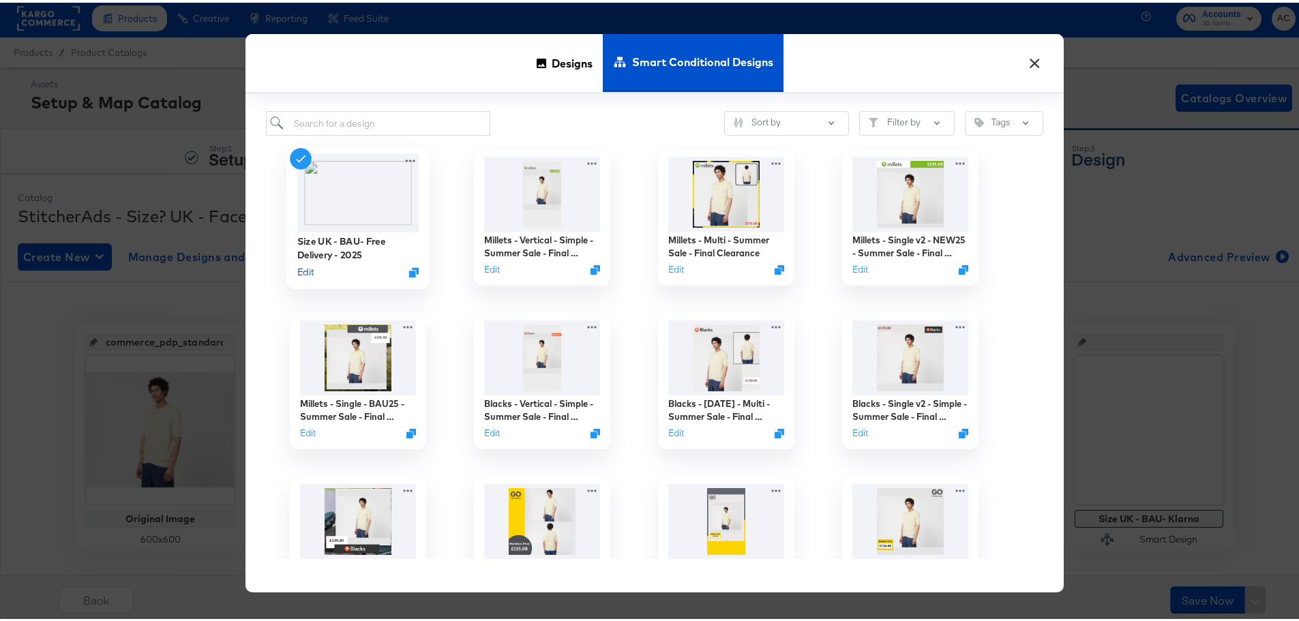
click at [301, 271] on button "Edit" at bounding box center [305, 269] width 16 height 13
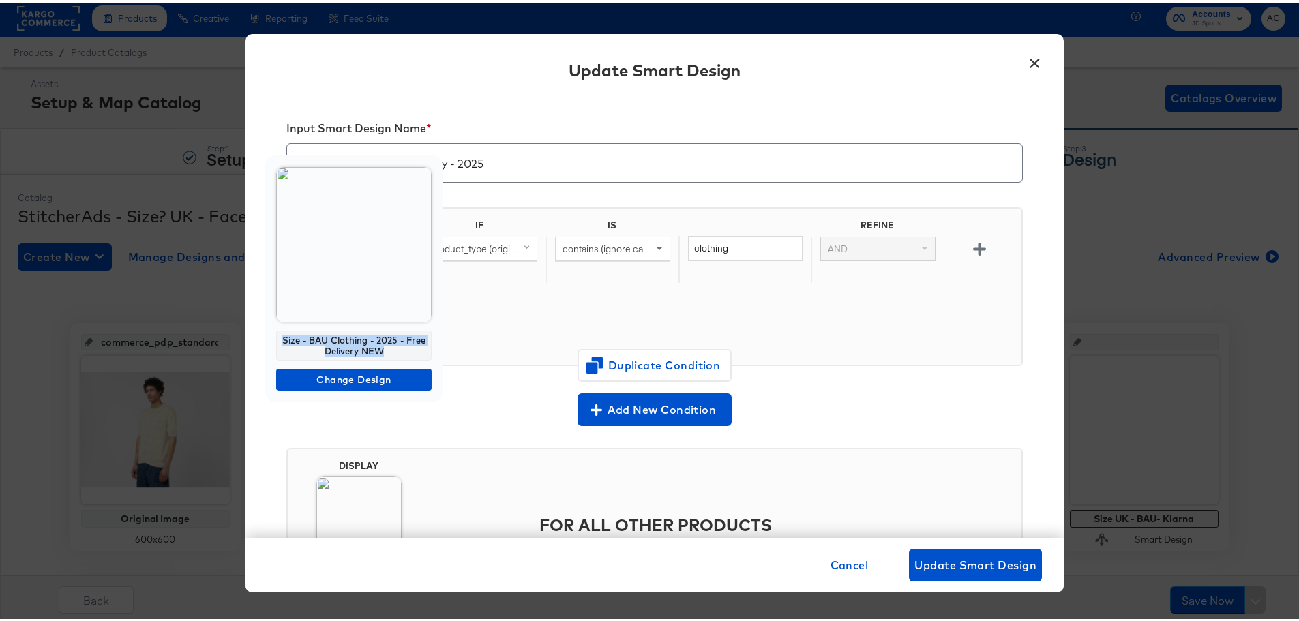
drag, startPoint x: 393, startPoint y: 353, endPoint x: 280, endPoint y: 335, distance: 114.6
click at [280, 335] on div "Size - BAU Clothing - 2025 - Free Delivery NEW" at bounding box center [353, 343] width 155 height 30
copy div "Size - BAU Clothing - 2025 - Free Delivery NEW"
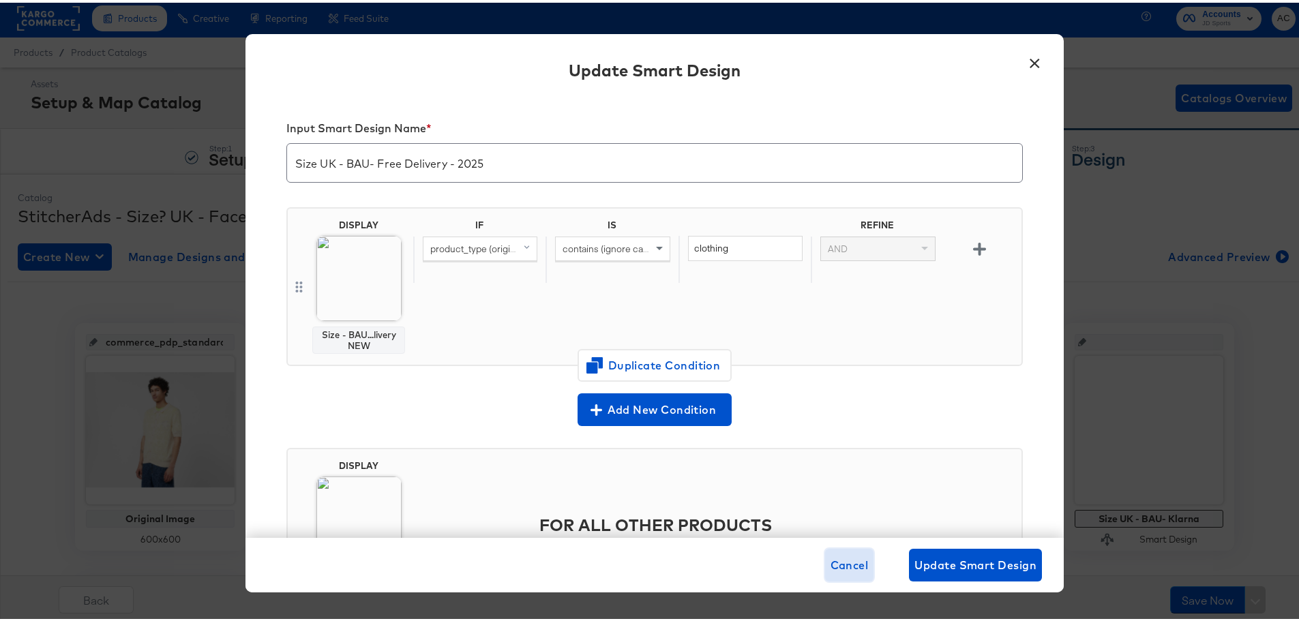
click at [840, 568] on span "Cancel" at bounding box center [850, 562] width 38 height 19
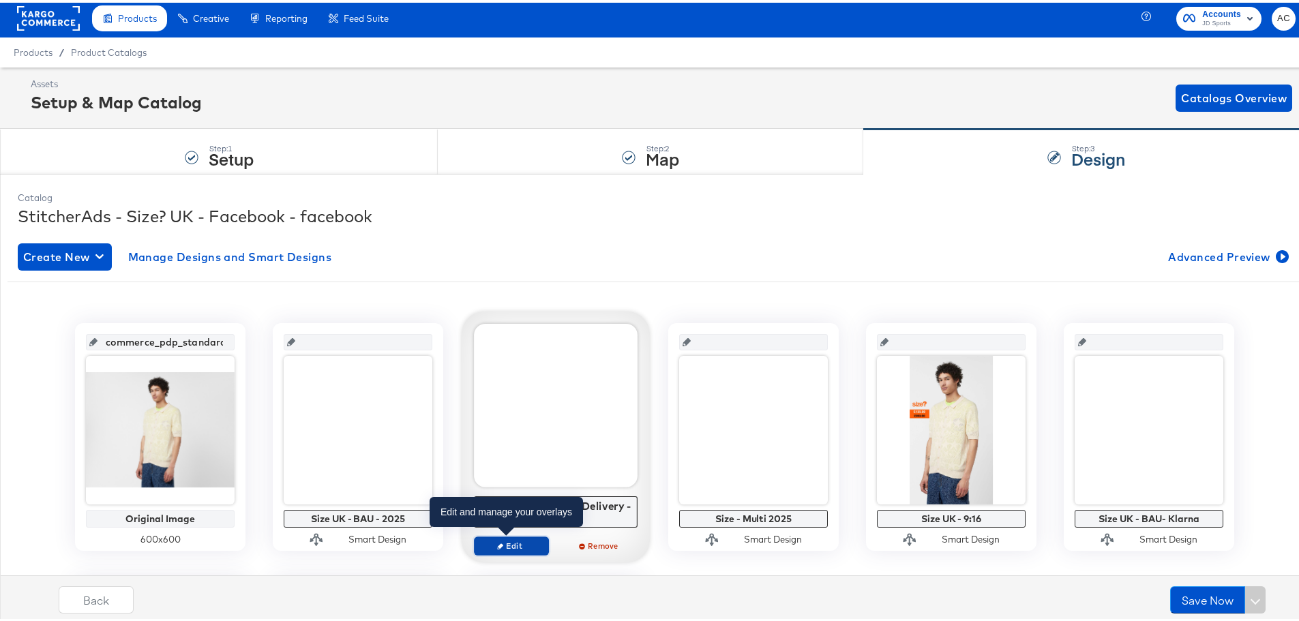
click at [515, 539] on span "Edit" at bounding box center [511, 543] width 63 height 10
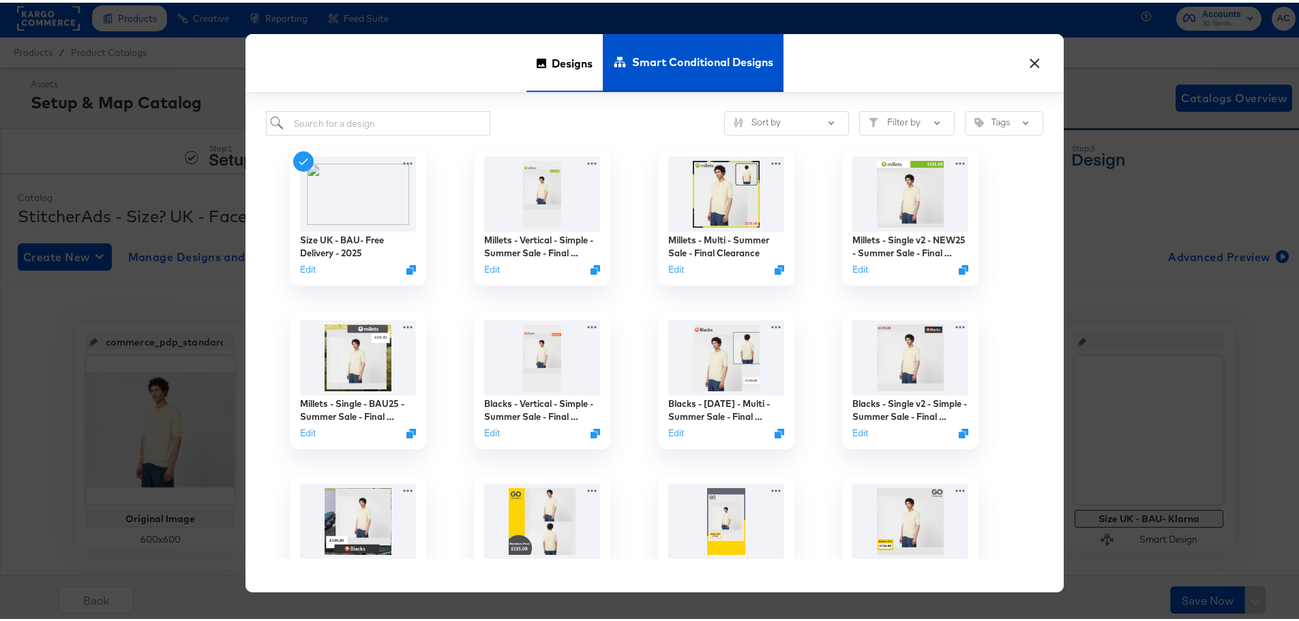
click at [578, 63] on span "Designs" at bounding box center [572, 60] width 41 height 60
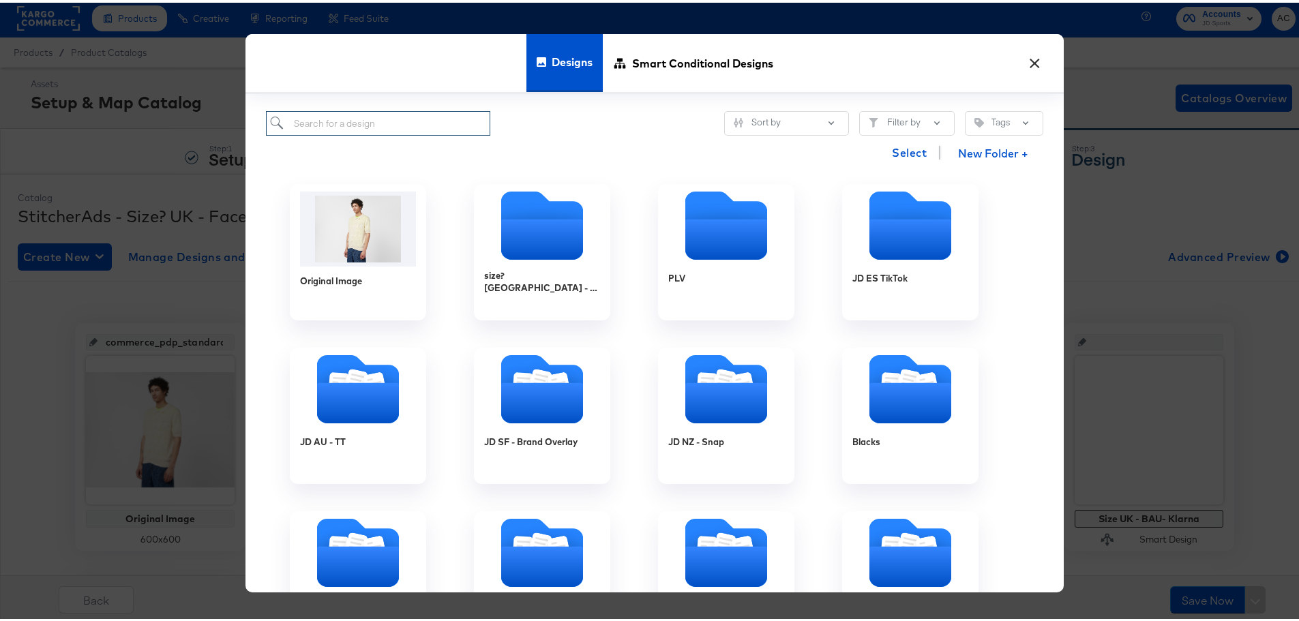
paste input "Size - BAU Clothing - 2025 - Free Delivery NEW"
click at [344, 125] on input "search" at bounding box center [378, 120] width 224 height 25
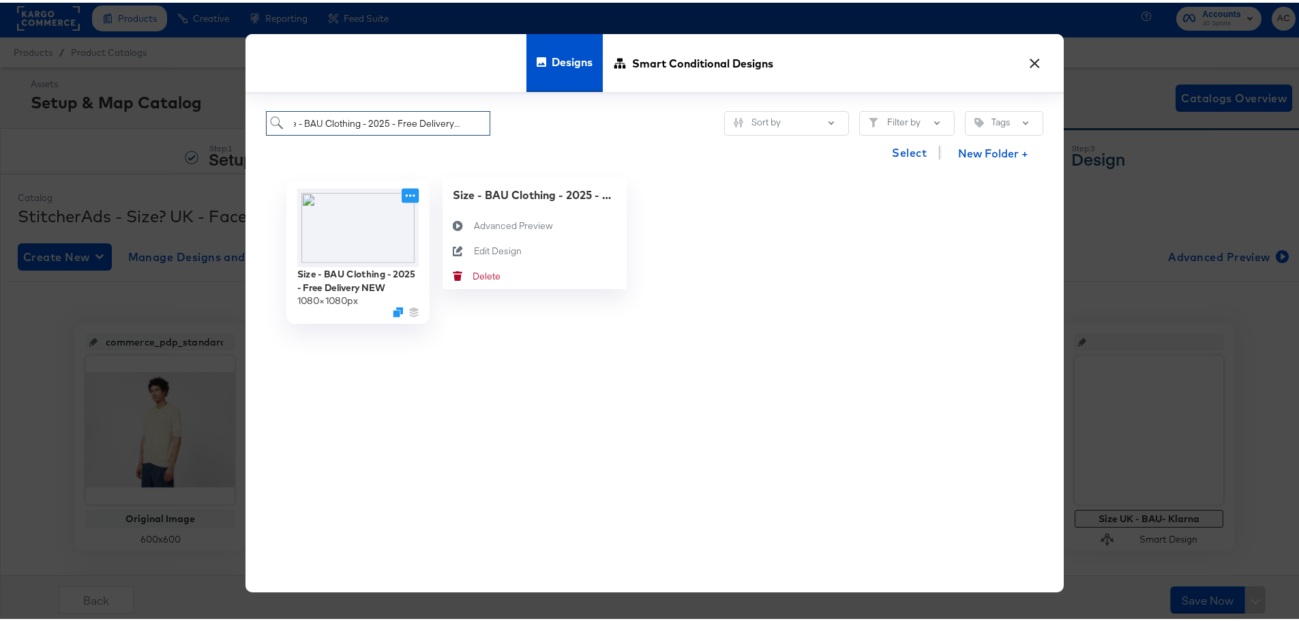
click at [404, 198] on icon at bounding box center [410, 192] width 17 height 14
type input "Size - BAU Clothing - 2025 - Free Delivery NEW"
click at [465, 246] on icon at bounding box center [458, 248] width 31 height 11
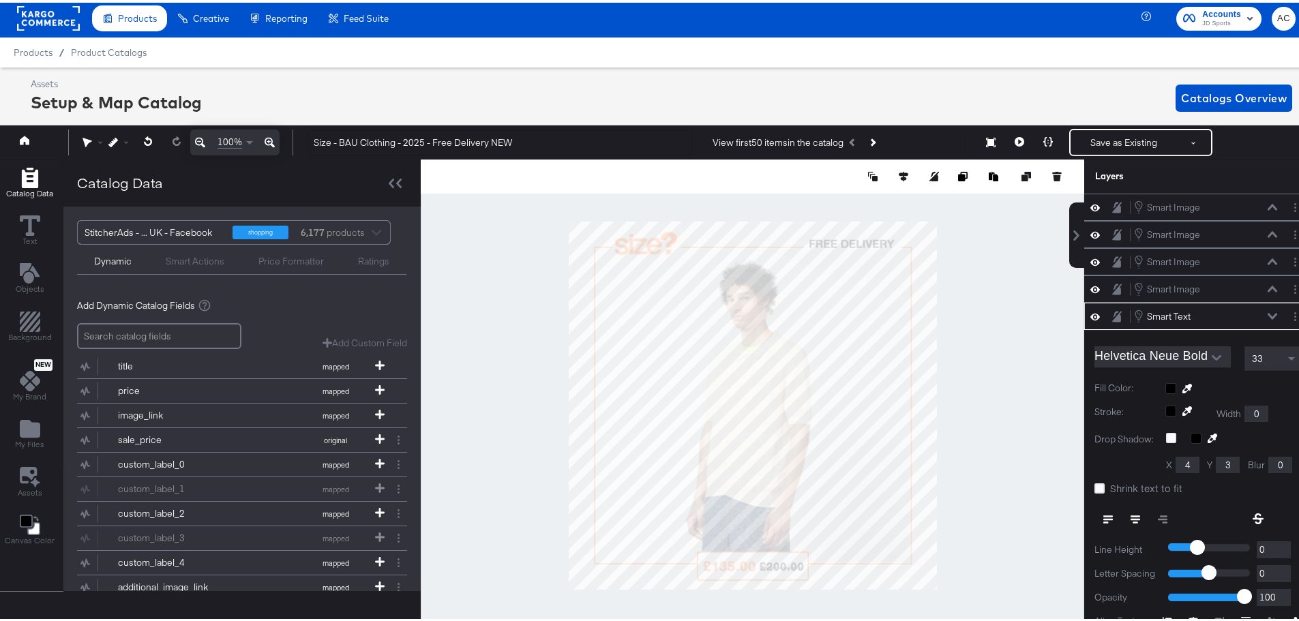
scroll to position [99, 0]
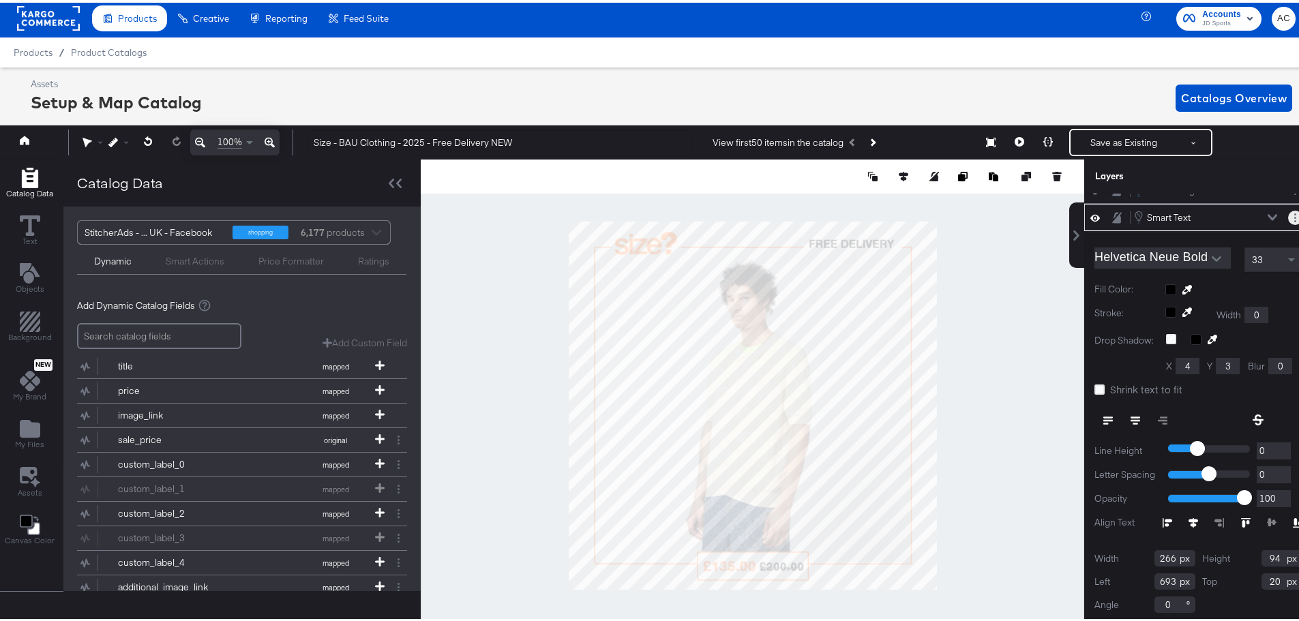
click at [1294, 212] on circle "Layer Options" at bounding box center [1295, 212] width 2 height 2
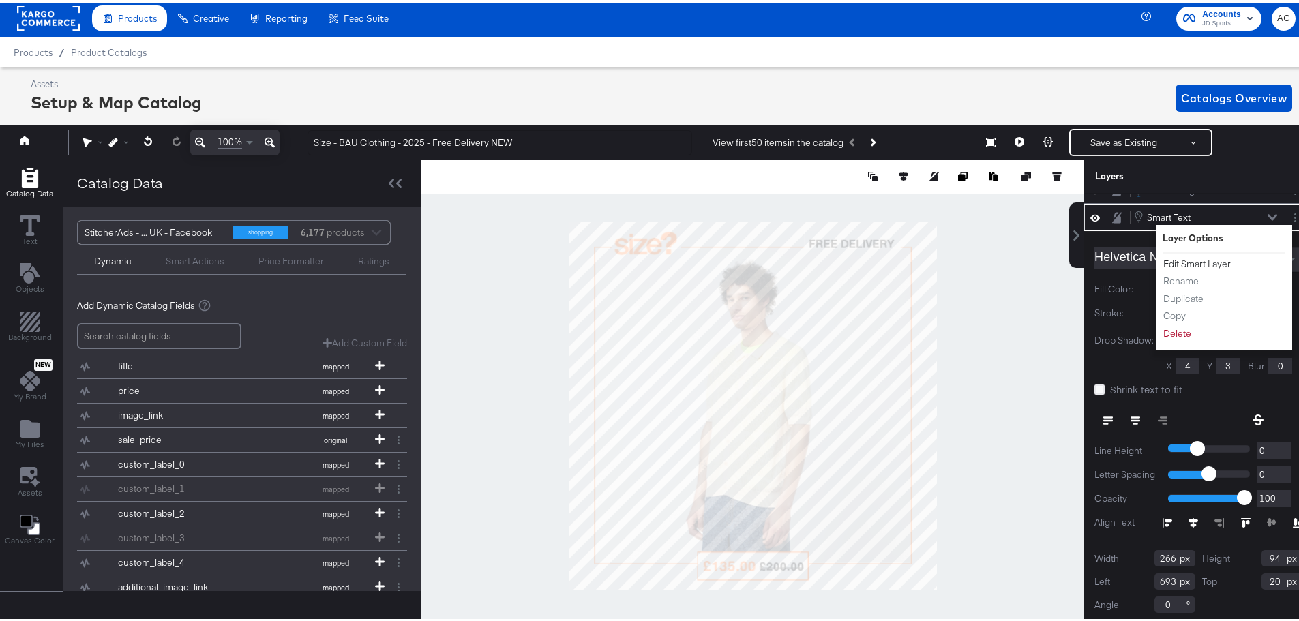
click at [1165, 262] on button "Edit Smart Layer" at bounding box center [1197, 261] width 69 height 14
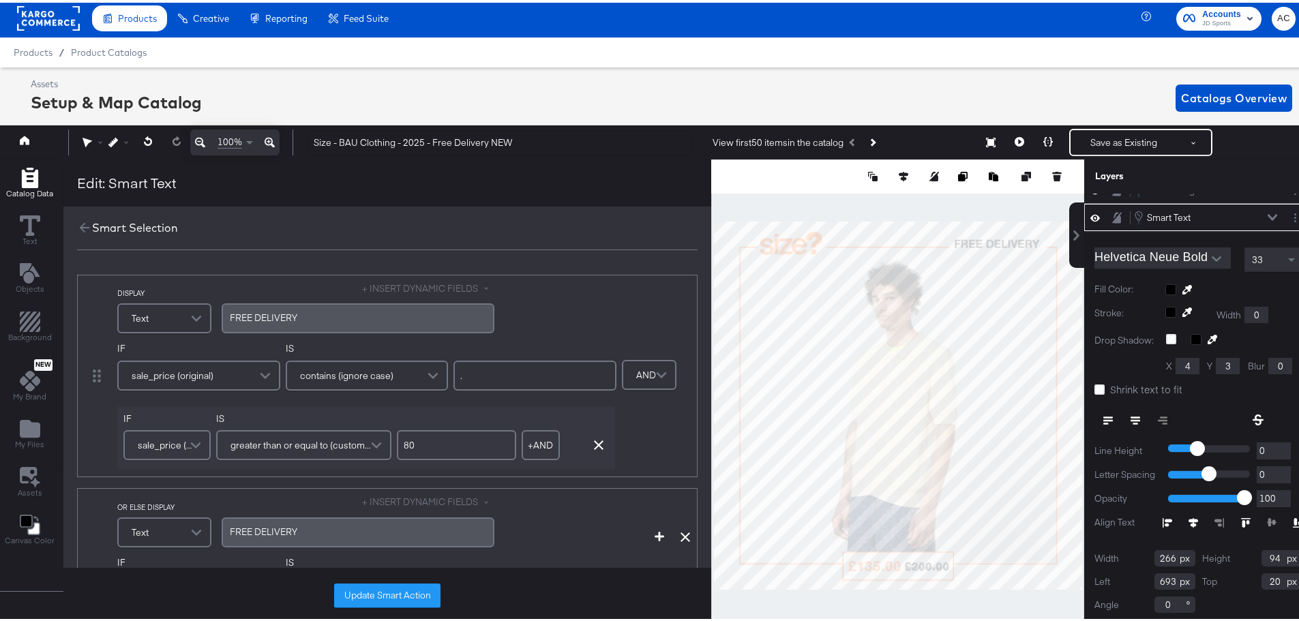
click at [423, 453] on input "80" at bounding box center [456, 443] width 119 height 30
type input "8"
type input "60"
click at [384, 586] on button "Update Smart Action" at bounding box center [387, 593] width 106 height 25
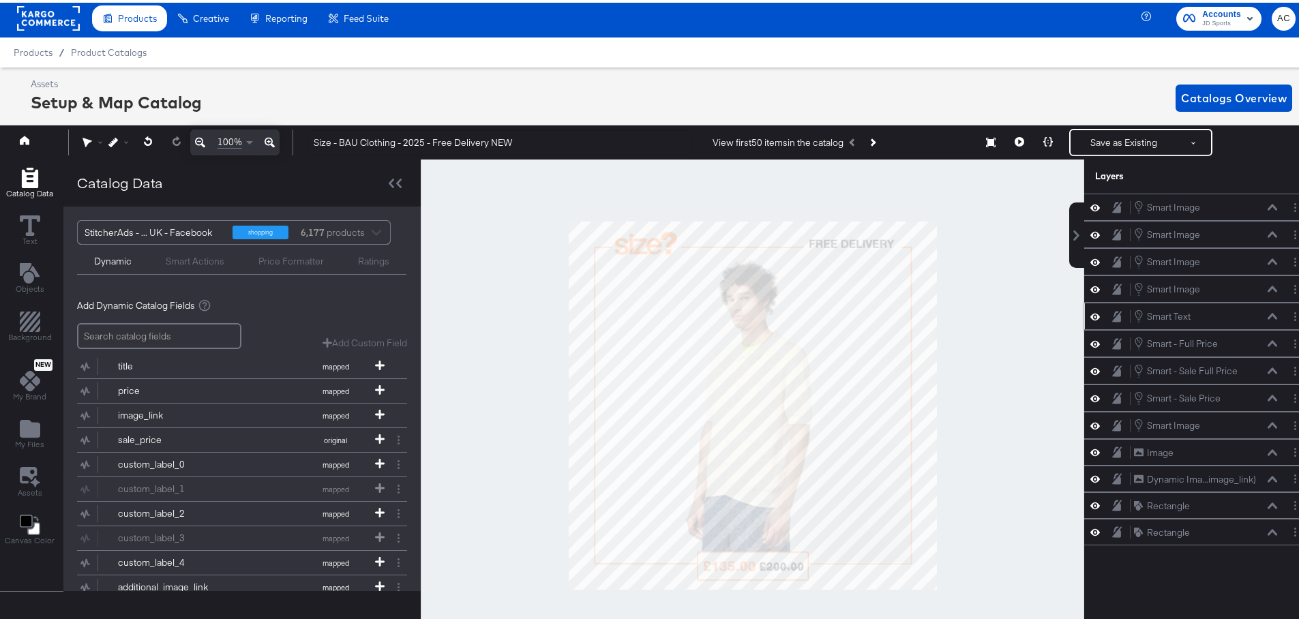
scroll to position [0, 0]
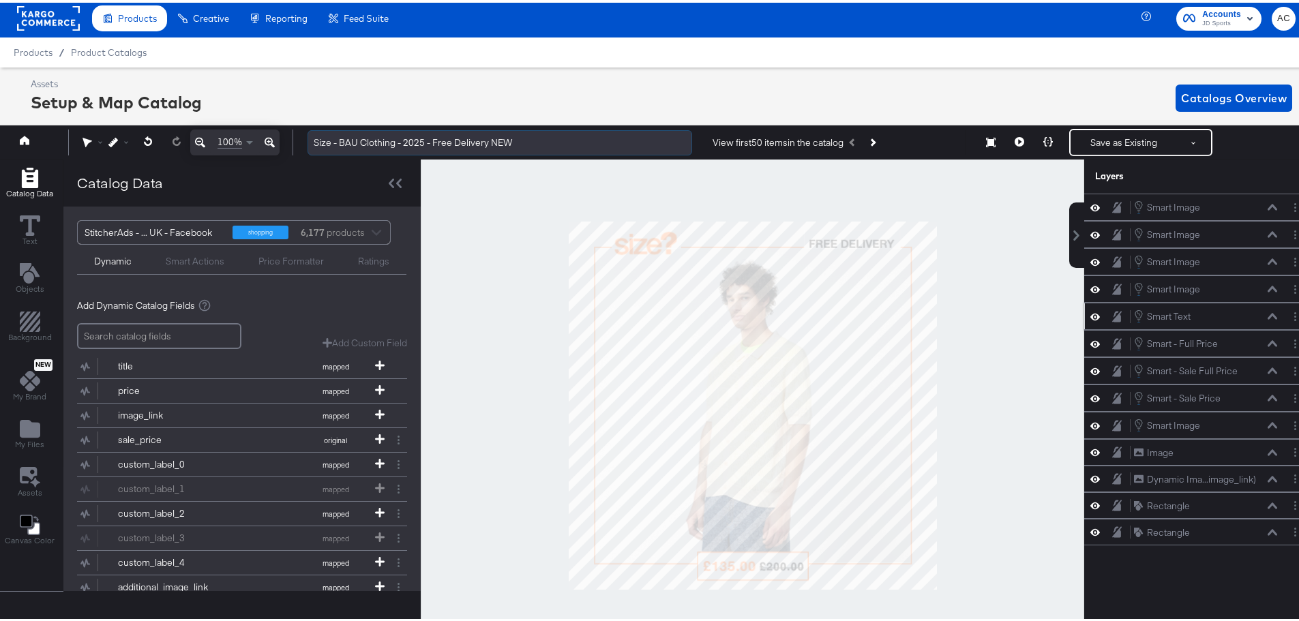
click at [525, 140] on input "Size - BAU Clothing - 2025 - Free Delivery NEW" at bounding box center [500, 140] width 385 height 25
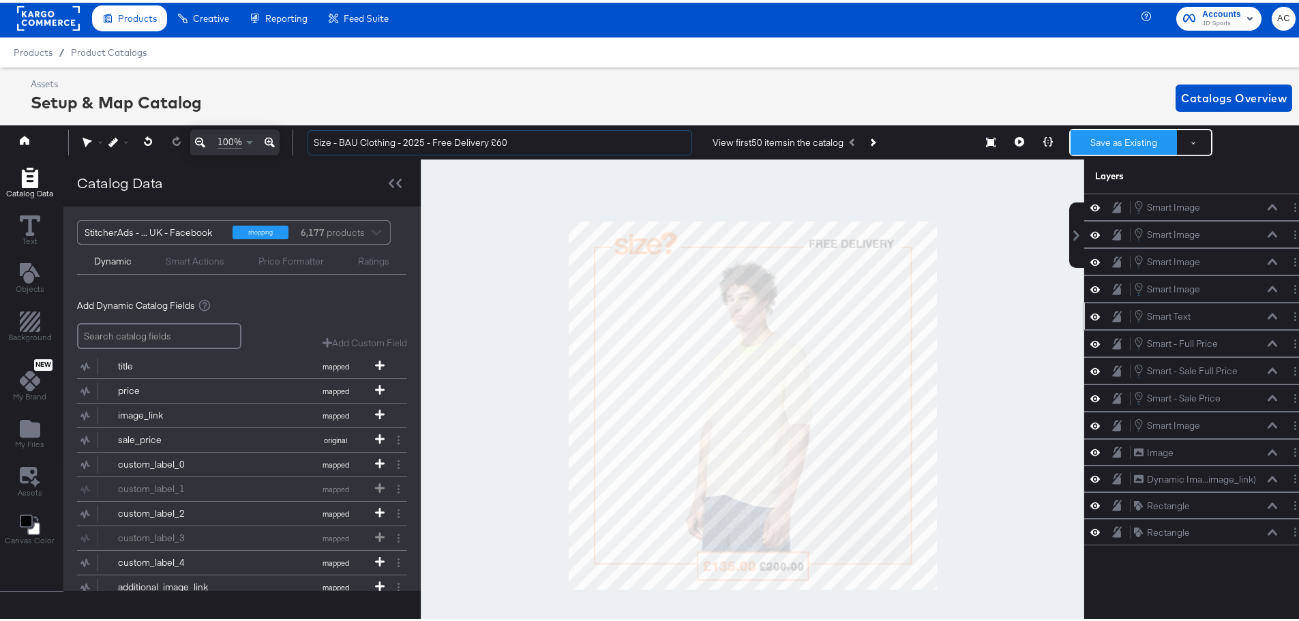
type input "Size - BAU Clothing - 2025 - Free Delivery £60"
click at [1108, 138] on button "Save as Existing" at bounding box center [1124, 140] width 106 height 25
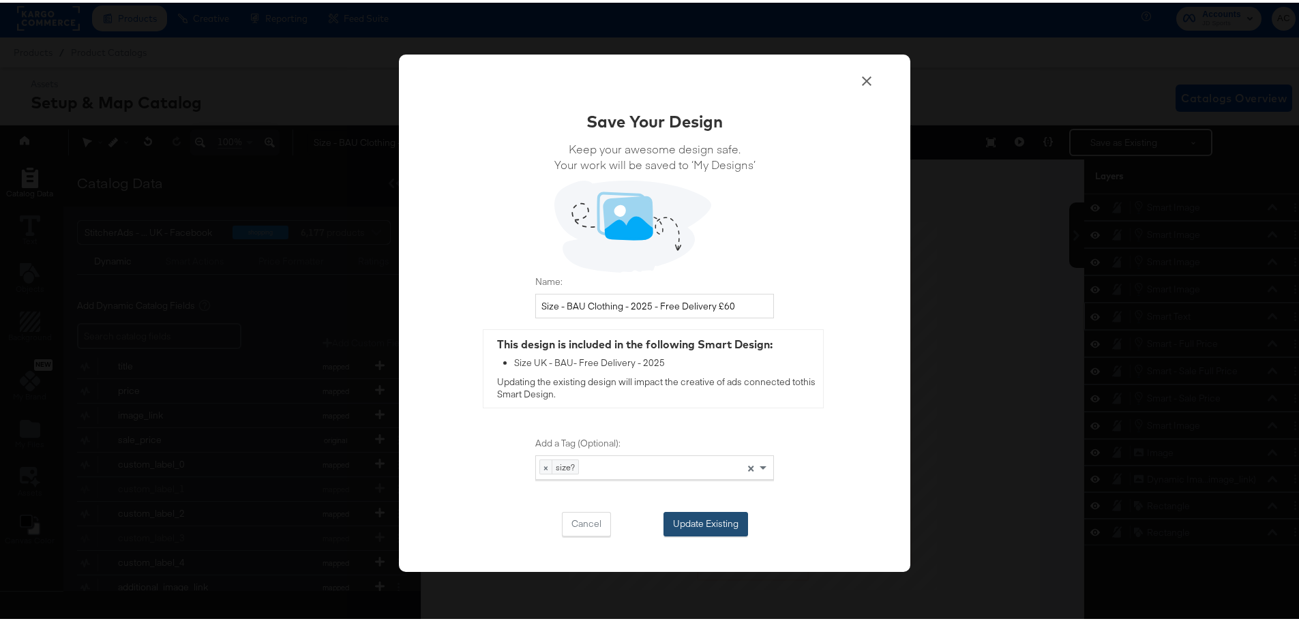
click at [719, 516] on button "Update Existing" at bounding box center [706, 521] width 85 height 25
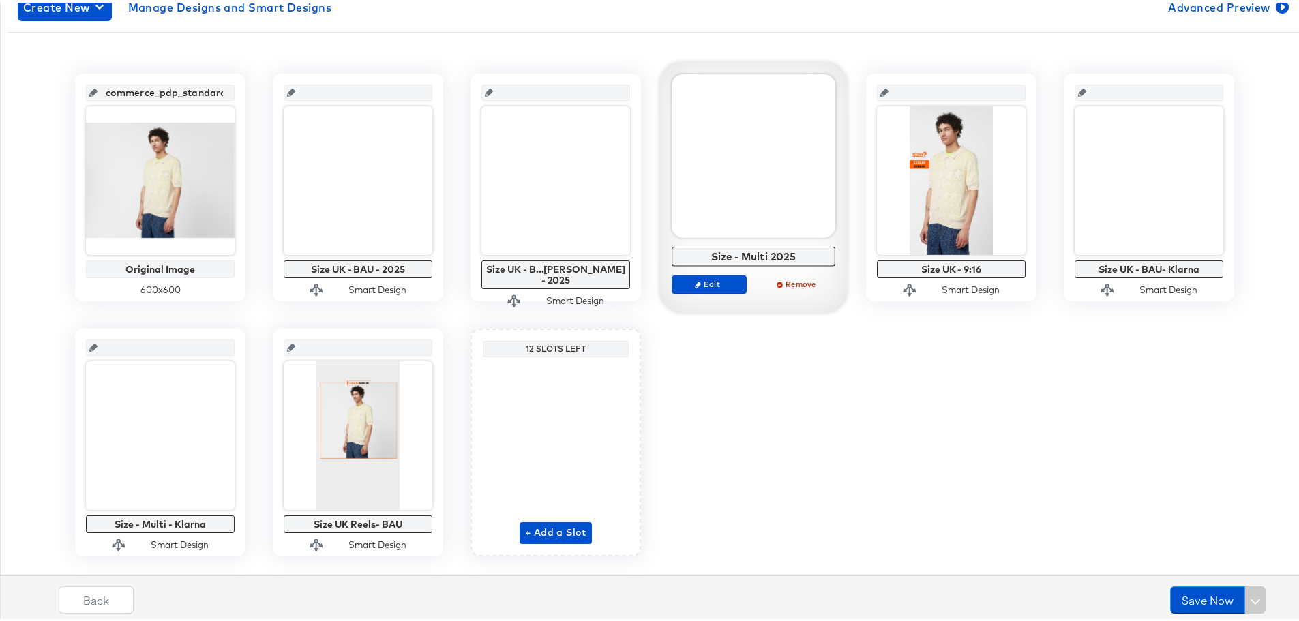
scroll to position [254, 0]
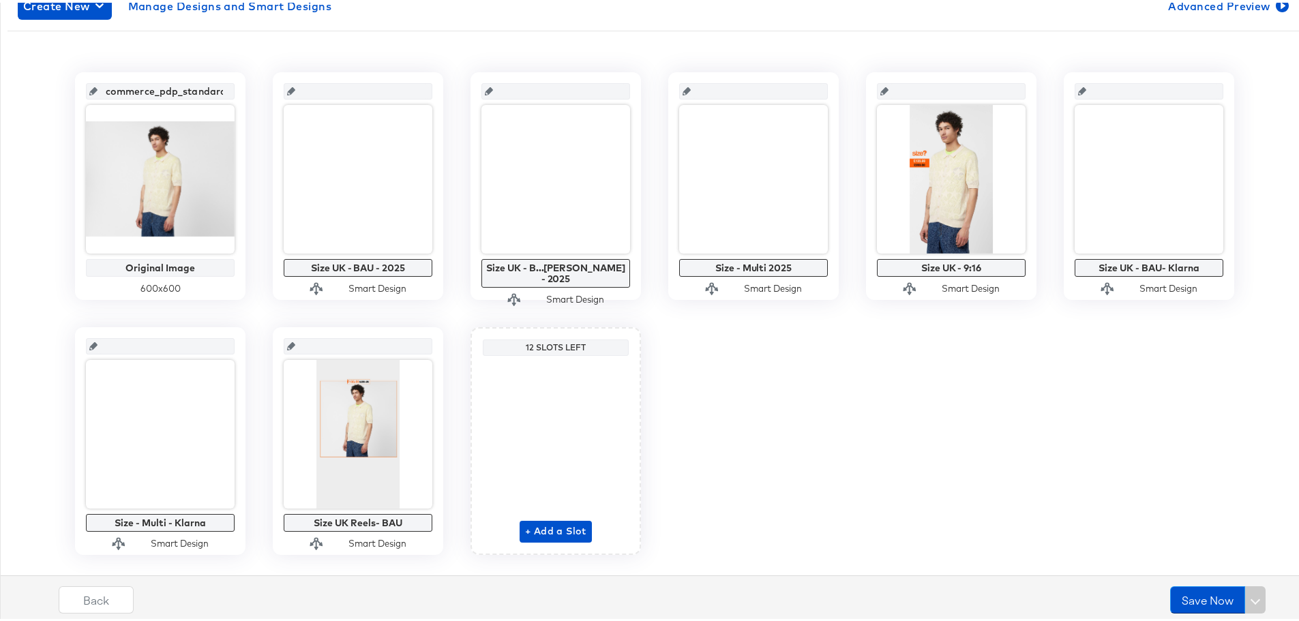
click at [789, 408] on div "commerce_pdp_standard_preferred Original Image 600 x 600 Size UK - BAU - 2025 S…" at bounding box center [655, 311] width 1294 height 483
click at [767, 456] on div "commerce_pdp_standard_preferred Original Image 600 x 600 Size UK - BAU - 2025 S…" at bounding box center [655, 311] width 1294 height 483
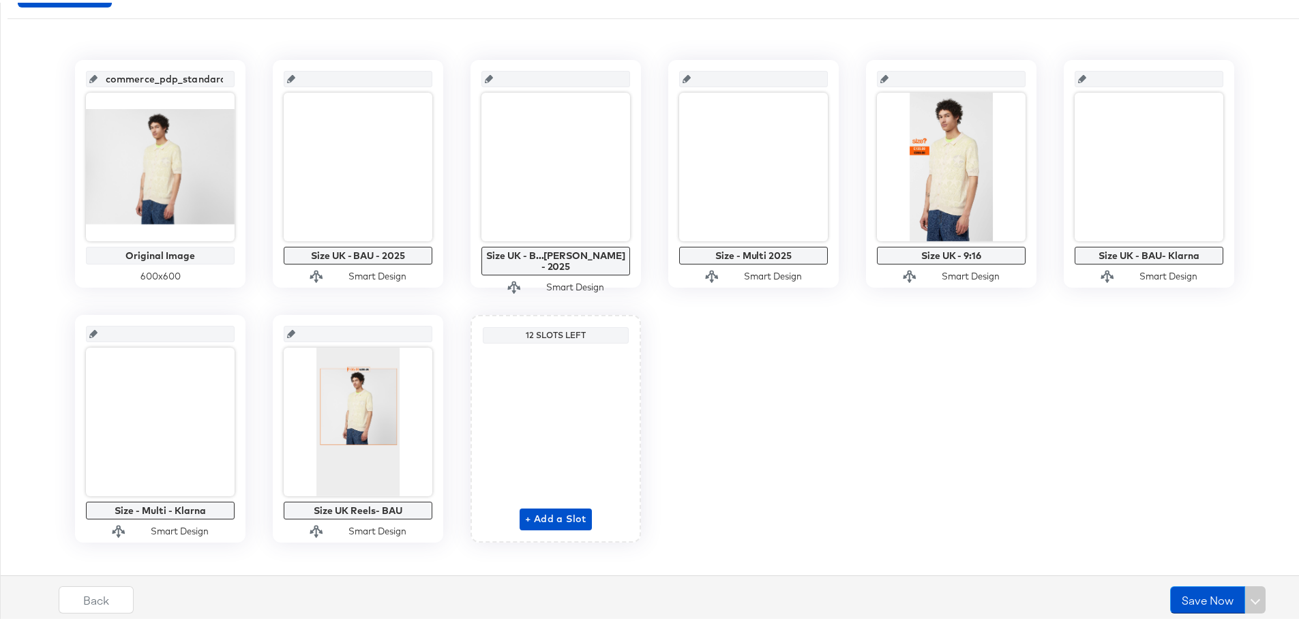
scroll to position [284, 0]
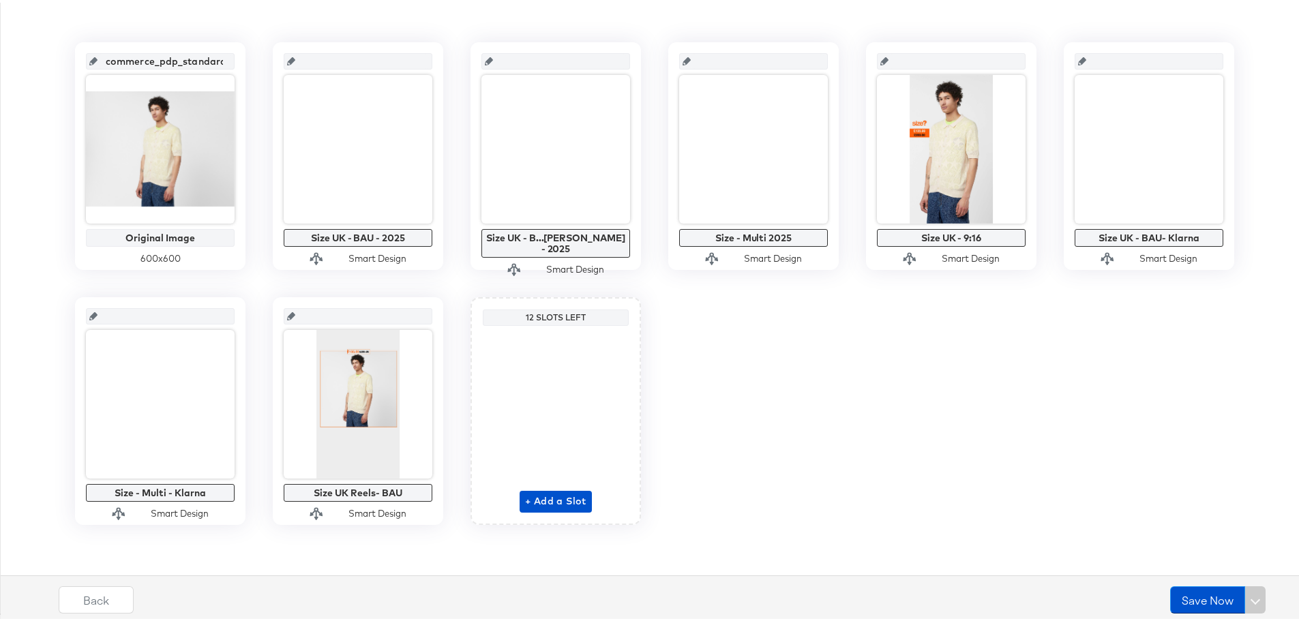
click at [763, 434] on div "commerce_pdp_standard_preferred Original Image 600 x 600 Size UK - BAU - 2025 S…" at bounding box center [655, 281] width 1294 height 483
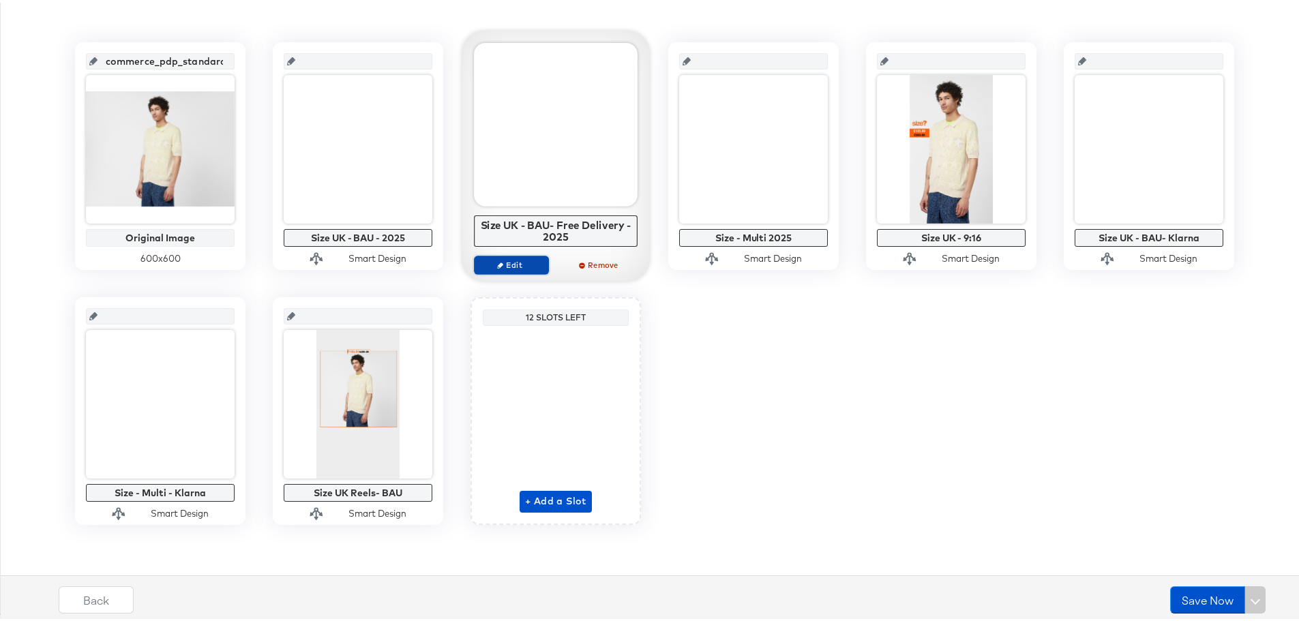
click at [501, 256] on button "Edit" at bounding box center [511, 262] width 75 height 19
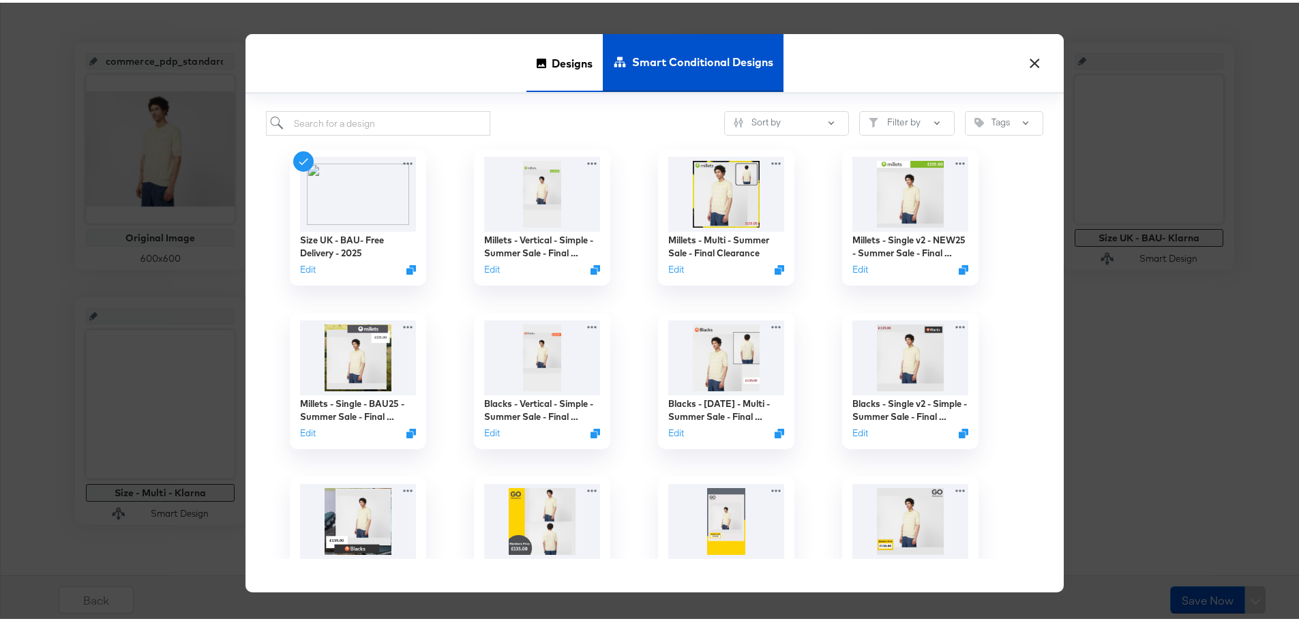
click at [552, 79] on span "Designs" at bounding box center [572, 60] width 41 height 60
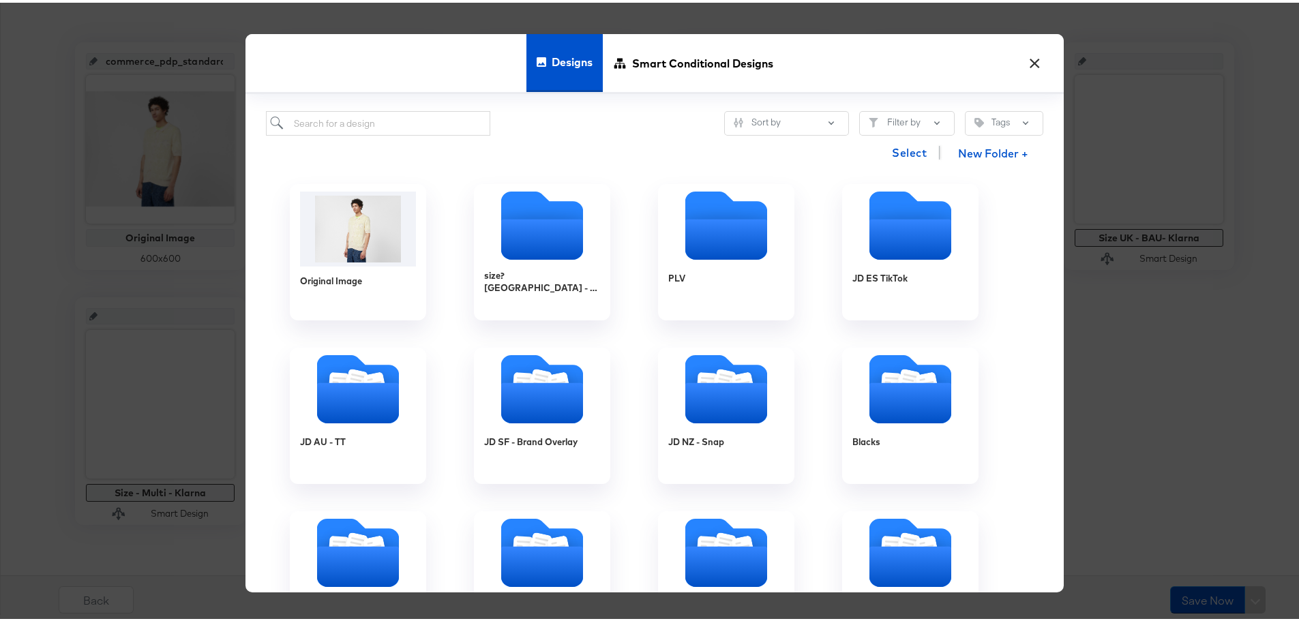
click at [805, 61] on div "Designs Smart Conditional Designs" at bounding box center [655, 61] width 818 height 60
click at [366, 124] on input "s" at bounding box center [378, 120] width 224 height 25
type input "size uk"
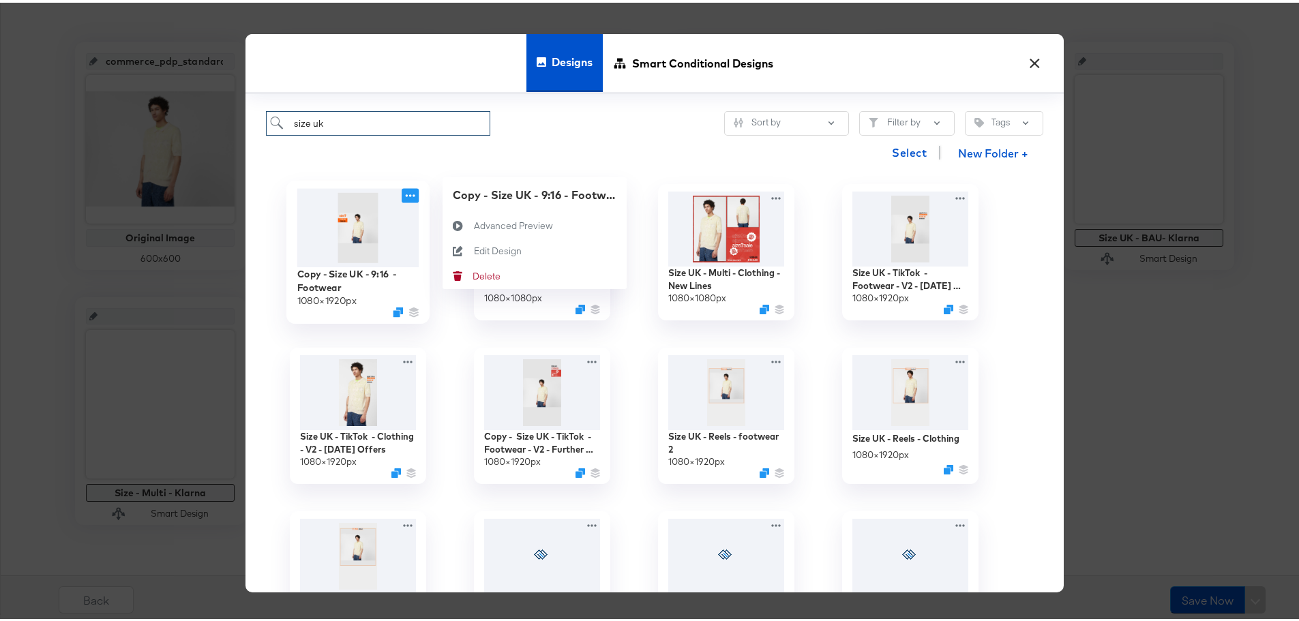
click at [406, 194] on icon at bounding box center [410, 192] width 17 height 14
click at [479, 256] on button "Edit Design Edit Design" at bounding box center [535, 248] width 184 height 25
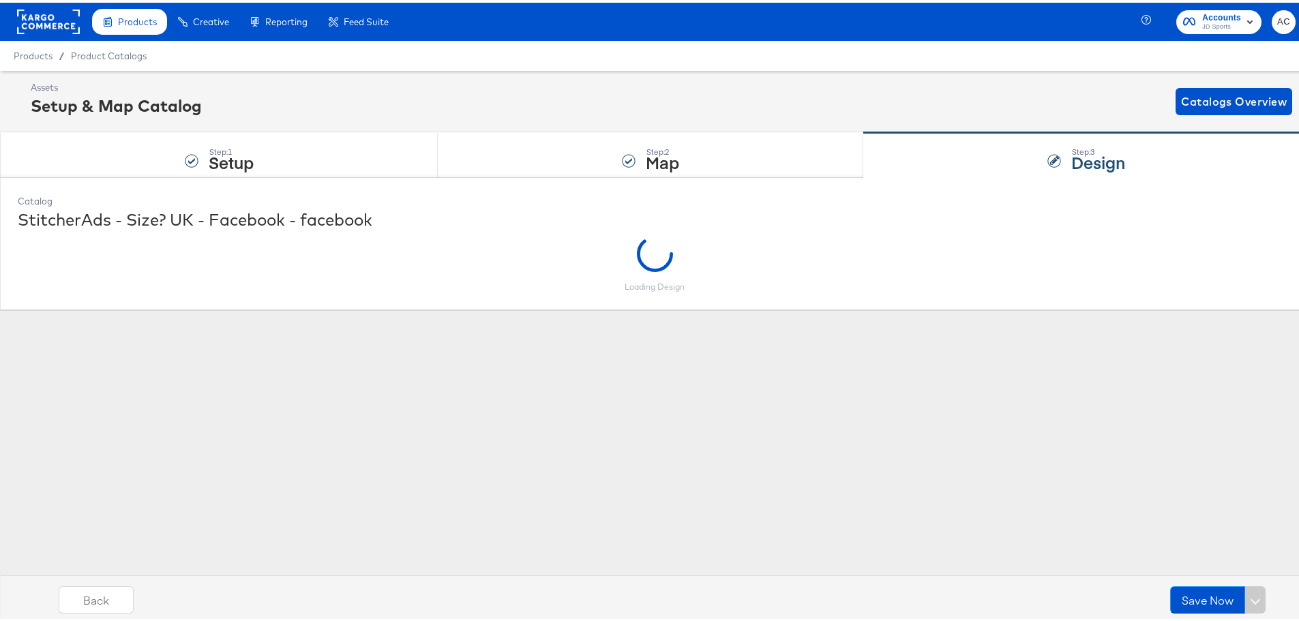
scroll to position [0, 0]
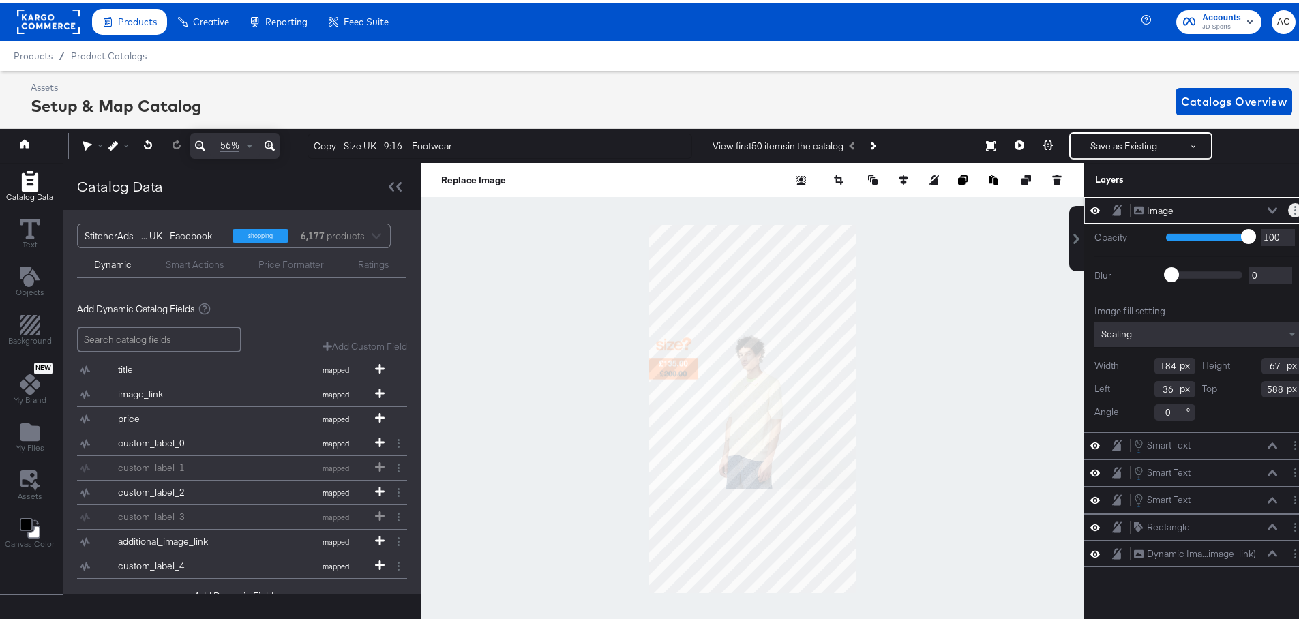
click at [1288, 200] on button "Layer Options" at bounding box center [1295, 207] width 14 height 14
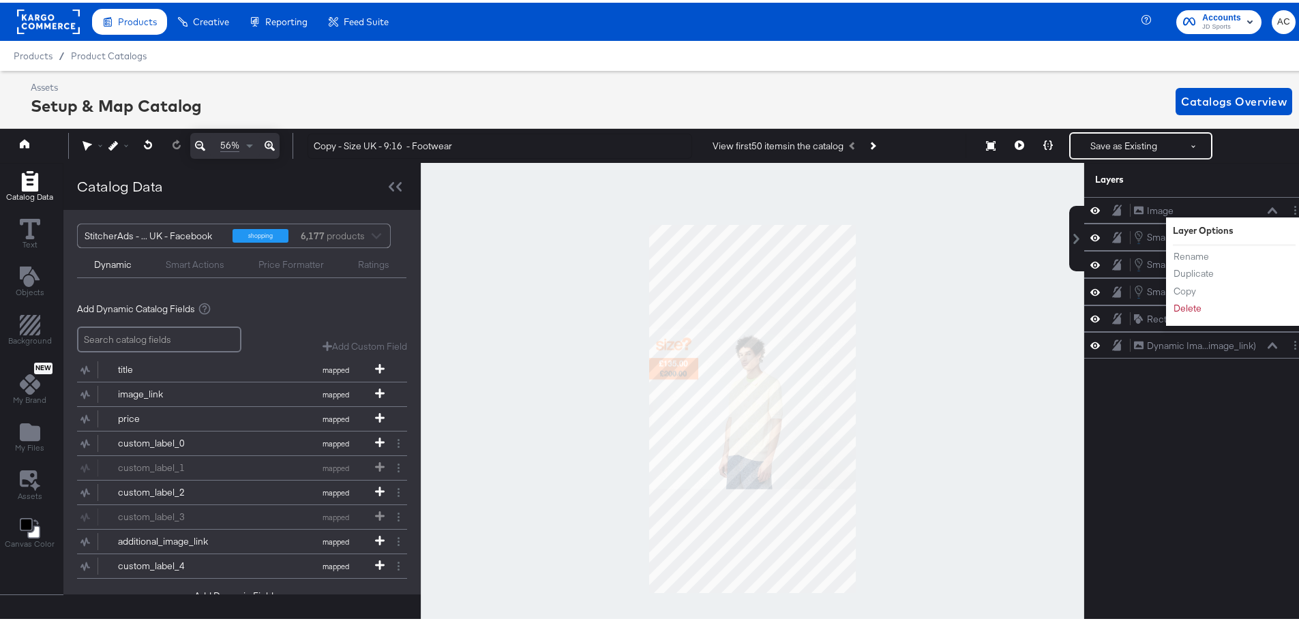
click at [904, 357] on div at bounding box center [753, 406] width 664 height 492
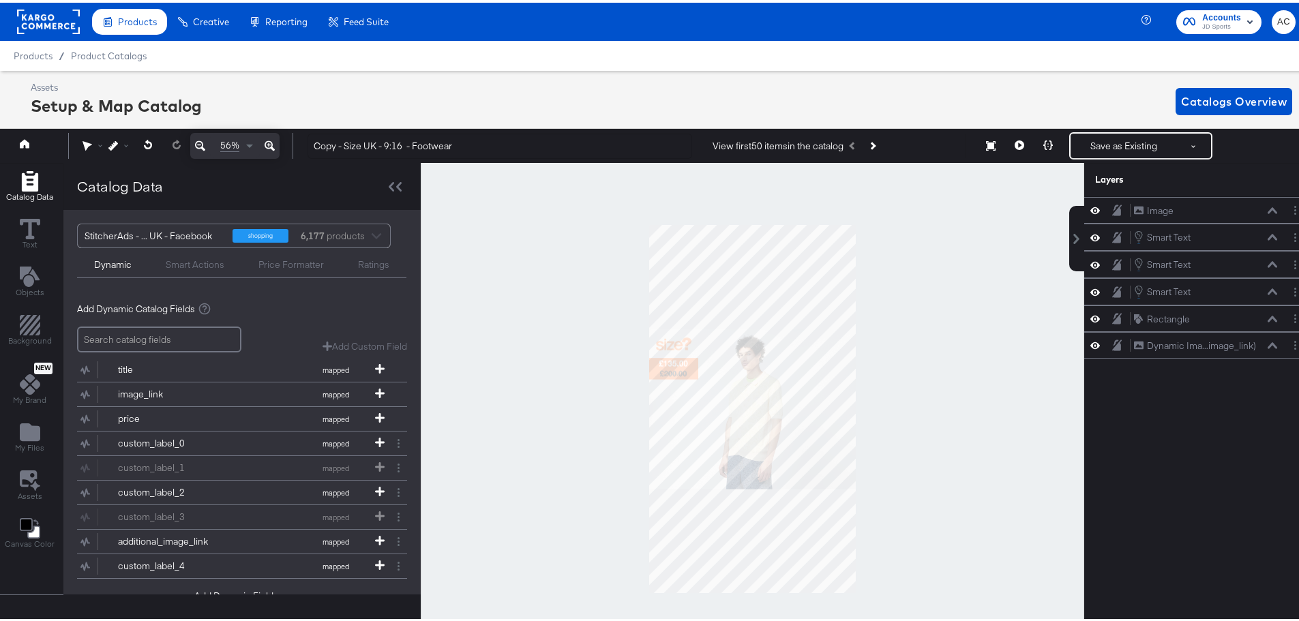
click at [962, 391] on div at bounding box center [753, 406] width 664 height 492
drag, startPoint x: 1113, startPoint y: 158, endPoint x: 1099, endPoint y: 143, distance: 20.3
click at [1099, 143] on div "56% Copy - Size UK - 9:16 - Footwear View first 50 items in the catalog Save as…" at bounding box center [655, 143] width 1316 height 34
click at [1099, 143] on button "Save as Existing" at bounding box center [1124, 143] width 106 height 25
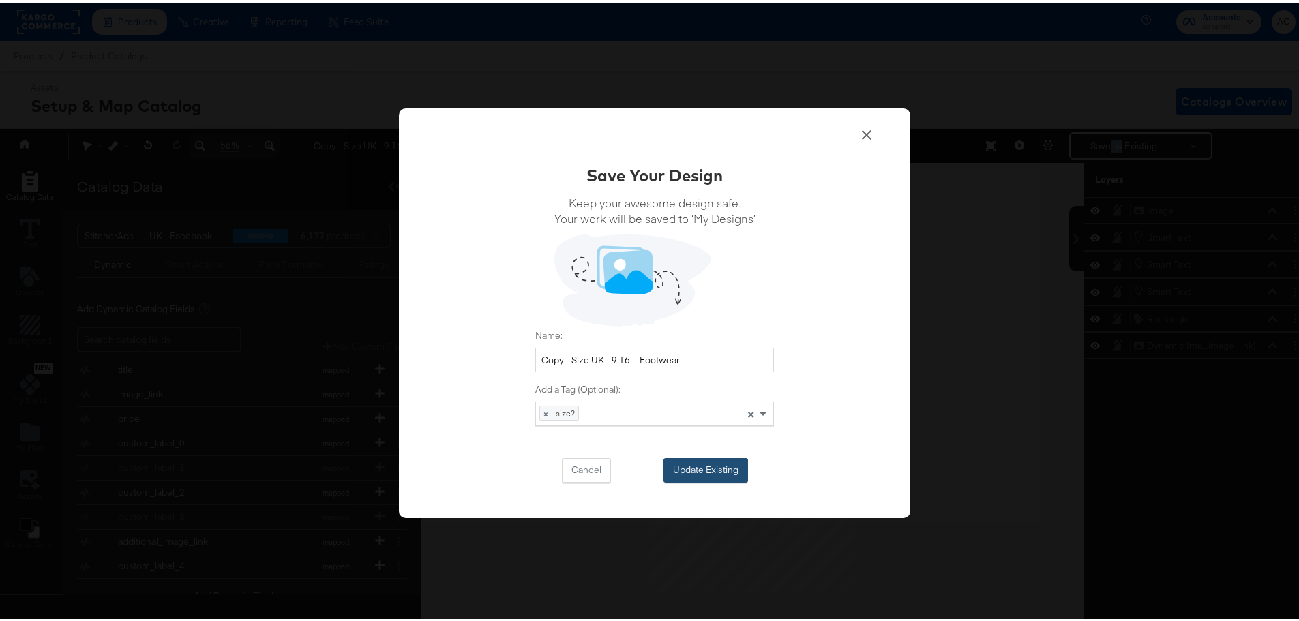
click at [686, 463] on button "Update Existing" at bounding box center [706, 468] width 85 height 25
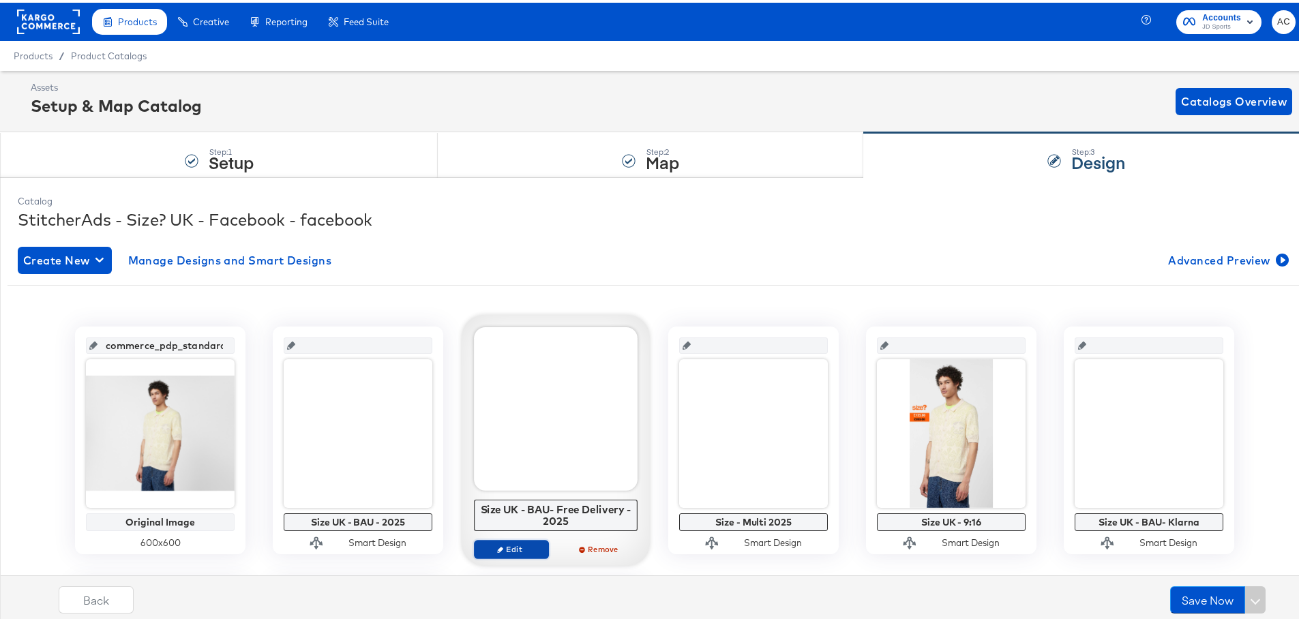
click at [510, 545] on span "Edit" at bounding box center [511, 546] width 63 height 10
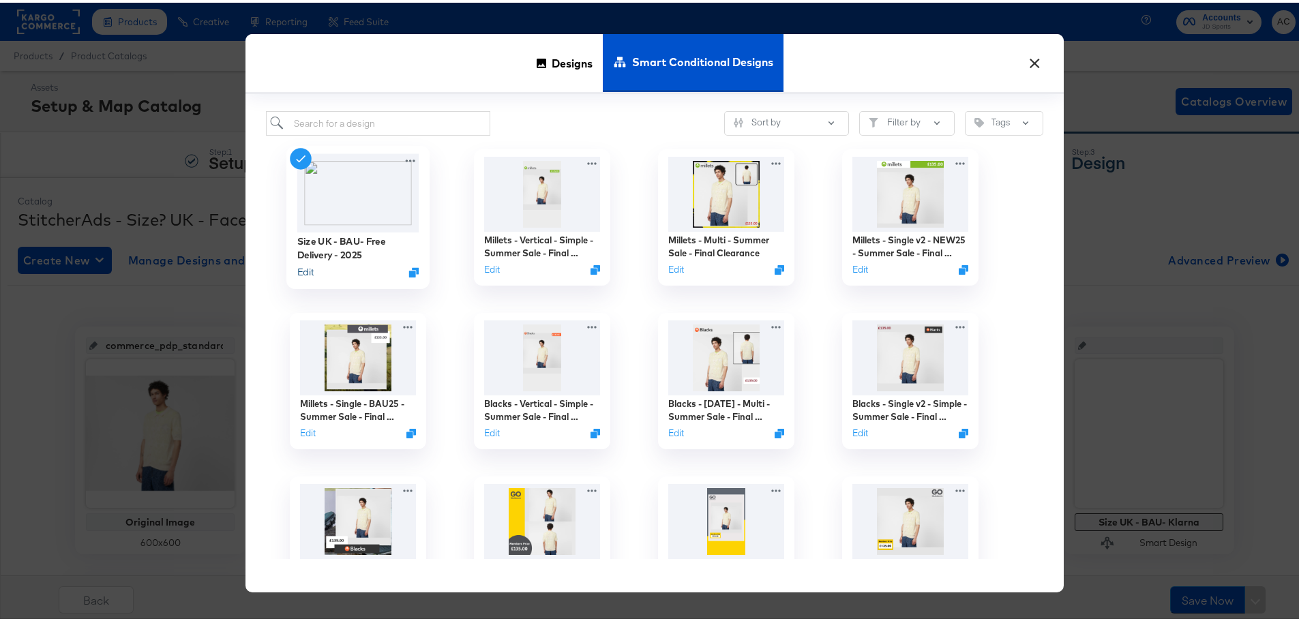
click at [300, 269] on button "Edit" at bounding box center [305, 269] width 16 height 13
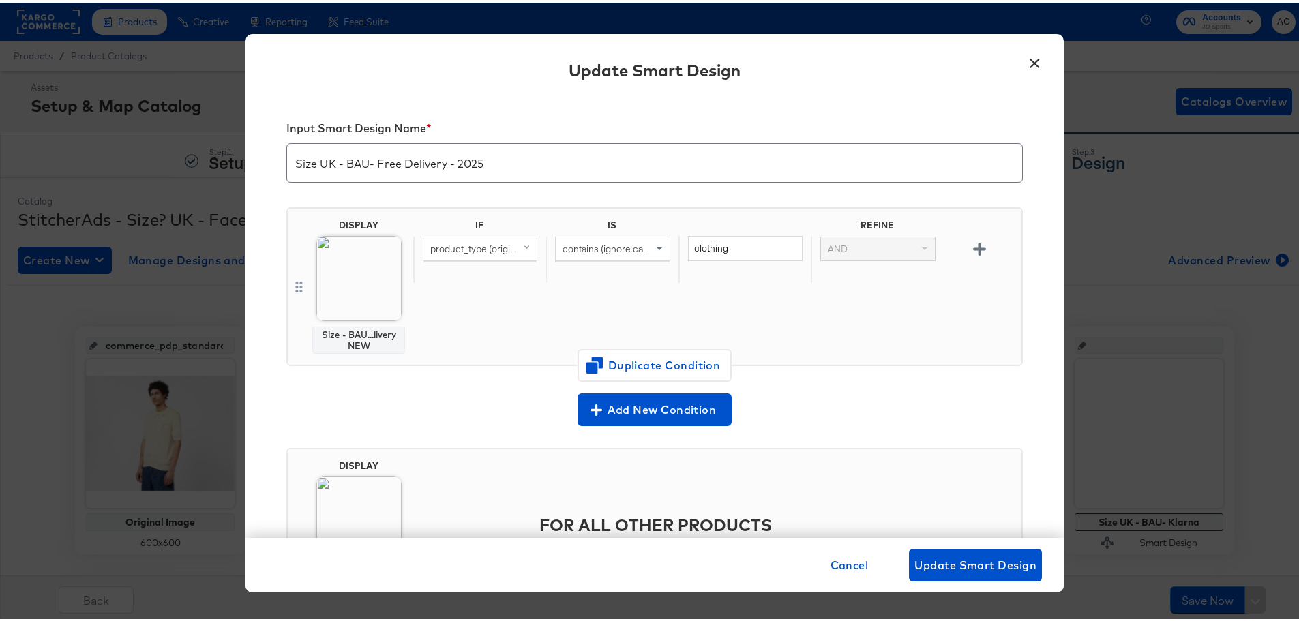
scroll to position [104, 0]
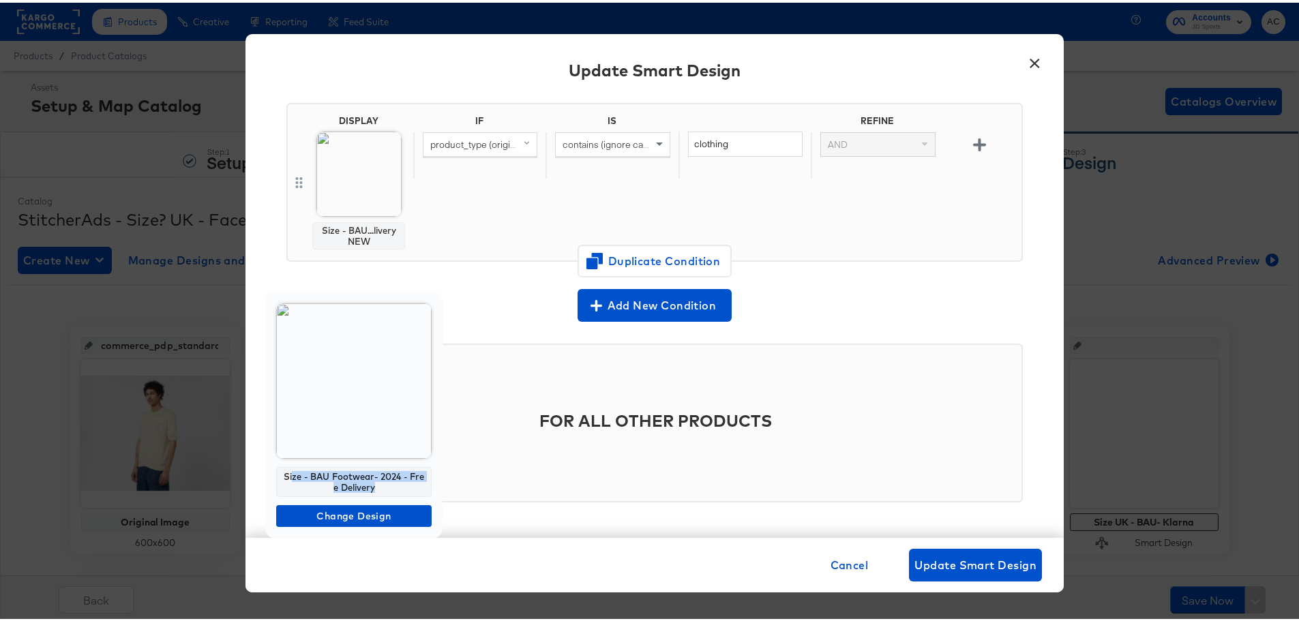
drag, startPoint x: 375, startPoint y: 480, endPoint x: 289, endPoint y: 465, distance: 87.2
click at [289, 465] on div "Size - BAU Footwear- 2024 - Free Delivery" at bounding box center [353, 479] width 155 height 30
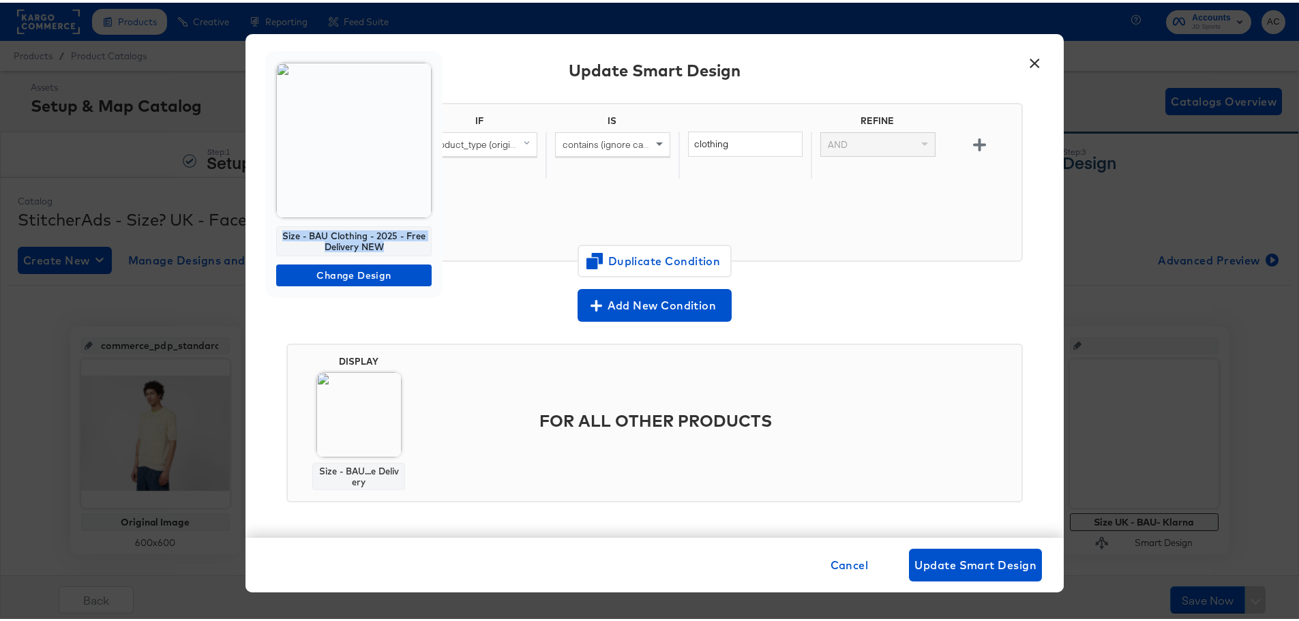
drag, startPoint x: 383, startPoint y: 241, endPoint x: 273, endPoint y: 237, distance: 109.9
click at [273, 237] on div "Size - BAU Clothing - 2025 - Free Delivery NEW Change Design" at bounding box center [353, 171] width 177 height 247
copy div "Size - BAU Clothing - 2025 - Free Delivery NEW"
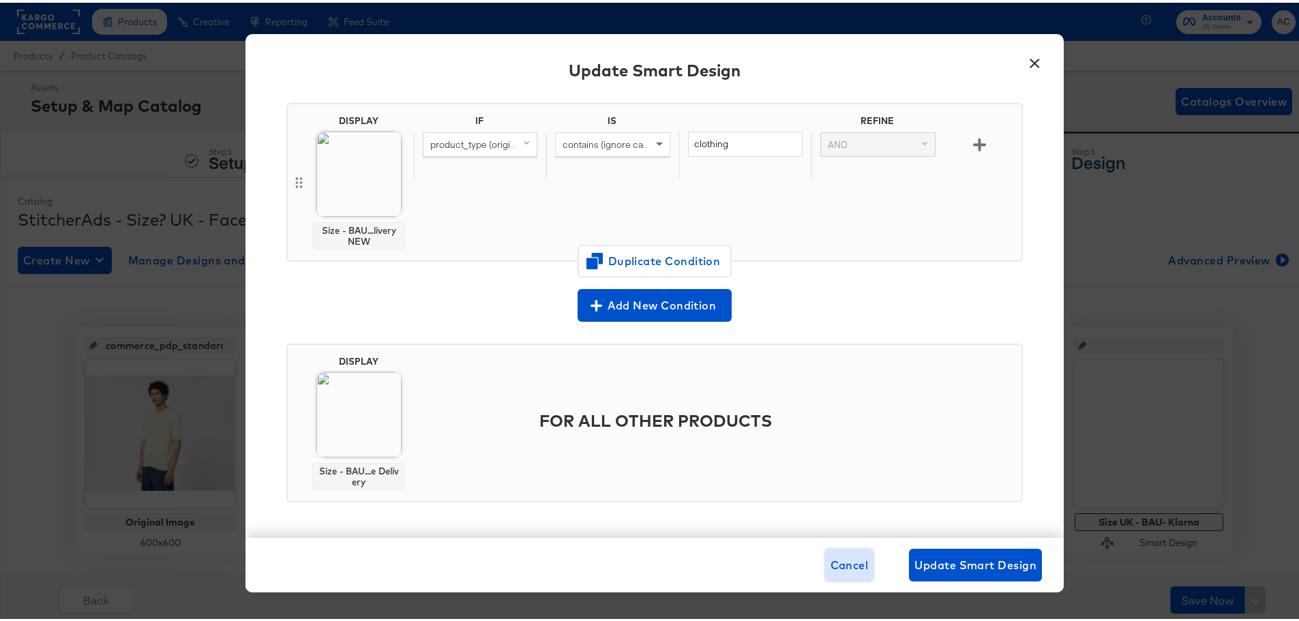
click at [836, 561] on span "Cancel" at bounding box center [850, 562] width 38 height 19
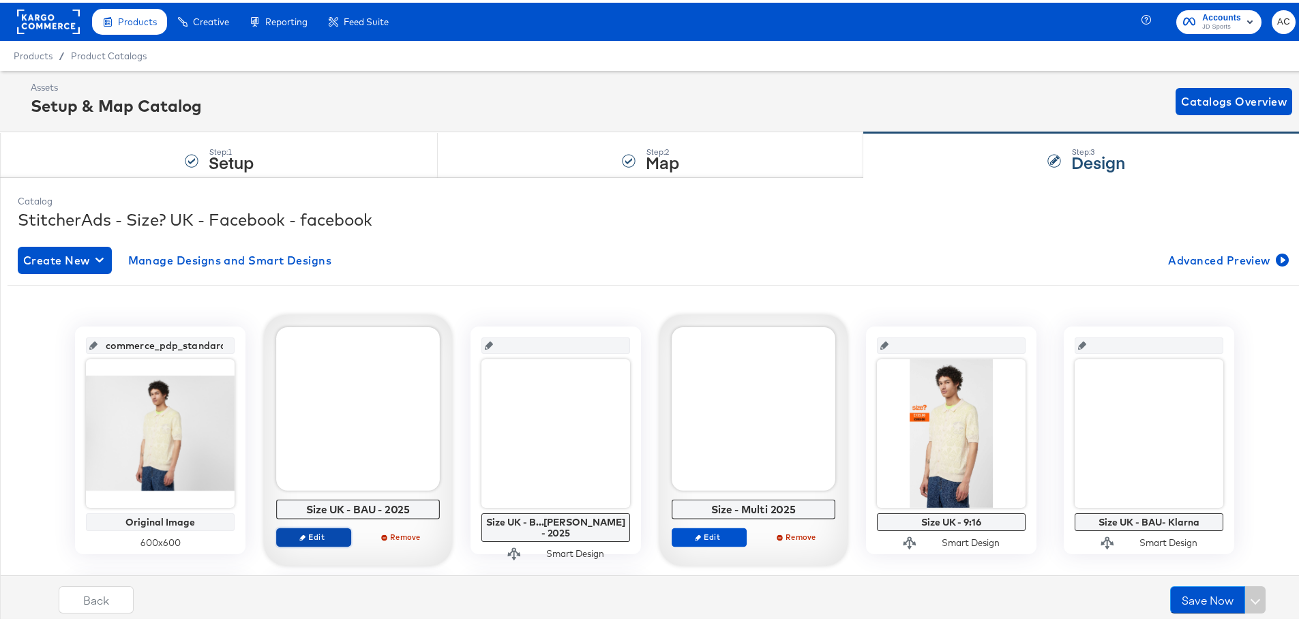
click at [304, 543] on button "Edit" at bounding box center [313, 534] width 75 height 19
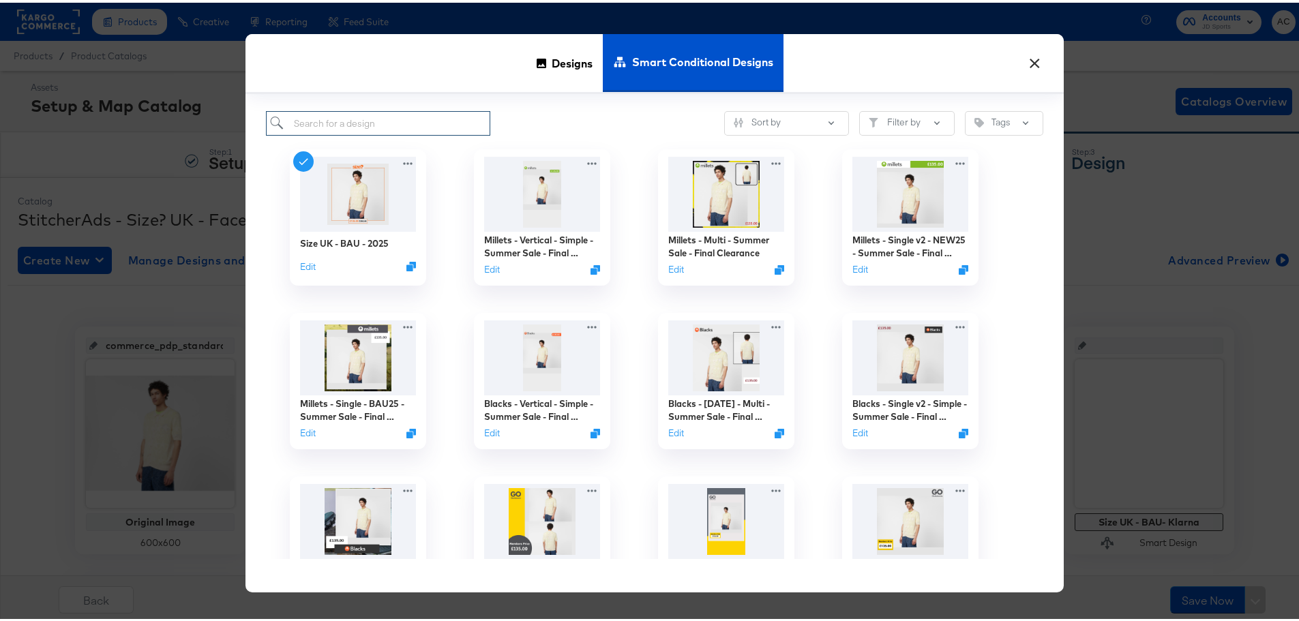
paste input "Size - BAU Clothing - 2025 - Free Delivery NEW"
click at [396, 119] on input "search" at bounding box center [378, 120] width 224 height 25
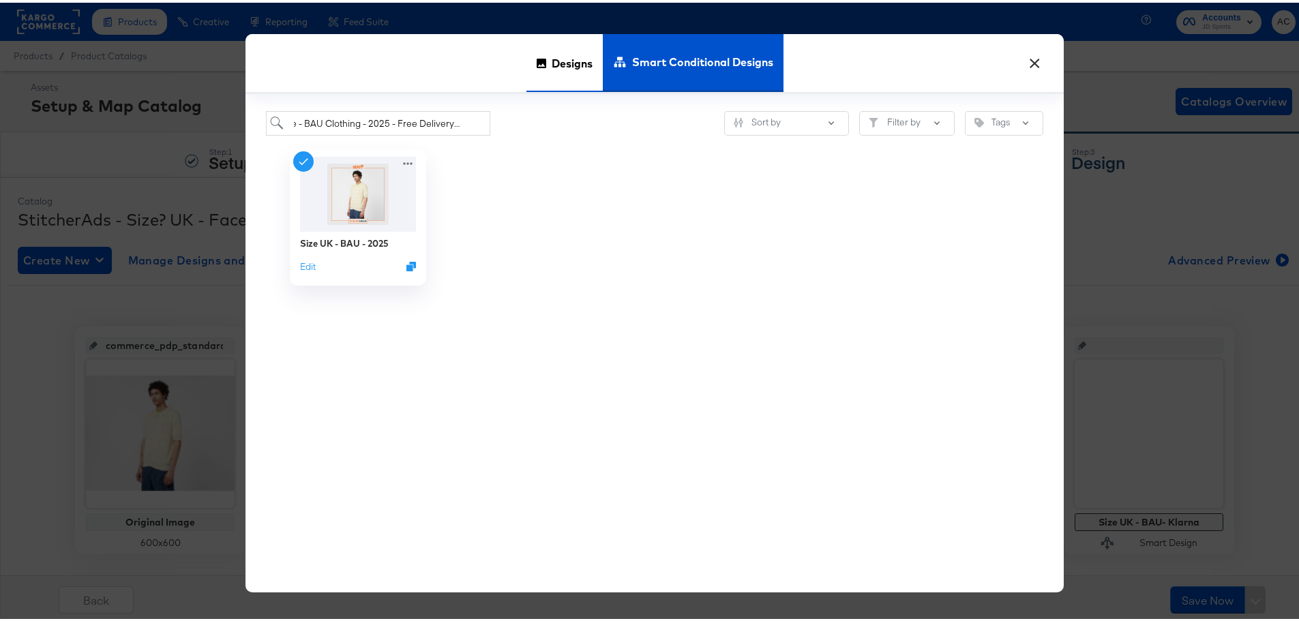
scroll to position [0, 0]
click at [573, 49] on span "Designs" at bounding box center [572, 60] width 41 height 60
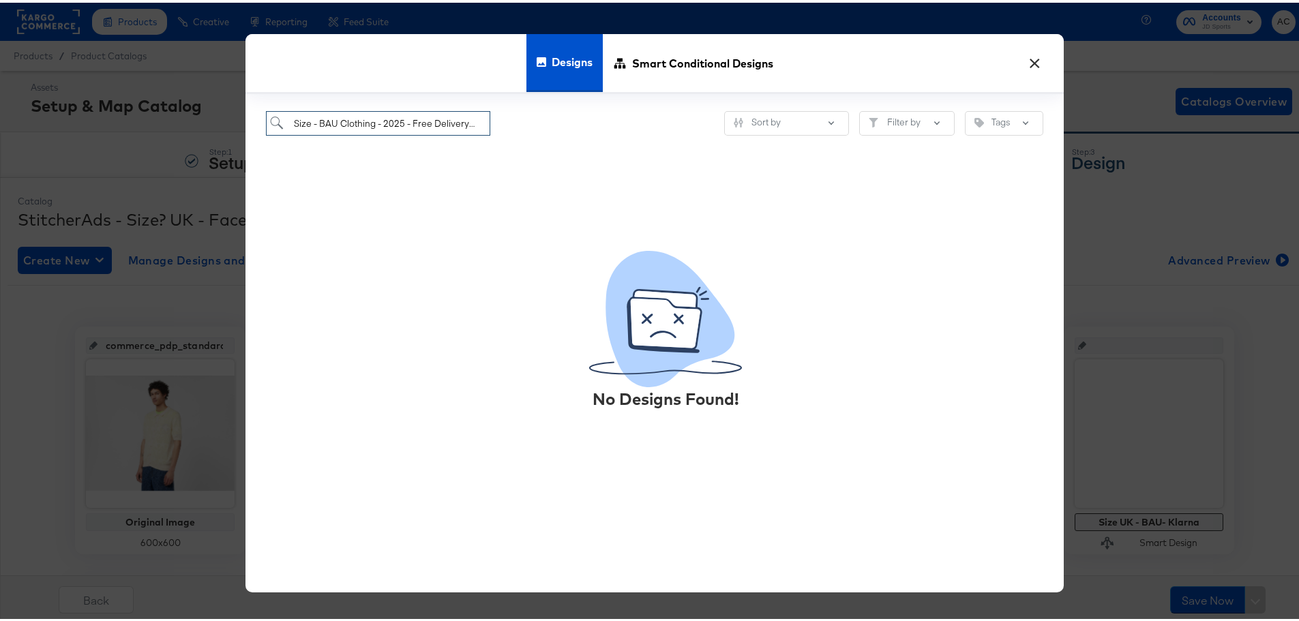
click at [400, 120] on input "Size - BAU Clothing - 2025 - Free Delivery NEW" at bounding box center [378, 120] width 224 height 25
click at [449, 125] on input "Size - BAU Clothing - 2025 - Free Delivery NEW" at bounding box center [378, 120] width 224 height 25
click at [454, 123] on input "Size - BAU Clothing - 2025 - Free Delivery NEW" at bounding box center [378, 120] width 224 height 25
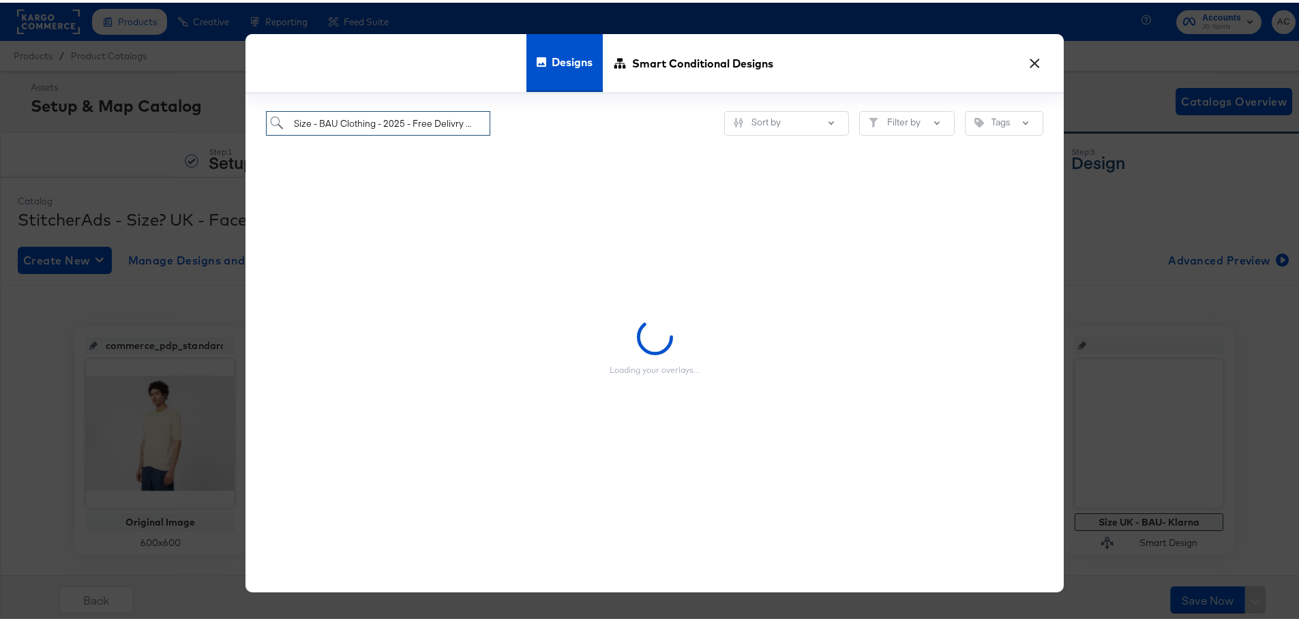
scroll to position [0, 10]
drag, startPoint x: 458, startPoint y: 120, endPoint x: 571, endPoint y: 158, distance: 119.9
click at [571, 158] on div "Size - BAU Clothing - 2025 - Free Delivry NEW Sort by Filter by Tags Loading yo…" at bounding box center [655, 340] width 818 height 499
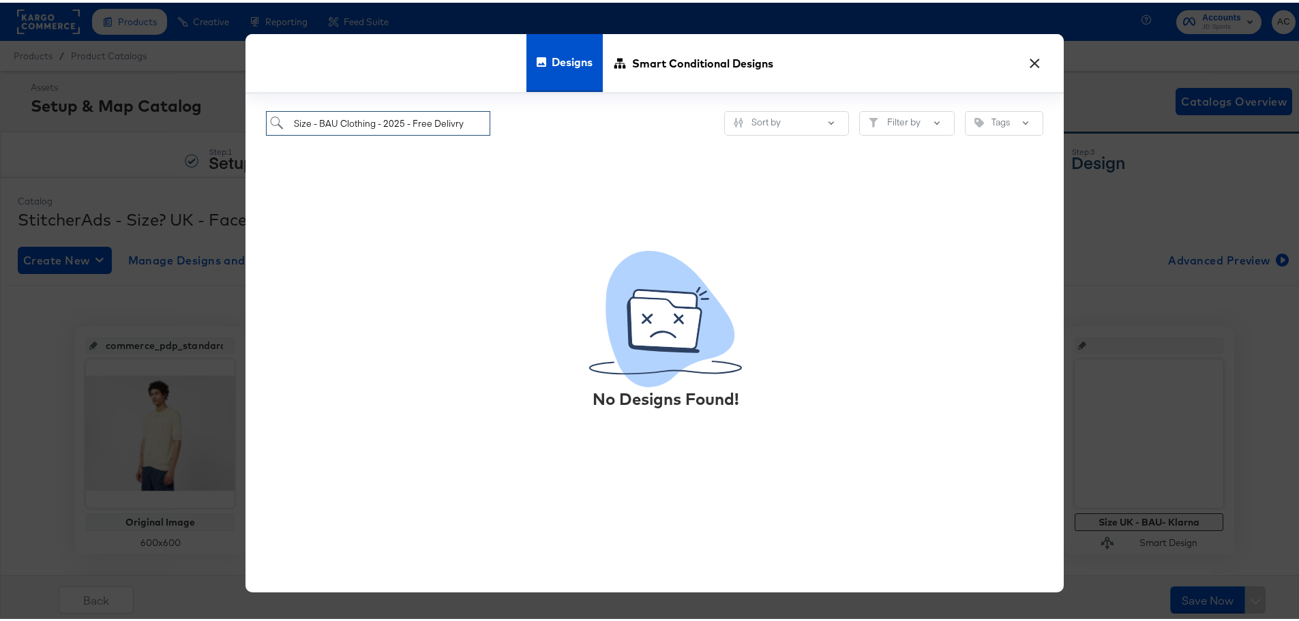
scroll to position [0, 0]
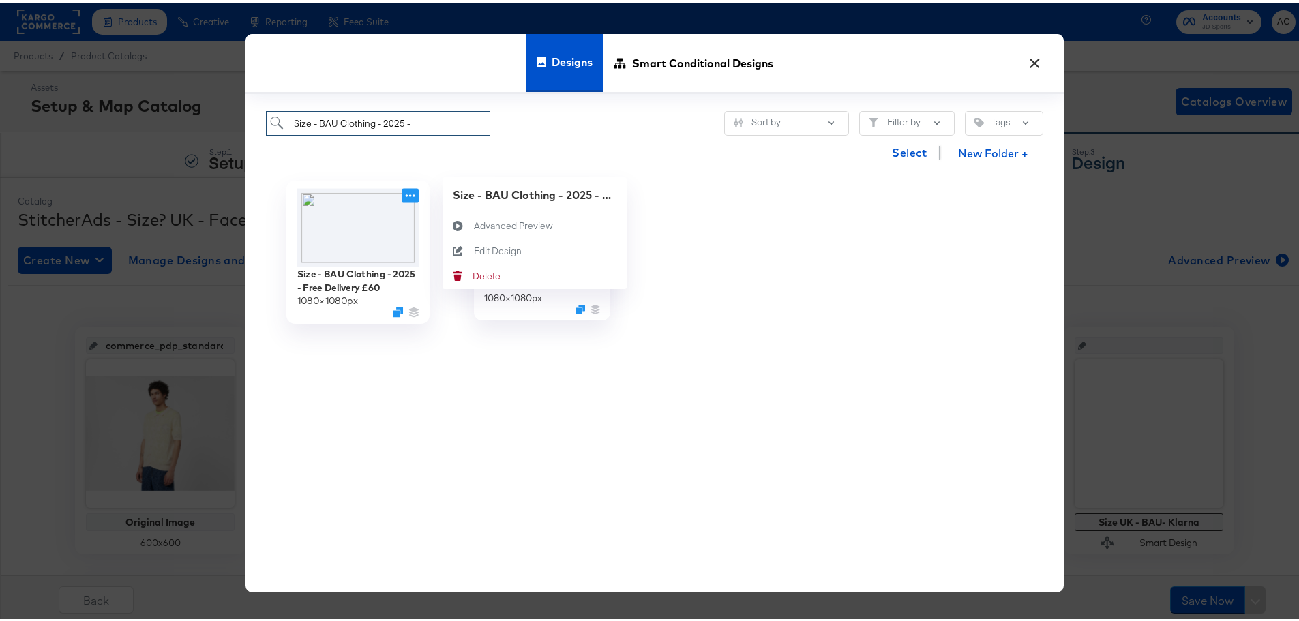
click at [404, 195] on icon at bounding box center [410, 192] width 17 height 14
type input "Size - BAU Clothing - 2025 -"
click at [469, 243] on div "Edit Design Edit Design" at bounding box center [458, 248] width 31 height 25
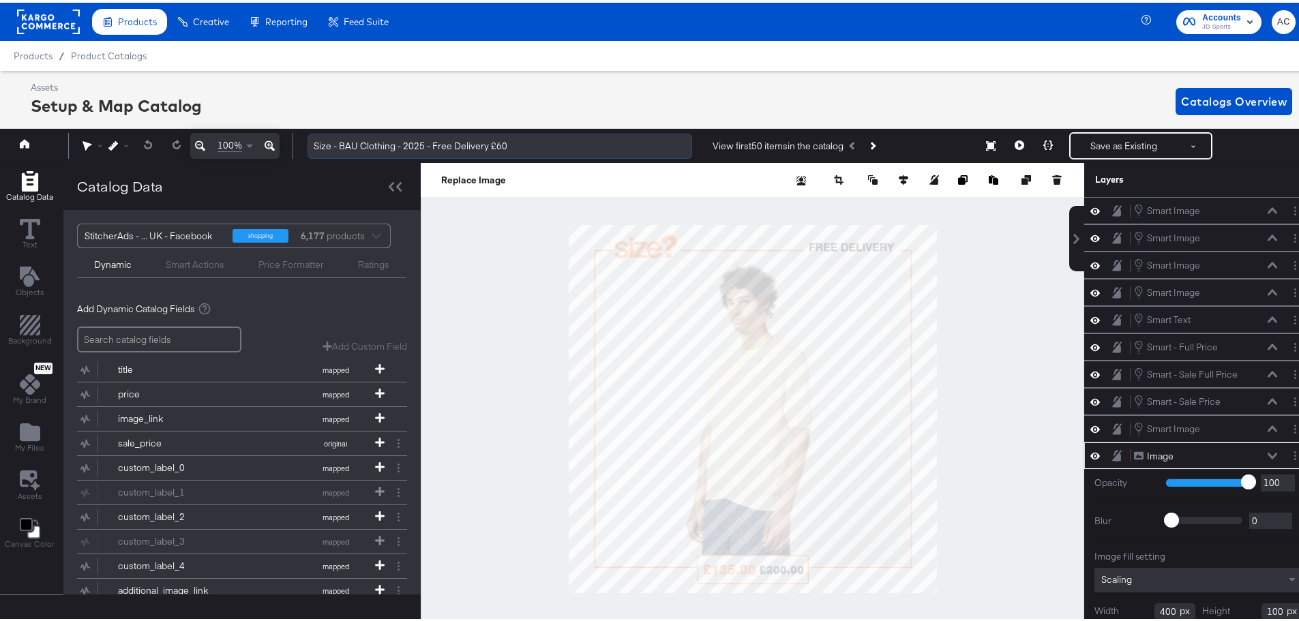
click at [449, 140] on input "Size - BAU Clothing - 2025 - Free Delivery £60" at bounding box center [500, 143] width 385 height 25
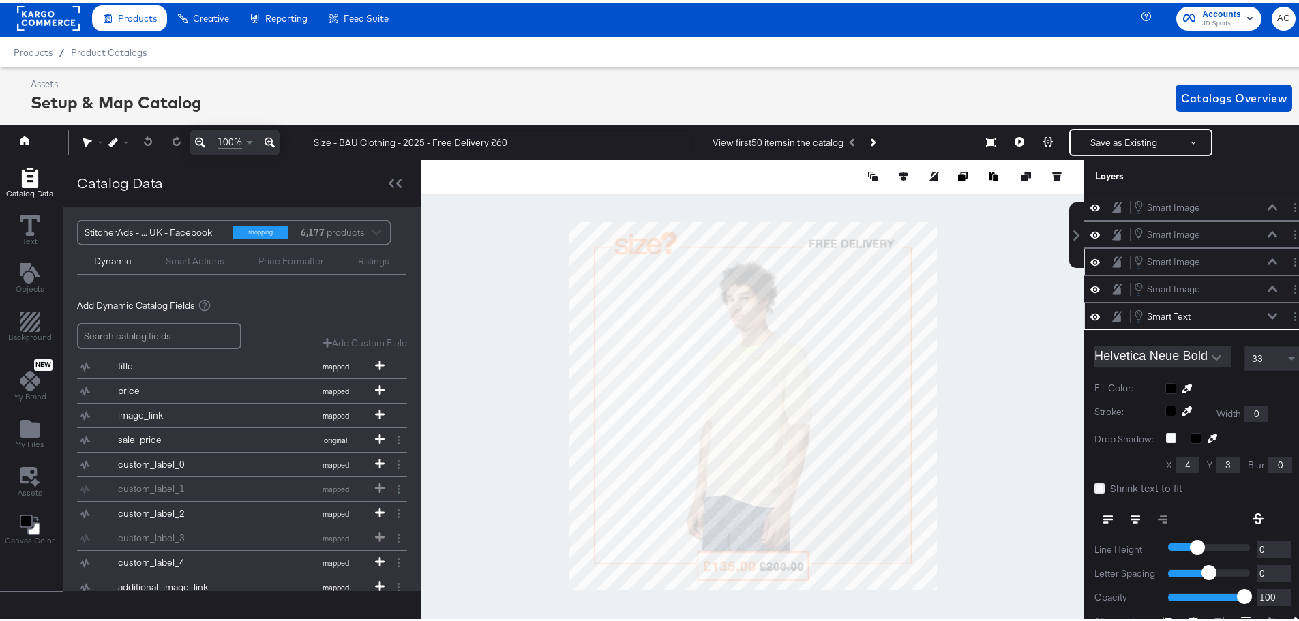
scroll to position [99, 0]
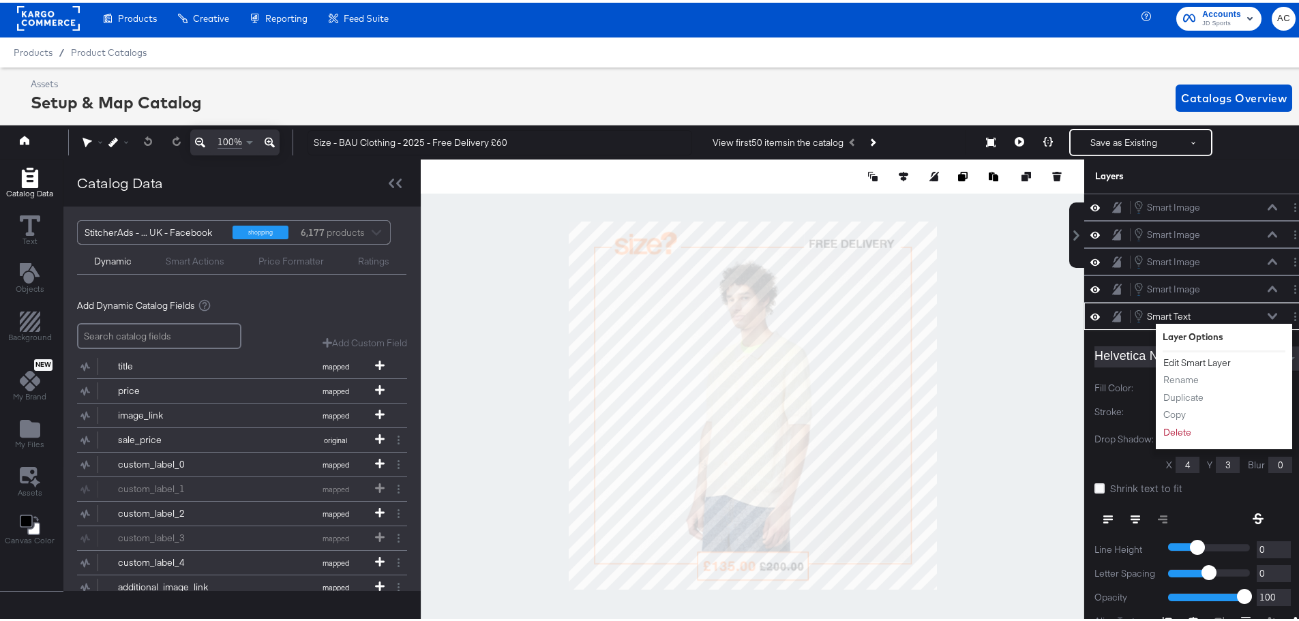
scroll to position [99, 0]
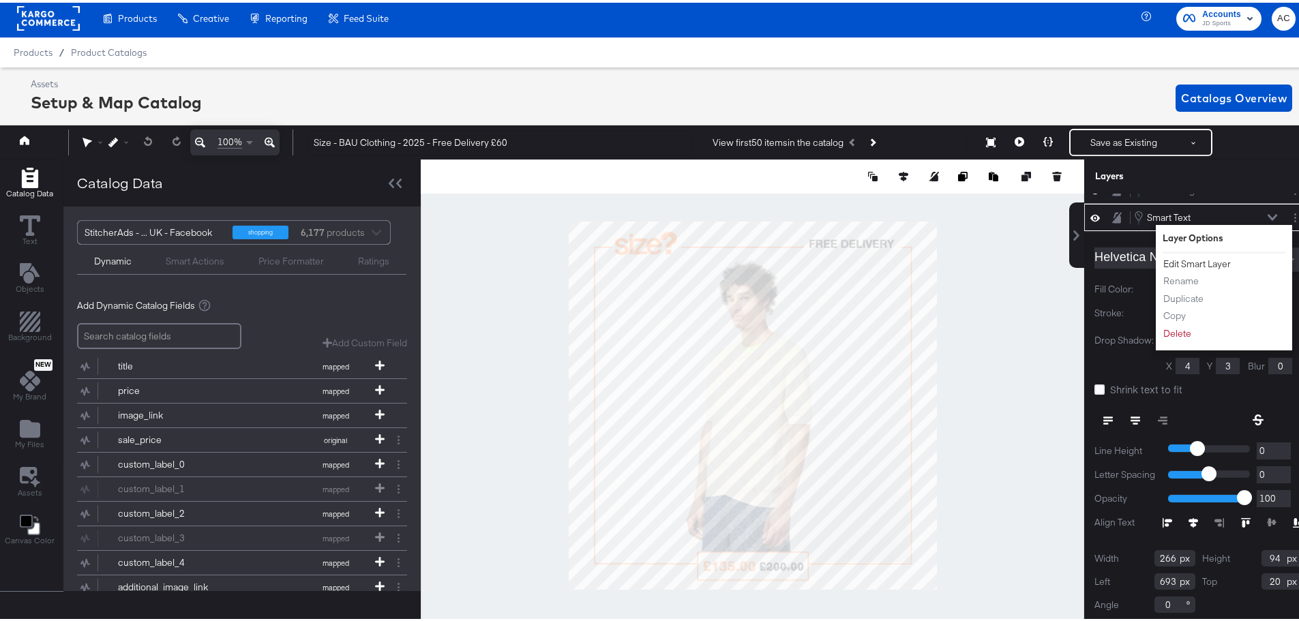
click at [1169, 266] on button "Edit Smart Layer" at bounding box center [1197, 261] width 69 height 14
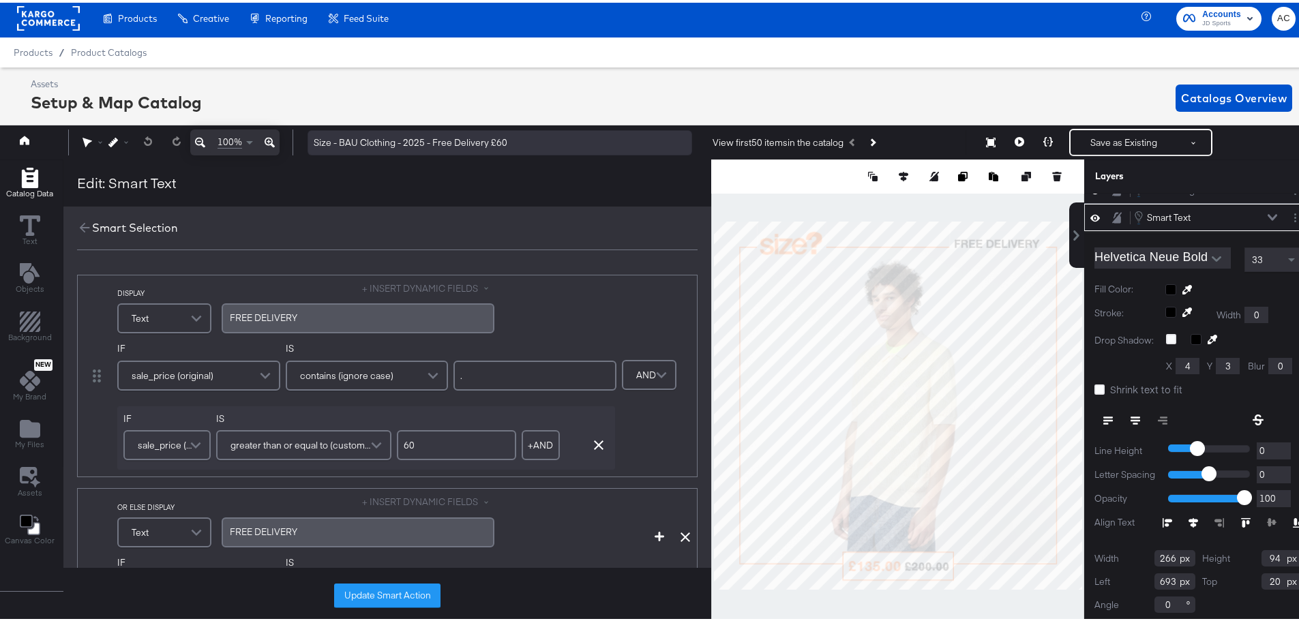
drag, startPoint x: 760, startPoint y: 68, endPoint x: 437, endPoint y: 128, distance: 328.1
click at [760, 68] on div "Assets Setup & Map Catalog Catalogs Overview" at bounding box center [654, 95] width 1309 height 61
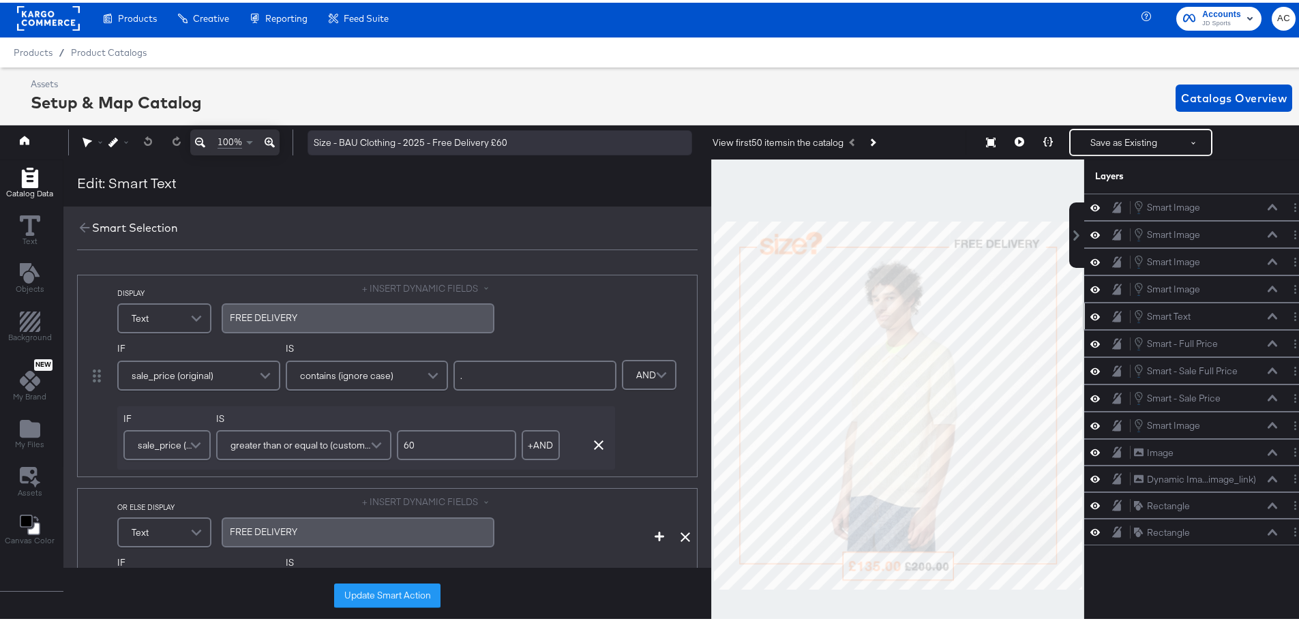
scroll to position [0, 0]
click at [451, 140] on input "Size - BAU Clothing - 2025 - Free Delivery £60" at bounding box center [500, 140] width 385 height 25
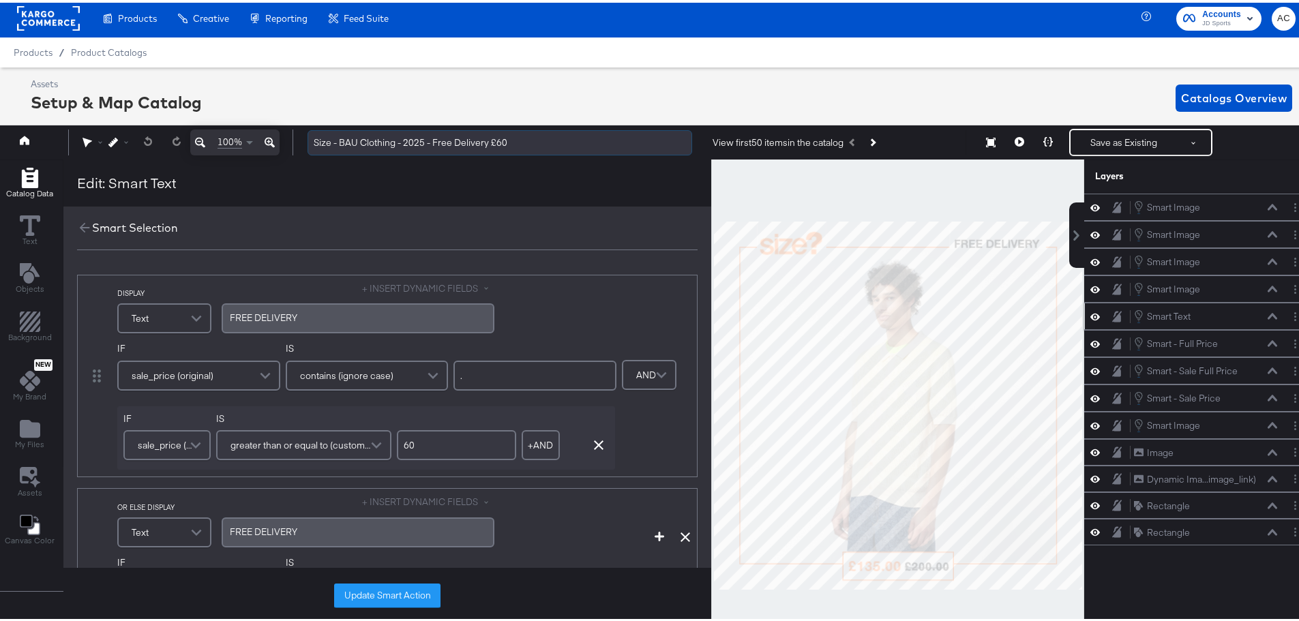
click at [524, 134] on input "Size - BAU Clothing - 2025 - Free Delivery £60" at bounding box center [500, 140] width 385 height 25
click at [471, 149] on input "Size - BAU Clothing - 2025 - Free Delivery £60" at bounding box center [500, 140] width 385 height 25
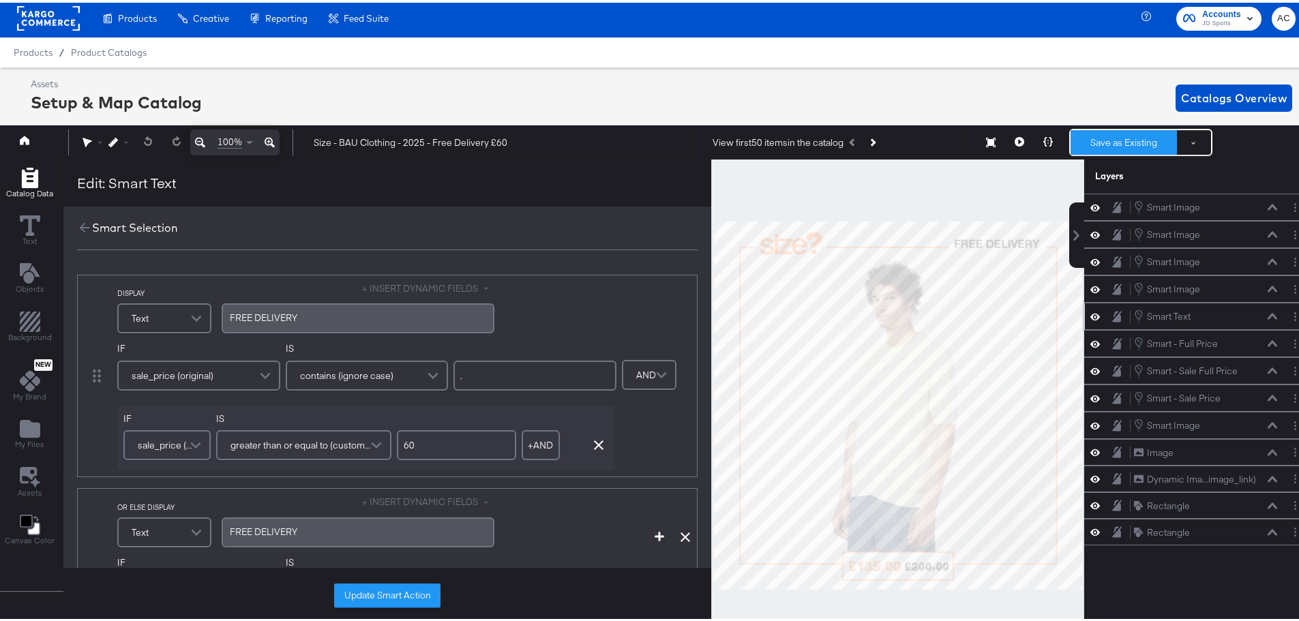
click at [1124, 140] on button "Save as Existing" at bounding box center [1124, 140] width 106 height 25
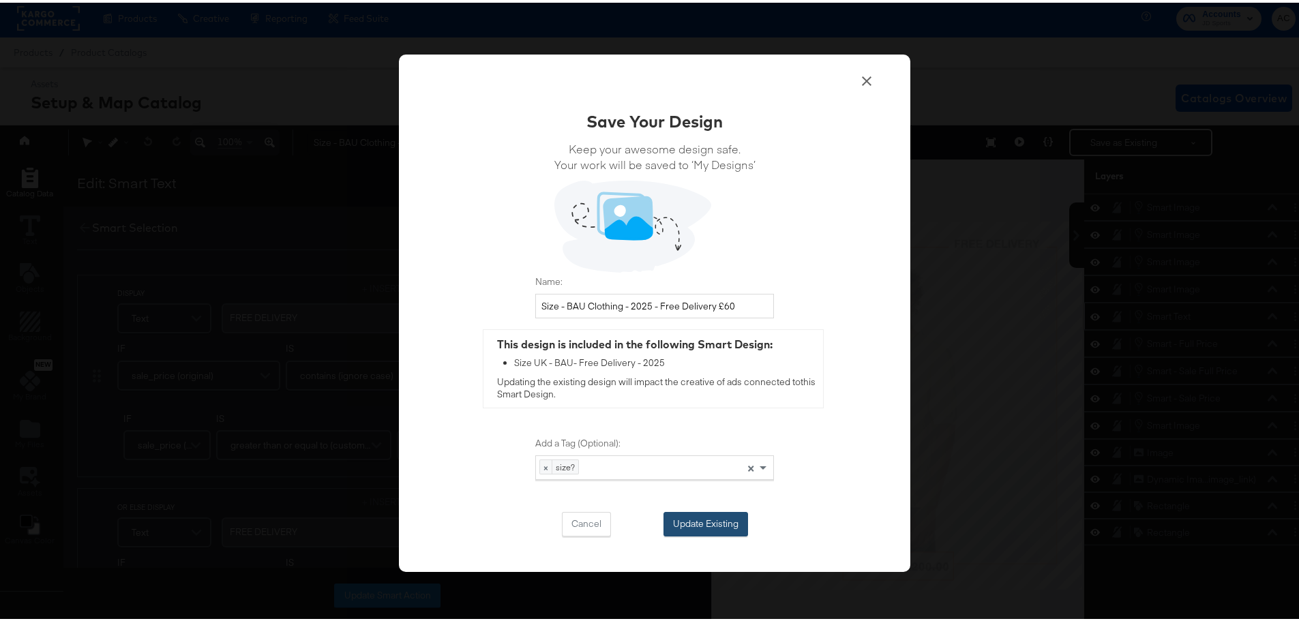
click at [732, 511] on button "Update Existing" at bounding box center [706, 521] width 85 height 25
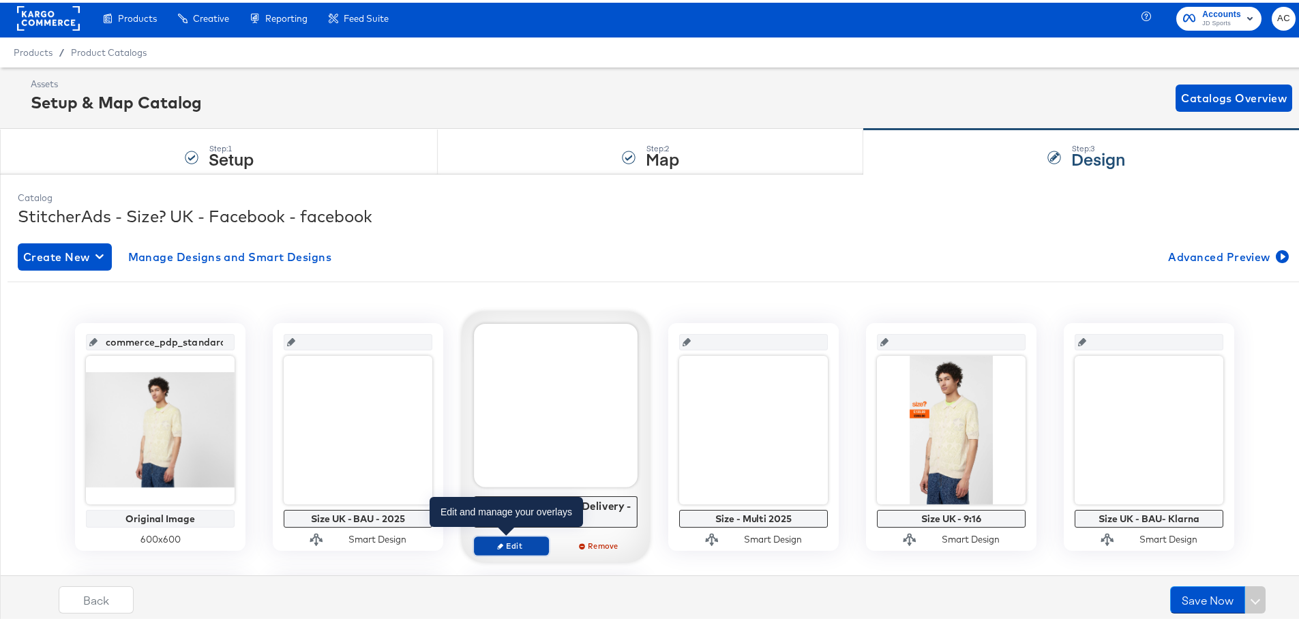
click at [531, 546] on span "Edit" at bounding box center [511, 543] width 63 height 10
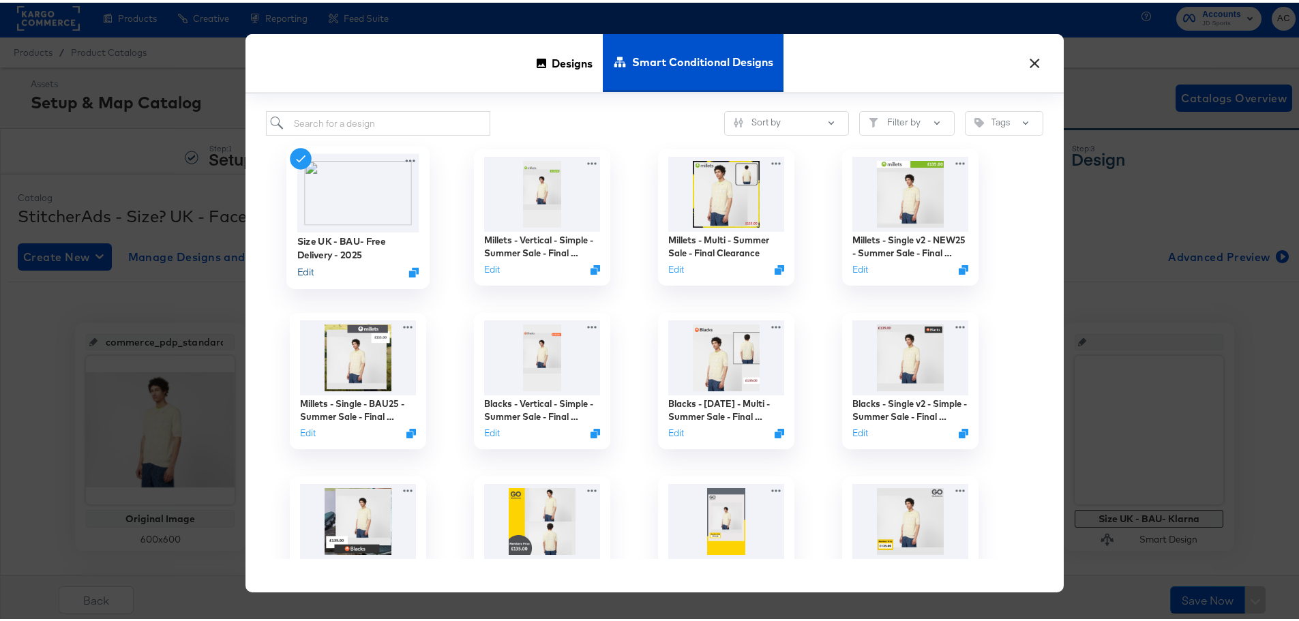
click at [299, 273] on button "Edit" at bounding box center [305, 269] width 16 height 13
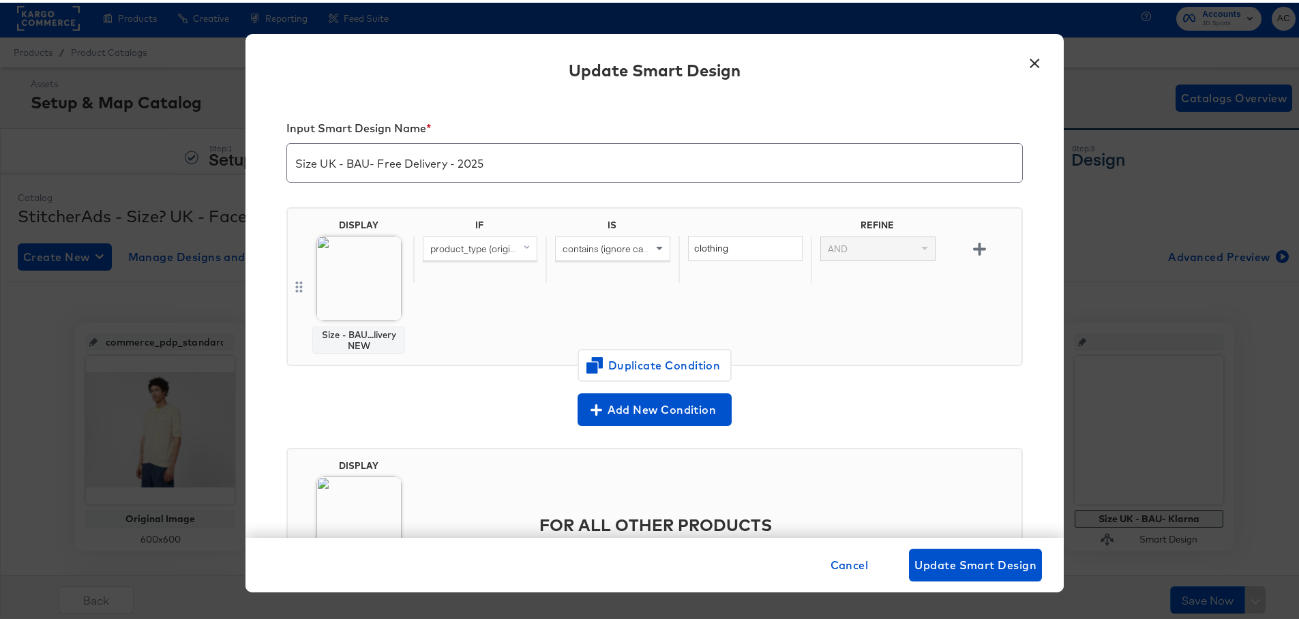
click at [359, 271] on img at bounding box center [358, 275] width 85 height 85
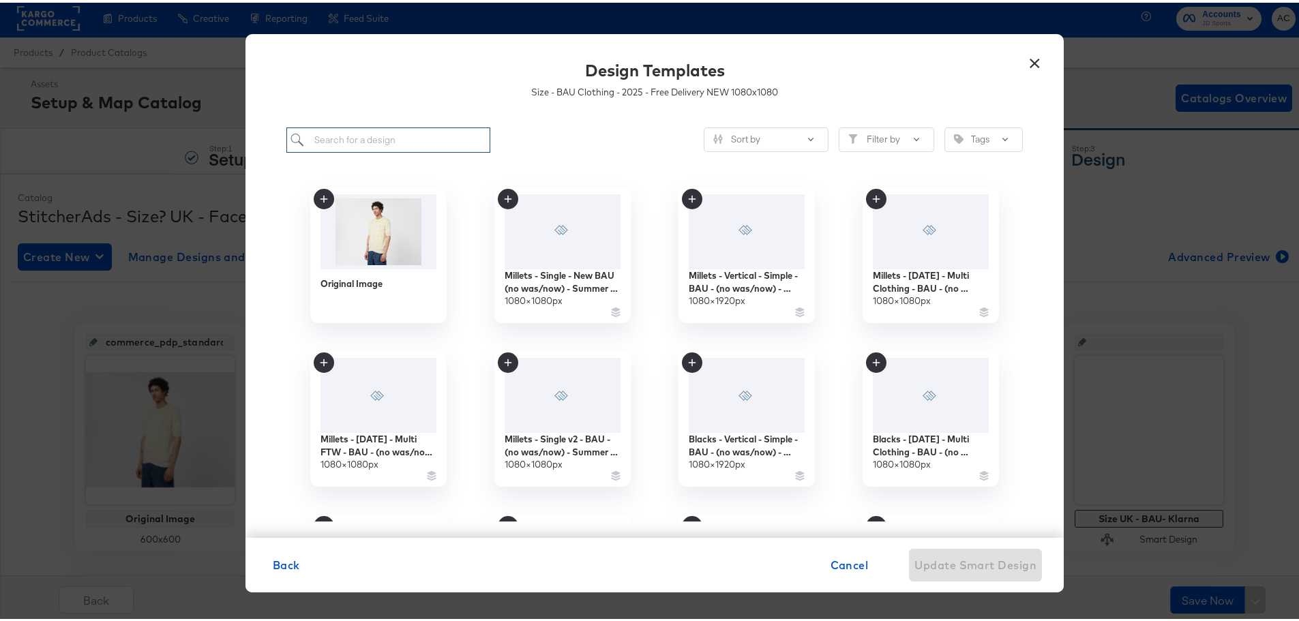
click at [406, 135] on input "search" at bounding box center [388, 137] width 204 height 25
paste input "Size - BAU Clothing - 2025 - Free Delivery £60"
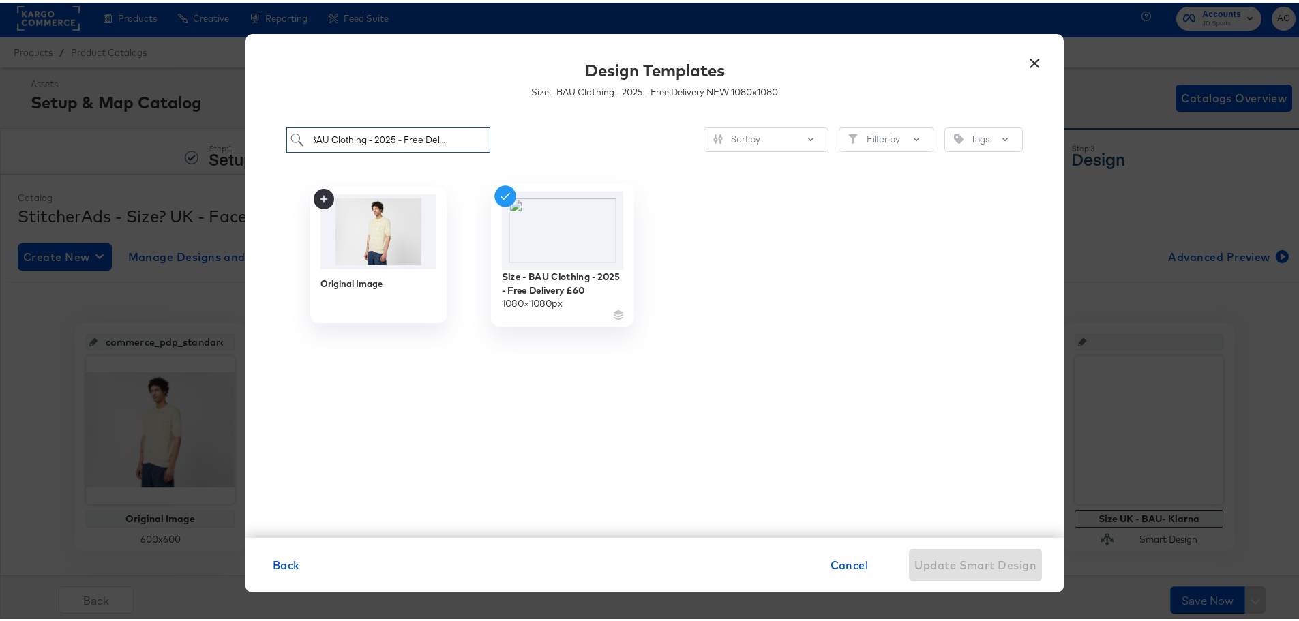
type input "Size - BAU Clothing - 2025 - Free Delivery £60"
click at [538, 246] on img at bounding box center [563, 228] width 122 height 78
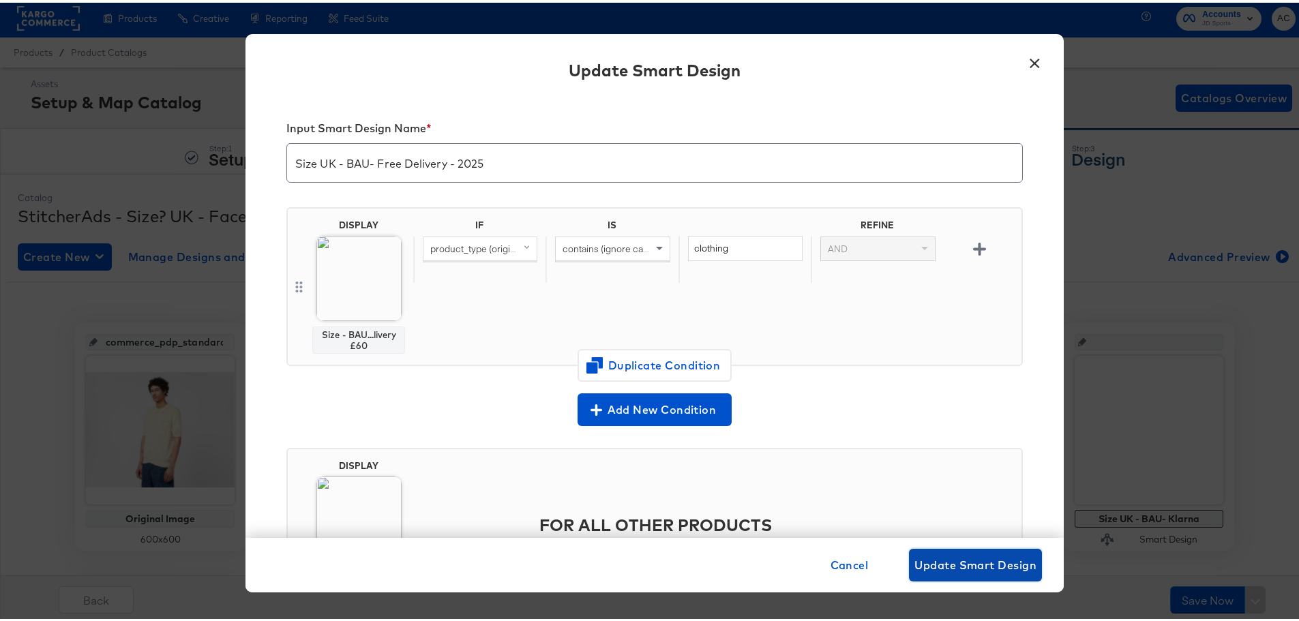
click at [939, 569] on span "Update Smart Design" at bounding box center [976, 562] width 122 height 19
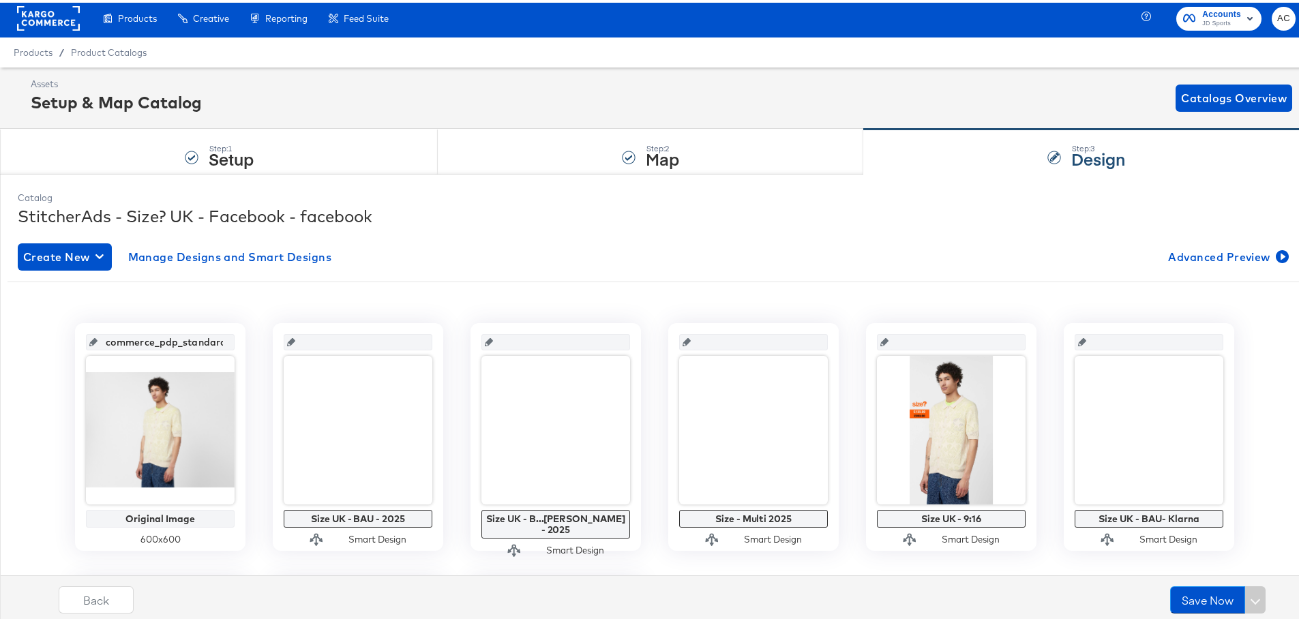
click at [835, 217] on div "StitcherAds - Size? UK - Facebook - facebook" at bounding box center [655, 213] width 1274 height 23
